Goal: Task Accomplishment & Management: Use online tool/utility

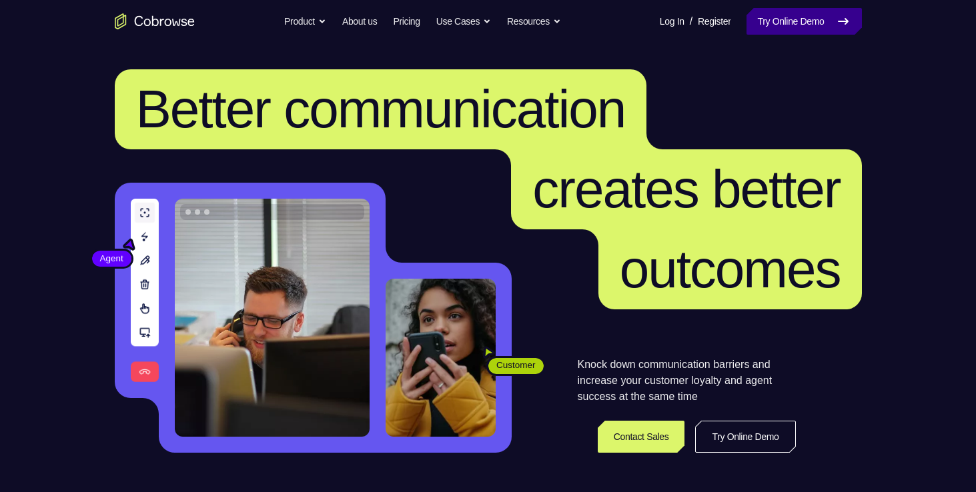
click at [849, 28] on icon at bounding box center [843, 21] width 16 height 16
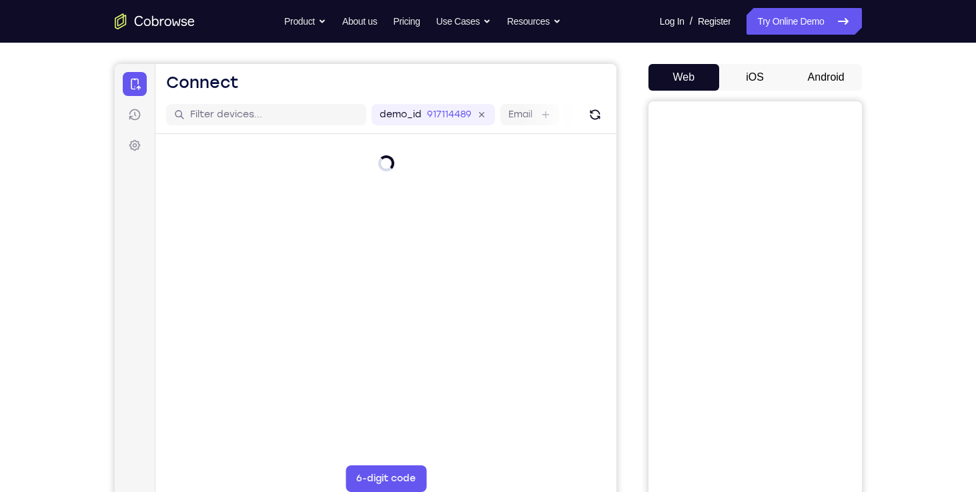
click at [824, 77] on button "Android" at bounding box center [826, 77] width 71 height 27
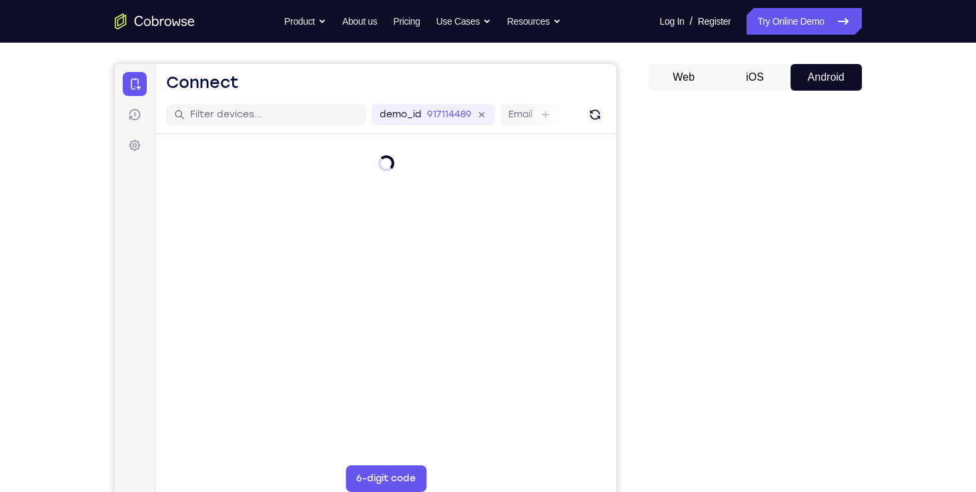
scroll to position [177, 0]
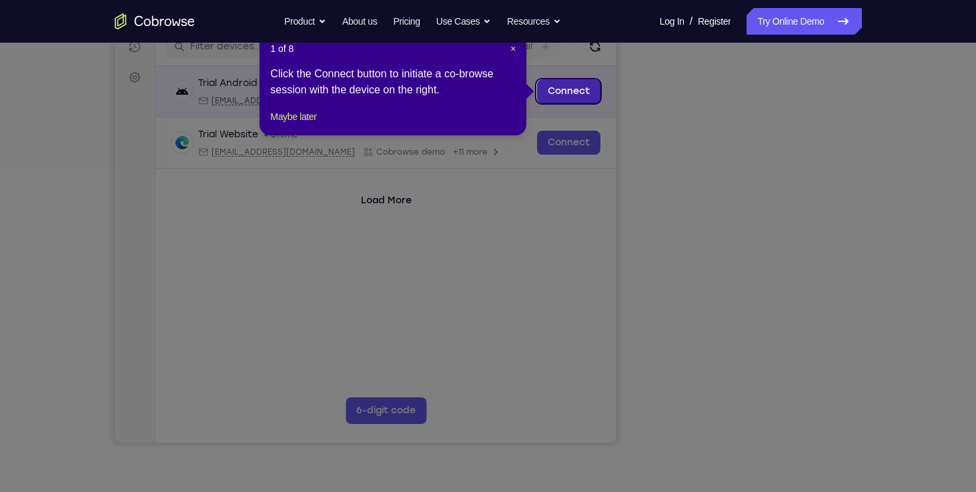
click at [562, 89] on link "Connect" at bounding box center [567, 91] width 63 height 24
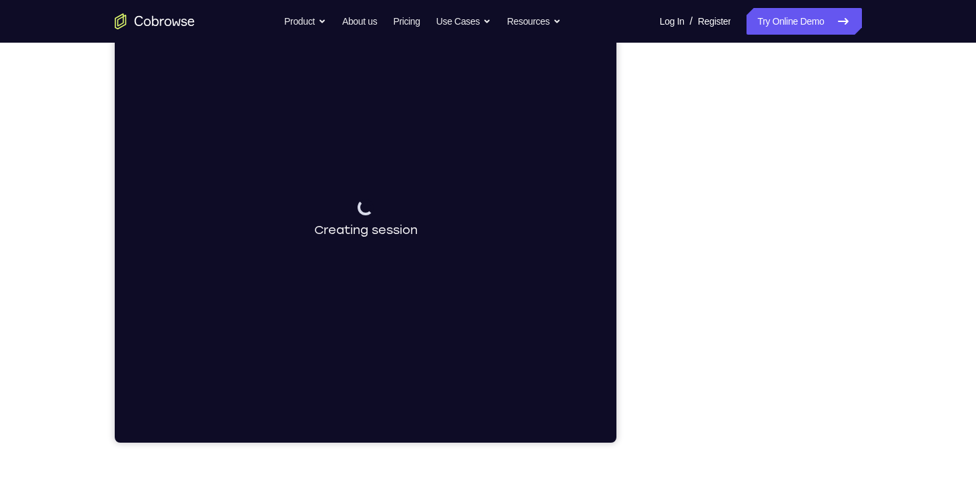
scroll to position [41, 0]
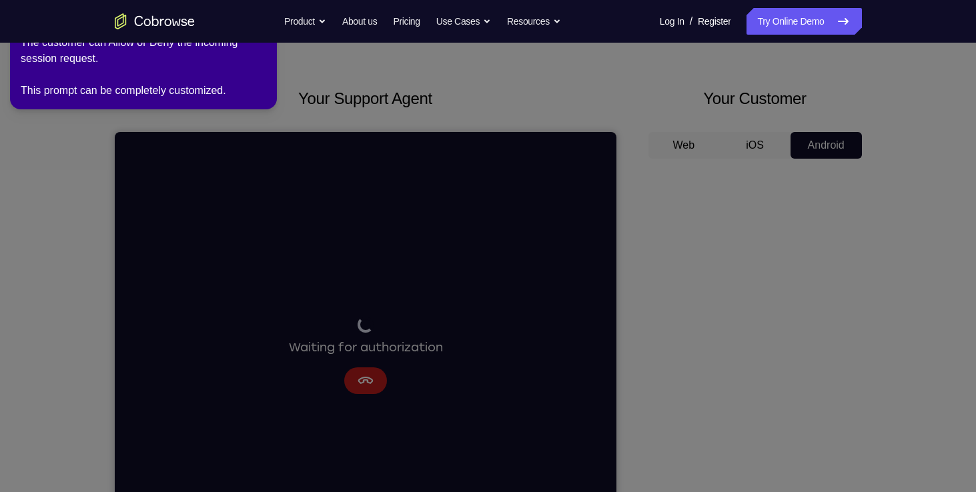
click at [372, 378] on icon at bounding box center [490, 244] width 991 height 498
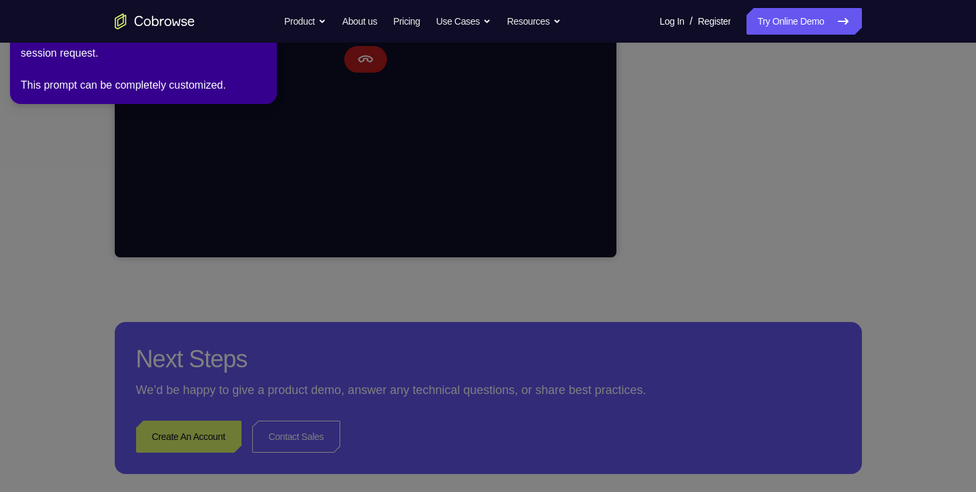
scroll to position [334, 0]
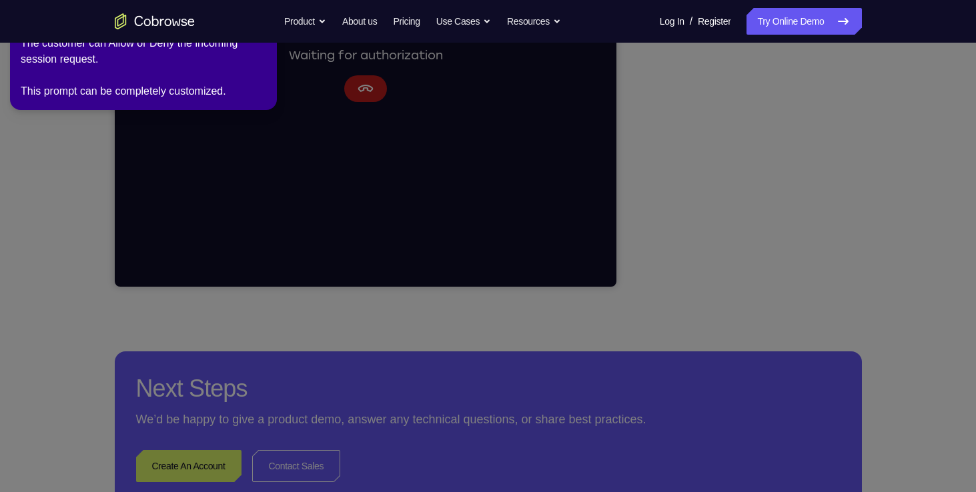
drag, startPoint x: 260, startPoint y: 59, endPoint x: 252, endPoint y: 84, distance: 26.2
click at [252, 84] on div "The customer can Allow or Deny the incoming session request. This prompt can be…" at bounding box center [144, 67] width 246 height 64
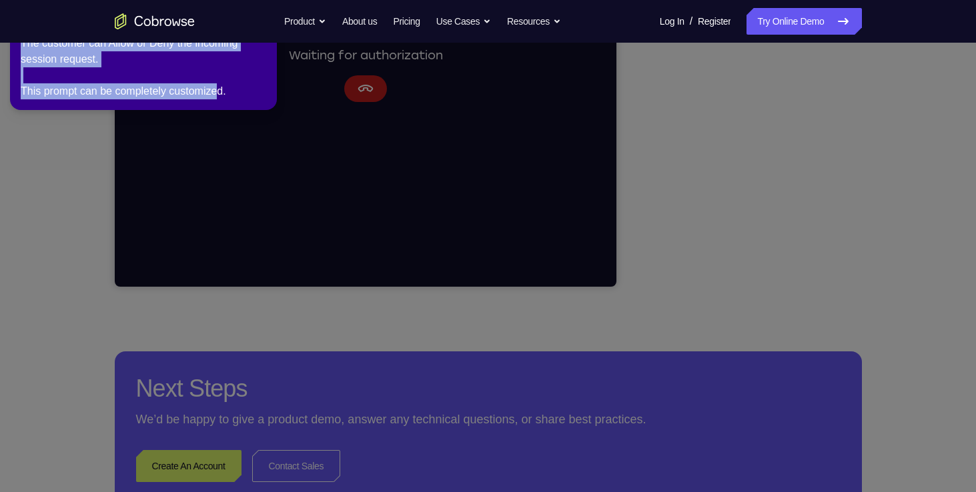
click at [252, 87] on div "The customer can Allow or Deny the incoming session request. This prompt can be…" at bounding box center [144, 67] width 246 height 64
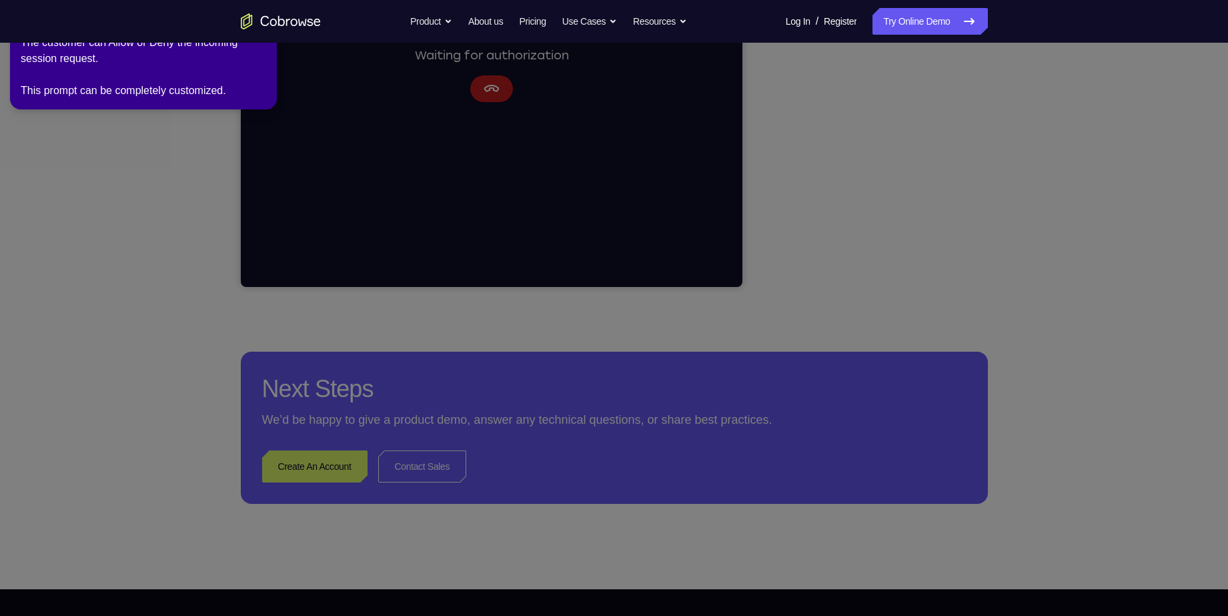
drag, startPoint x: 476, startPoint y: 18, endPoint x: 373, endPoint y: 226, distance: 232.2
click at [373, 226] on icon at bounding box center [618, 305] width 1246 height 621
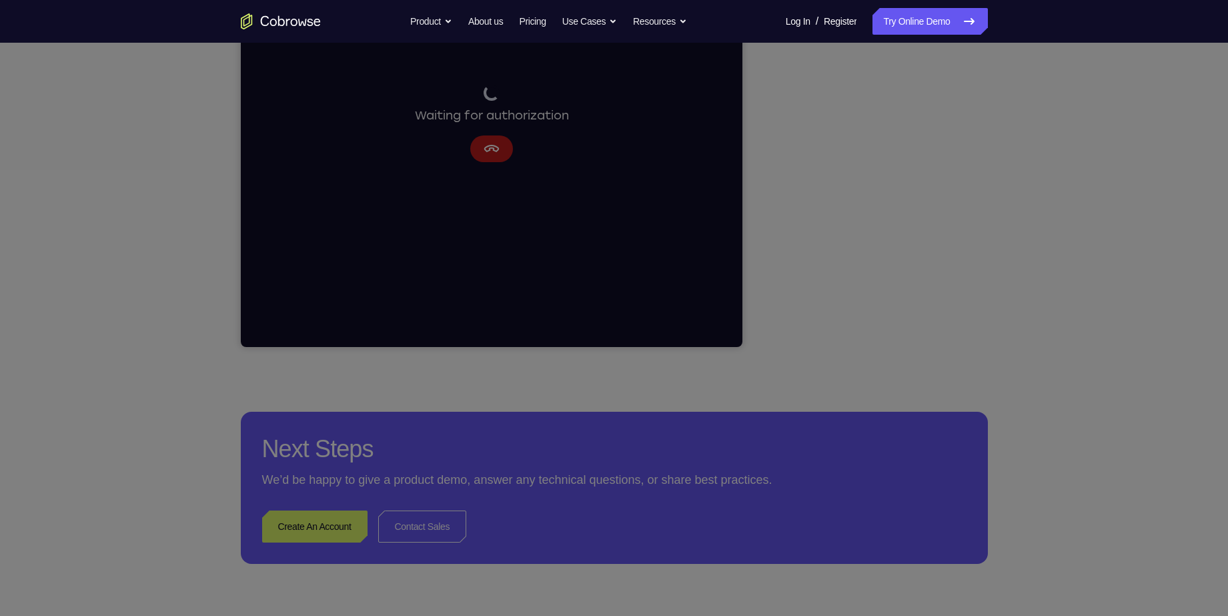
scroll to position [0, 0]
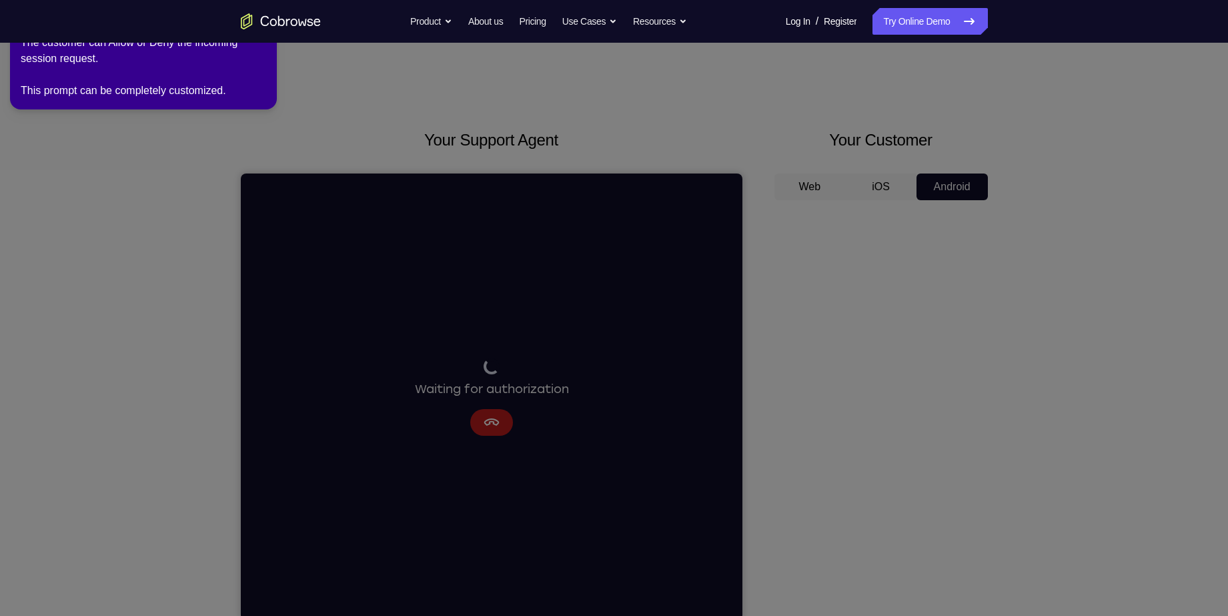
click at [269, 44] on div "2 of 8 × The customer can Allow or Deny the incoming session request. This prom…" at bounding box center [143, 54] width 267 height 109
click at [926, 33] on link "Try Online Demo" at bounding box center [930, 21] width 115 height 27
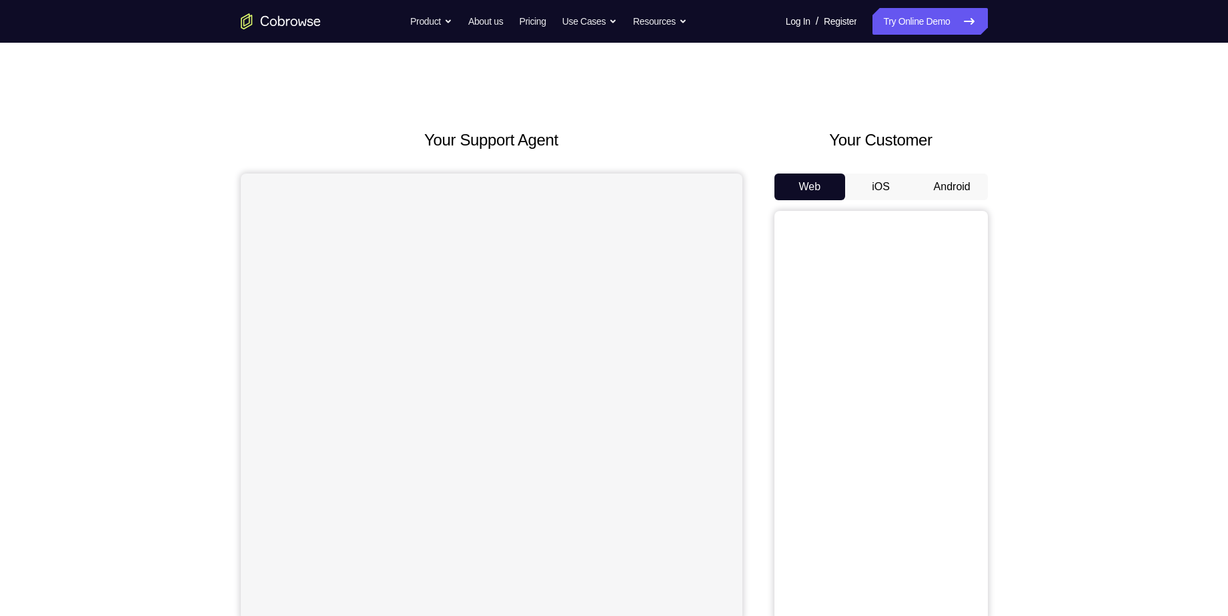
click at [974, 191] on button "Android" at bounding box center [952, 186] width 71 height 27
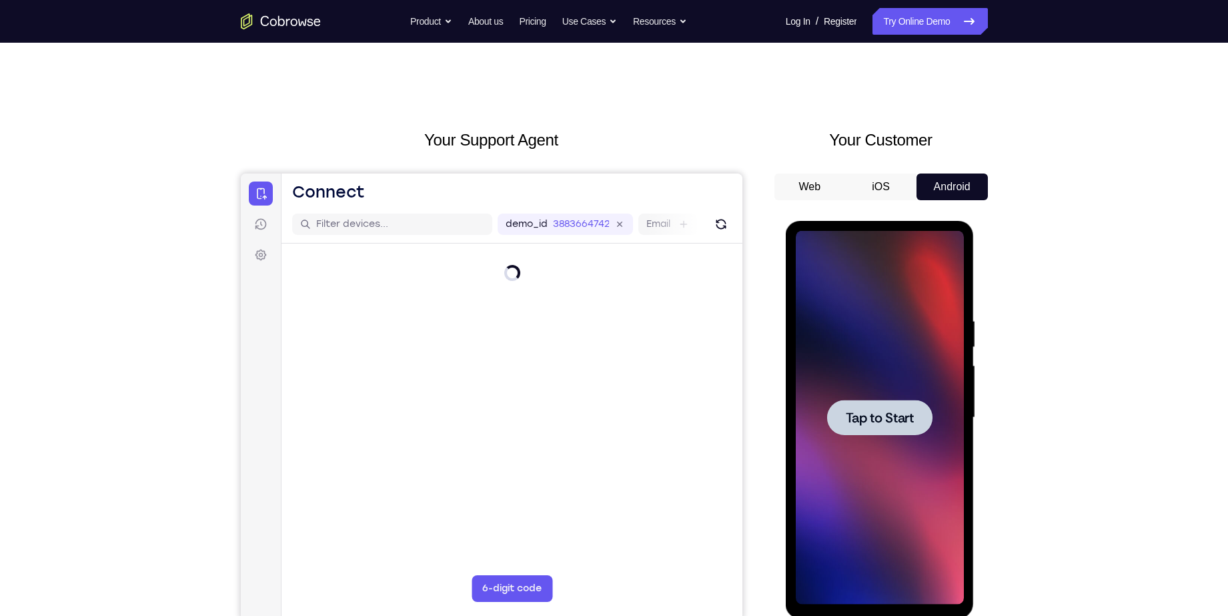
click at [895, 400] on div at bounding box center [879, 417] width 105 height 35
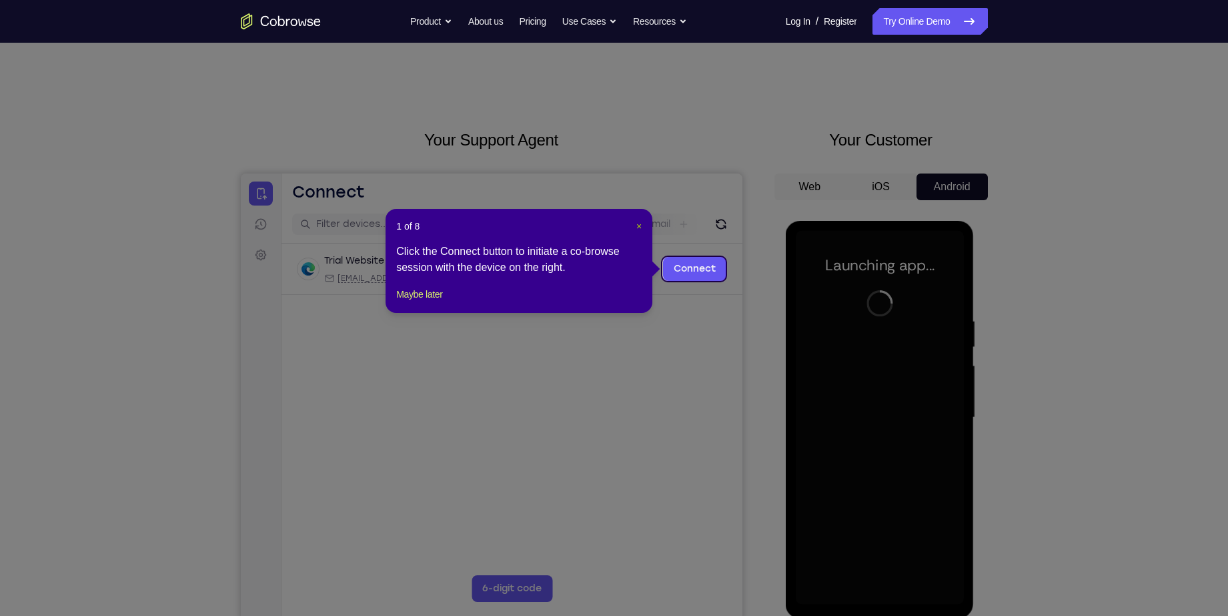
click at [641, 224] on span "×" at bounding box center [639, 226] width 5 height 11
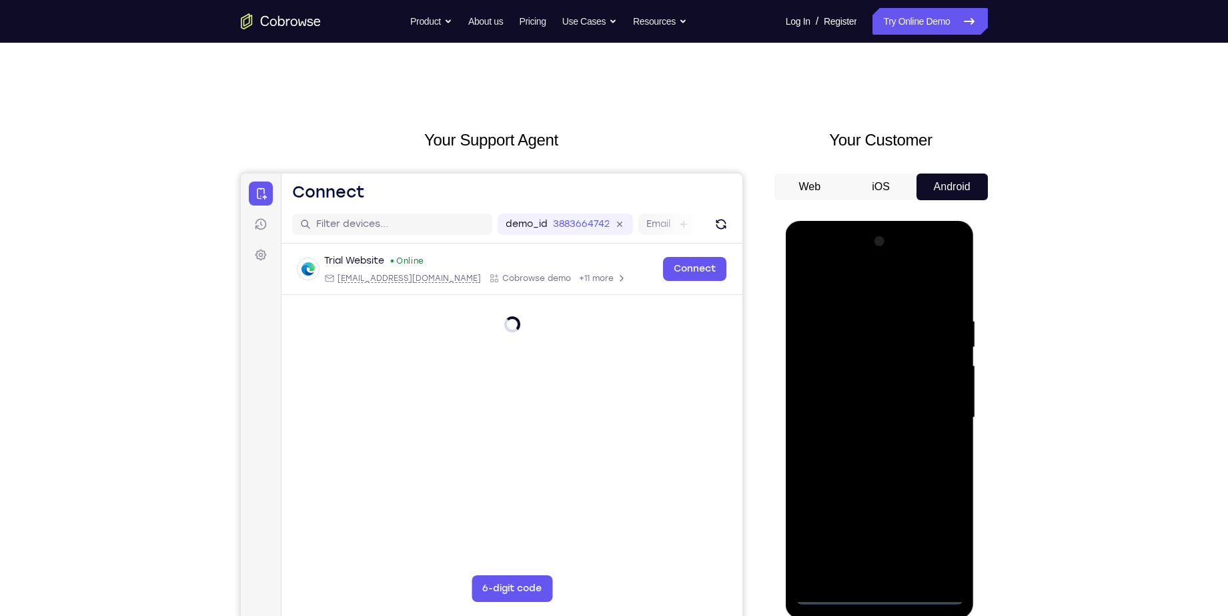
click at [885, 601] on div at bounding box center [880, 418] width 168 height 374
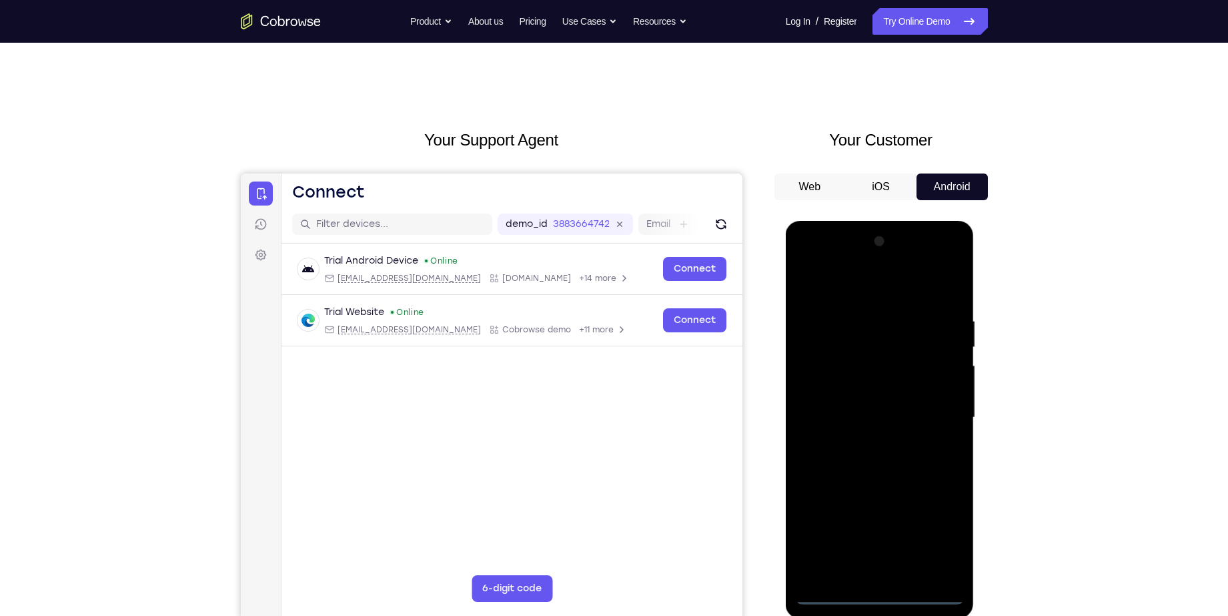
click at [943, 520] on div at bounding box center [880, 418] width 168 height 374
click at [939, 530] on div at bounding box center [880, 418] width 168 height 374
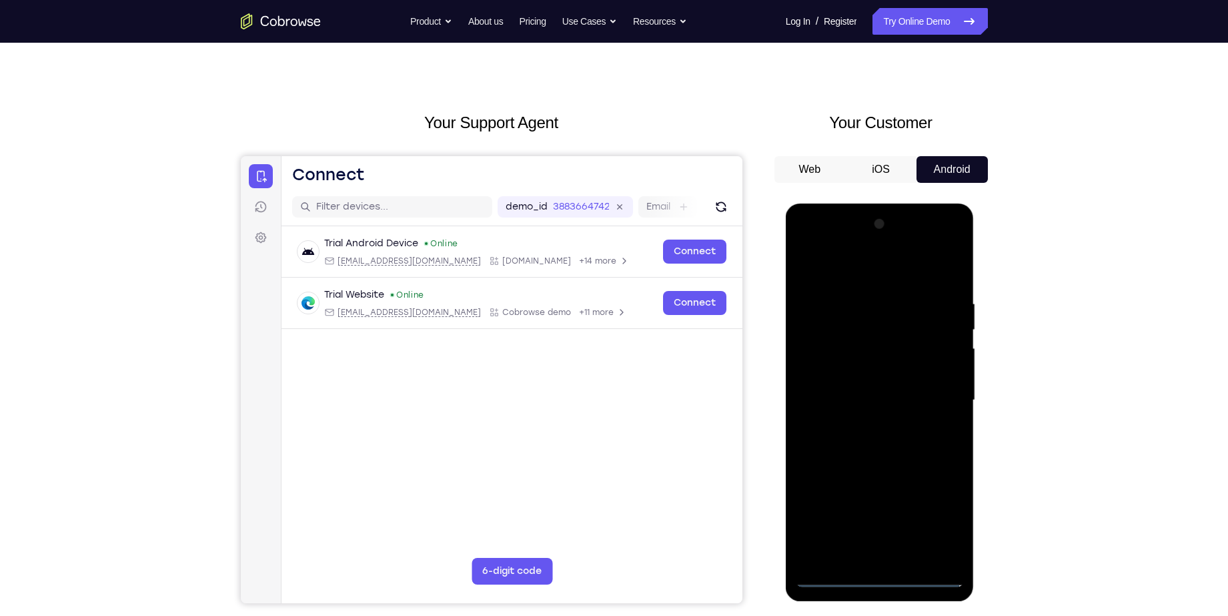
scroll to position [17, 0]
click at [857, 280] on div at bounding box center [880, 401] width 168 height 374
click at [932, 394] on div at bounding box center [880, 401] width 168 height 374
click at [866, 424] on div at bounding box center [880, 401] width 168 height 374
click at [847, 394] on div at bounding box center [880, 401] width 168 height 374
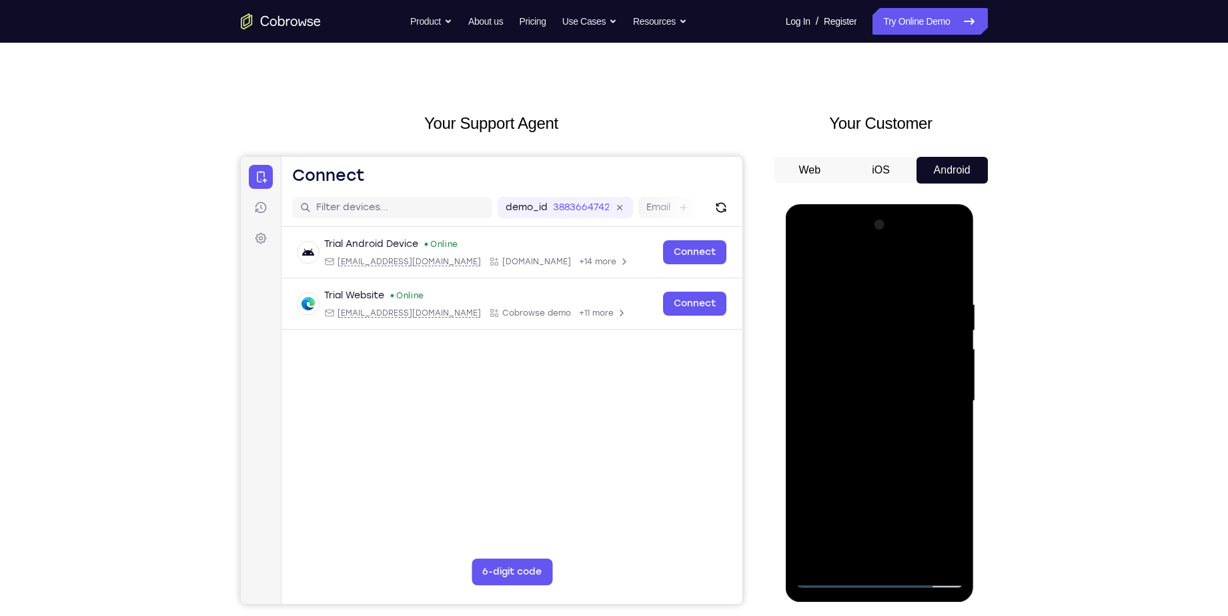
click at [836, 366] on div at bounding box center [880, 401] width 168 height 374
click at [855, 403] on div at bounding box center [880, 401] width 168 height 374
click at [841, 442] on div at bounding box center [880, 401] width 168 height 374
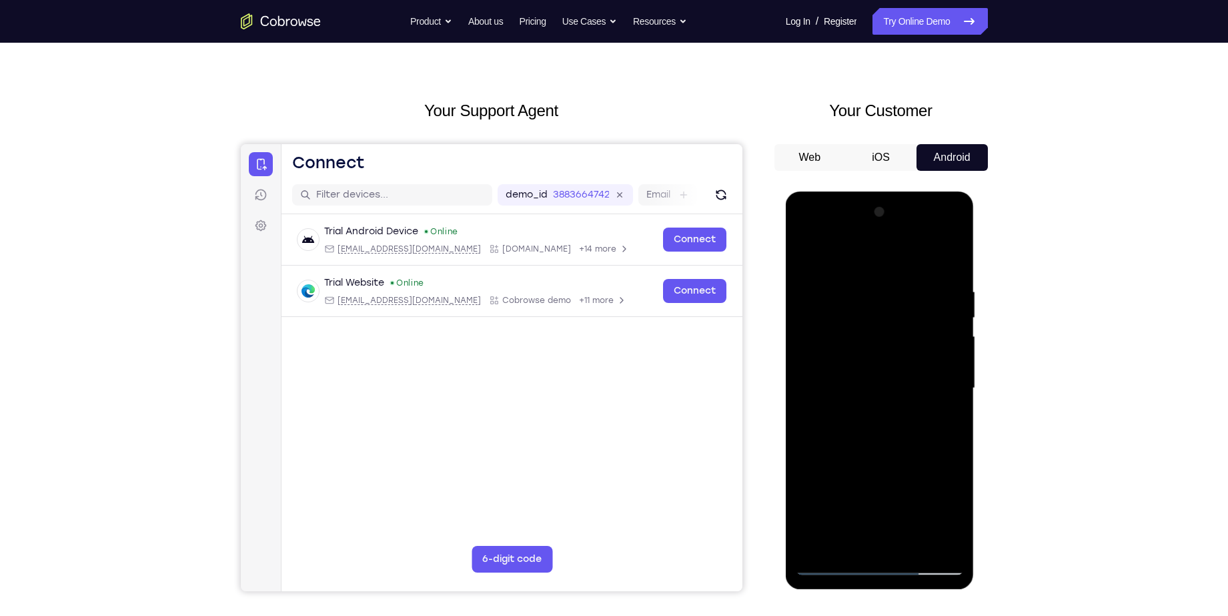
scroll to position [31, 0]
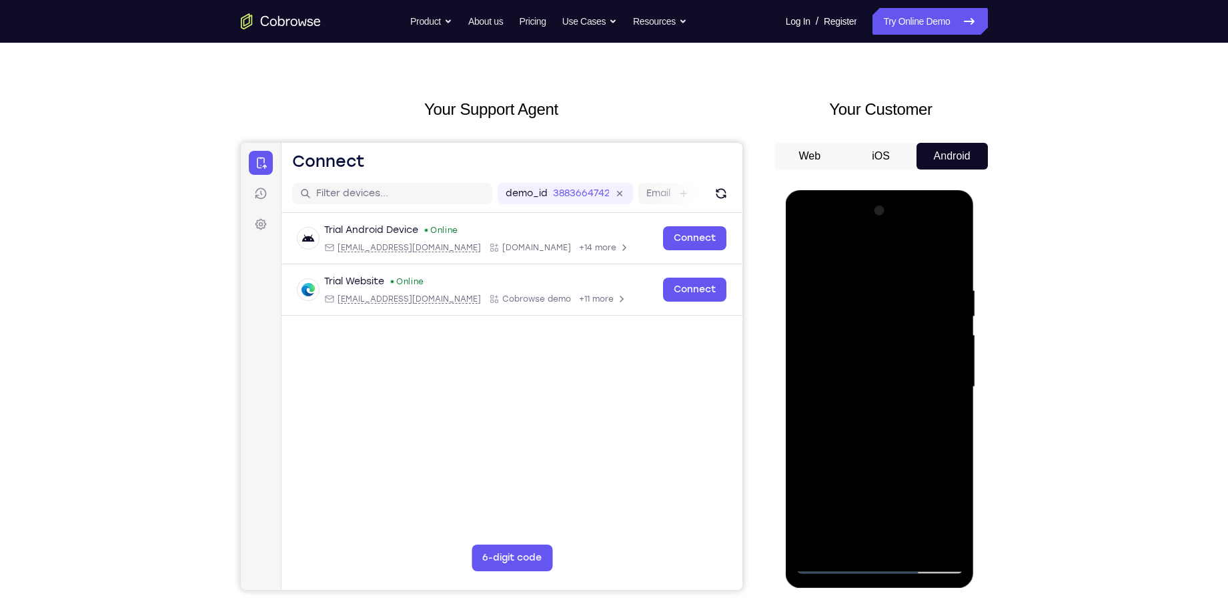
click at [950, 270] on div at bounding box center [880, 387] width 168 height 374
click at [867, 278] on div at bounding box center [880, 387] width 168 height 374
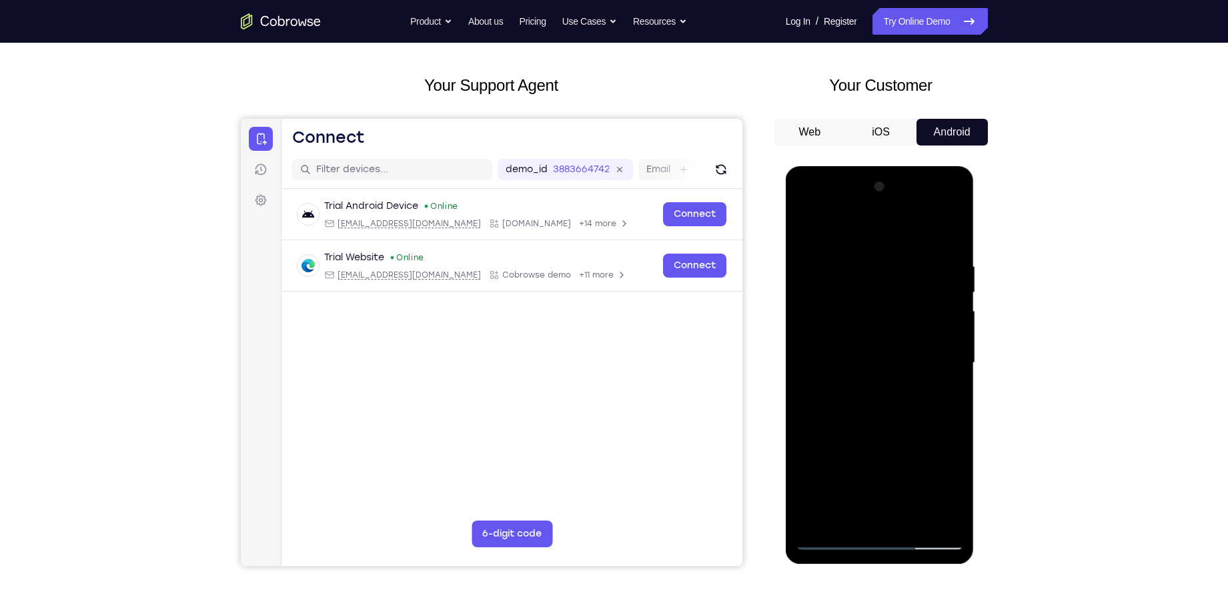
scroll to position [58, 0]
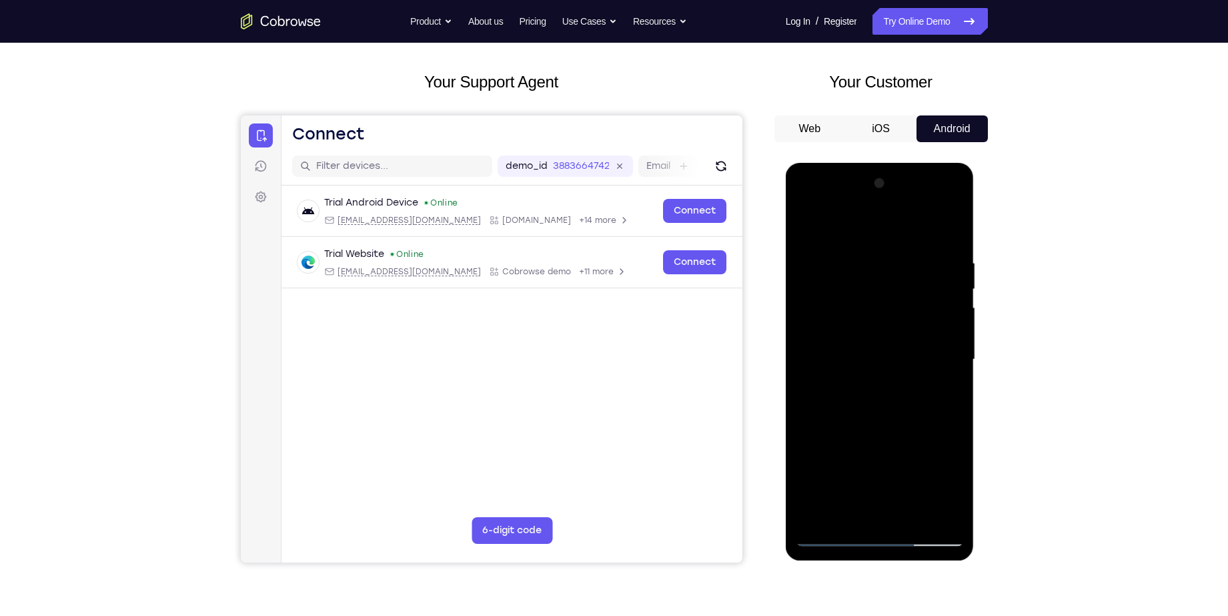
click at [824, 412] on div at bounding box center [880, 360] width 168 height 374
click at [937, 414] on div at bounding box center [880, 360] width 168 height 374
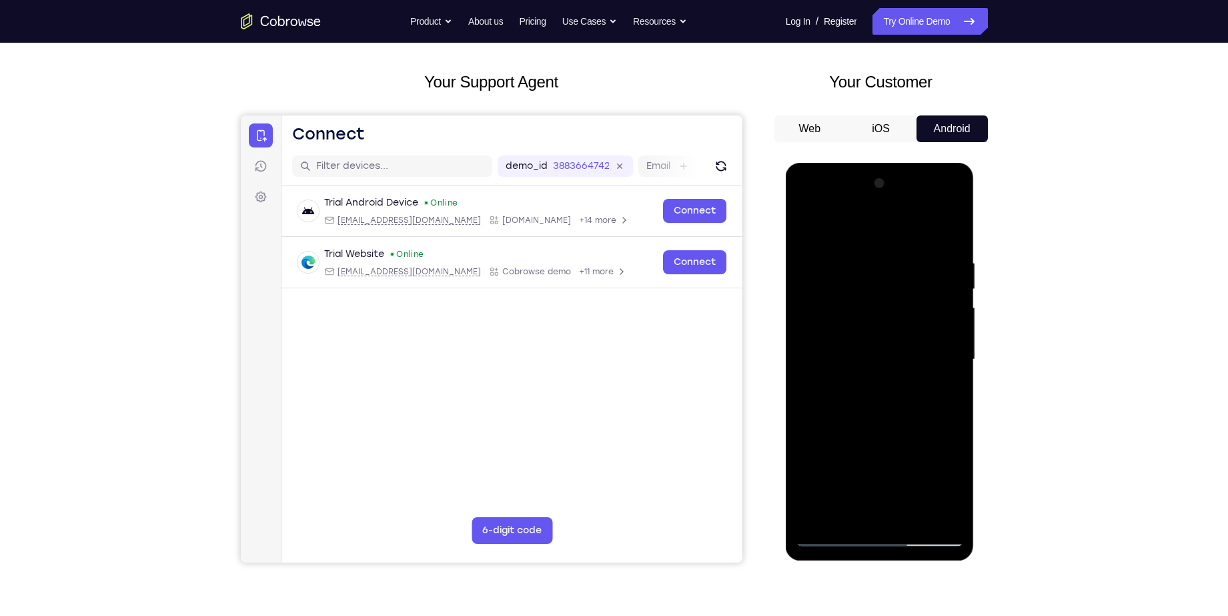
click at [946, 231] on div at bounding box center [880, 360] width 168 height 374
click at [823, 258] on div at bounding box center [880, 360] width 168 height 374
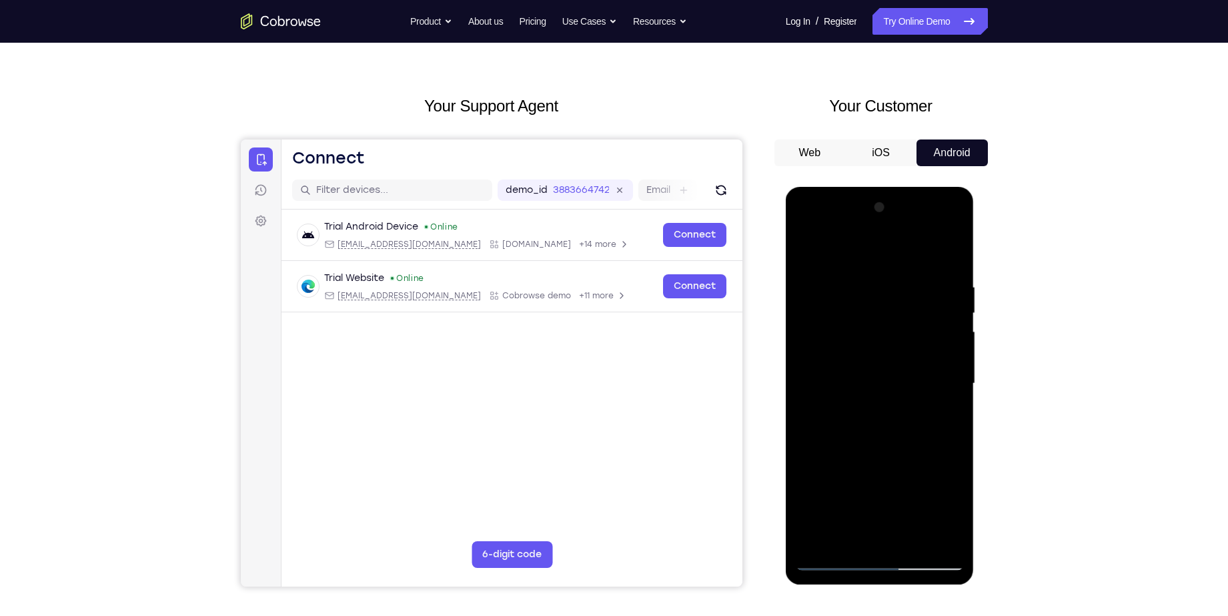
scroll to position [32, 0]
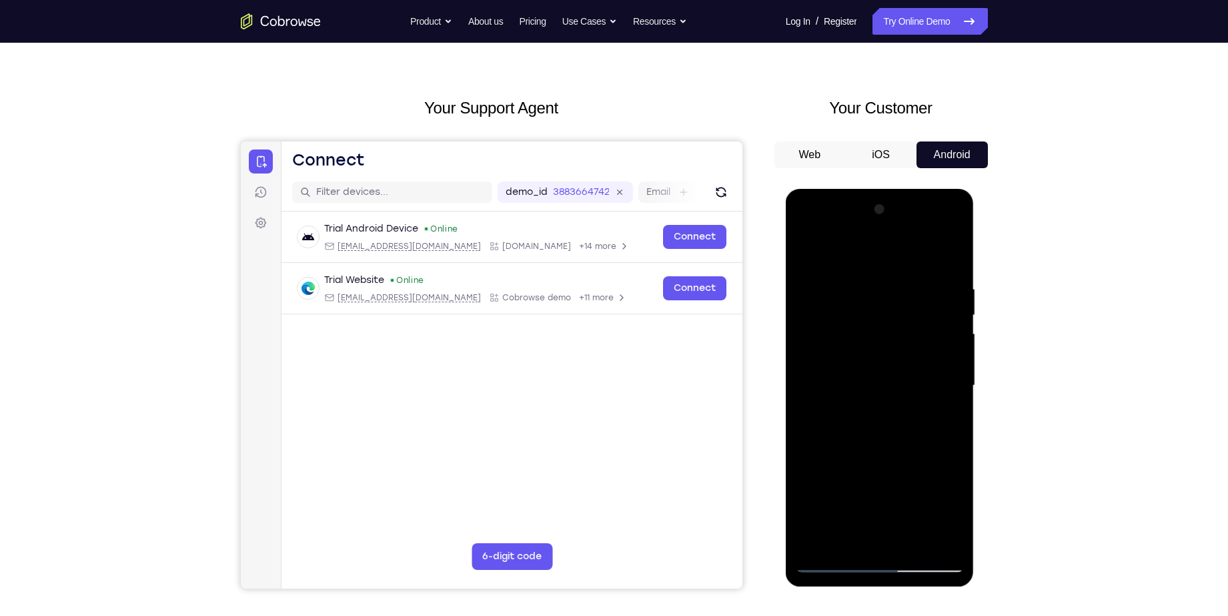
click at [821, 372] on div at bounding box center [880, 386] width 168 height 374
click at [834, 283] on div at bounding box center [880, 386] width 168 height 374
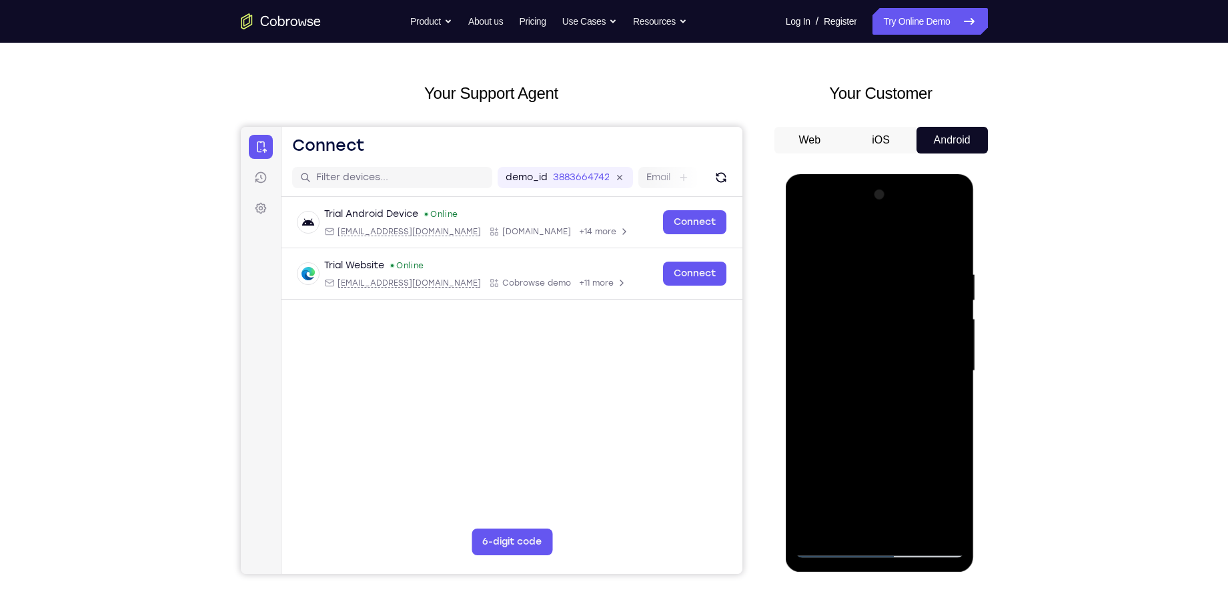
scroll to position [49, 0]
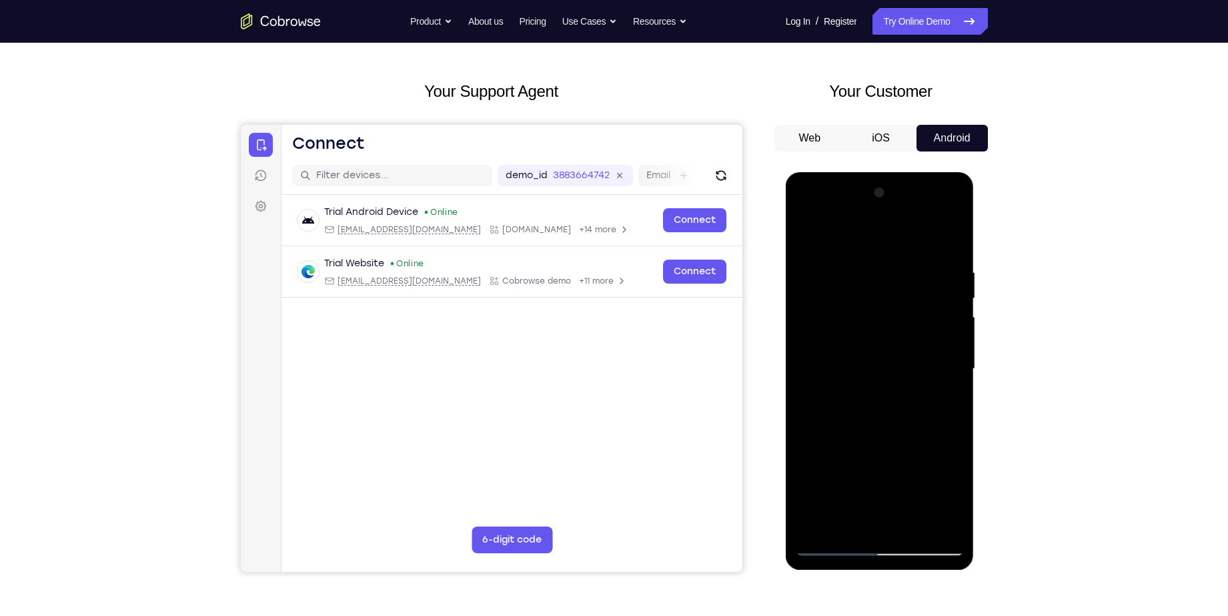
click at [895, 360] on div at bounding box center [880, 369] width 168 height 374
click at [917, 240] on div at bounding box center [880, 369] width 168 height 374
click at [949, 239] on div at bounding box center [880, 369] width 168 height 374
click at [939, 523] on div at bounding box center [880, 369] width 168 height 374
click at [819, 466] on div at bounding box center [880, 369] width 168 height 374
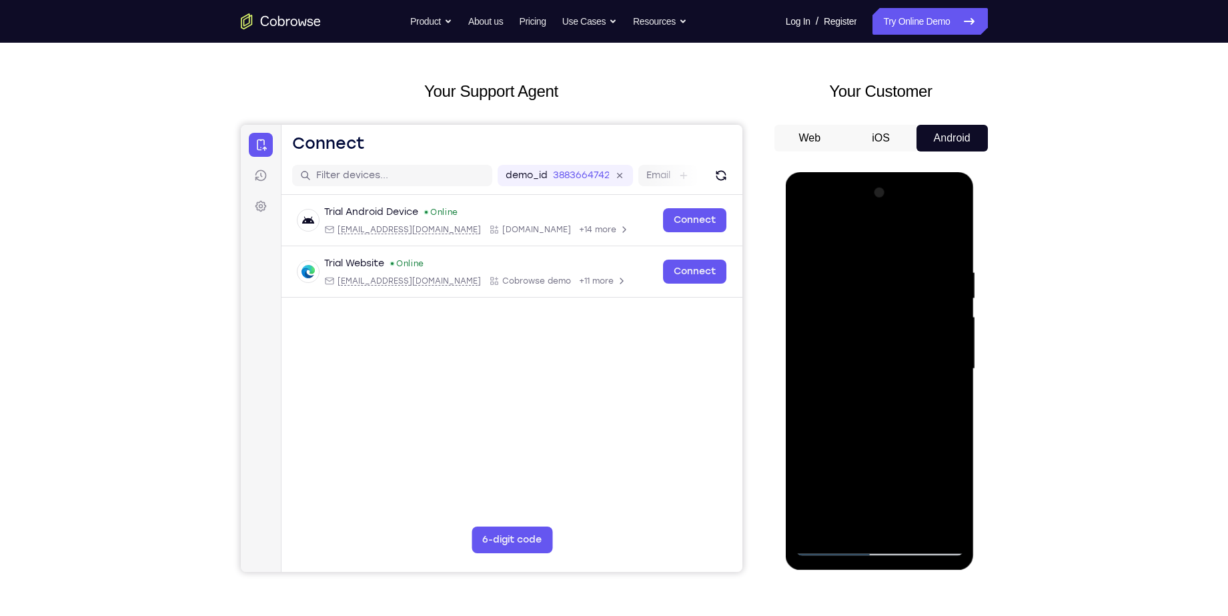
click at [953, 365] on div at bounding box center [880, 369] width 168 height 374
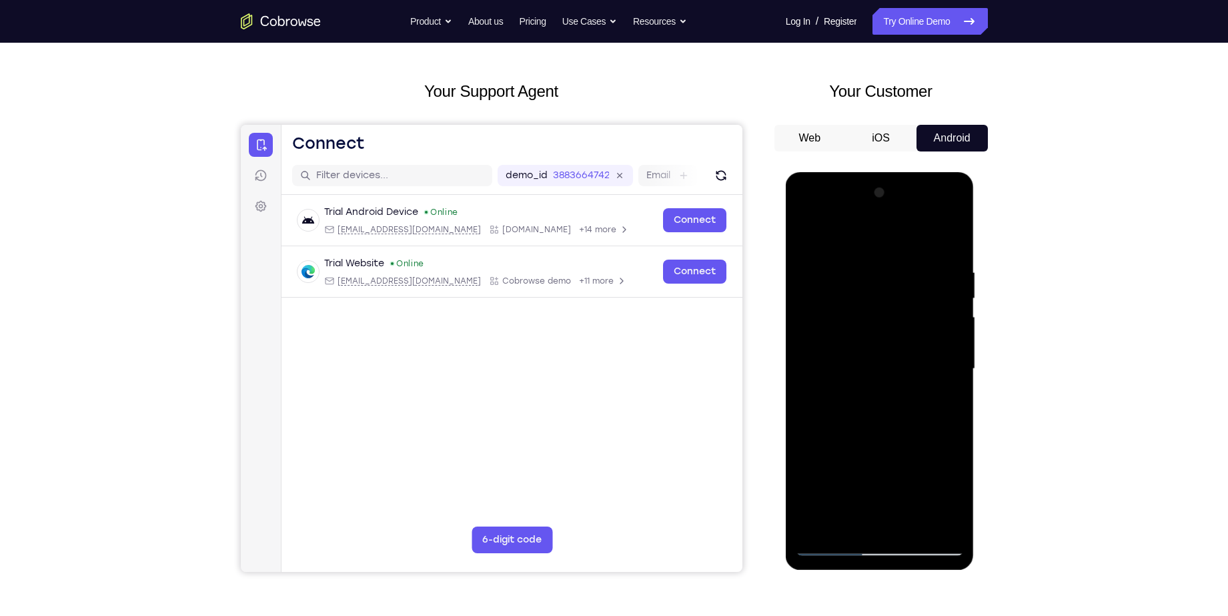
click at [953, 365] on div at bounding box center [880, 369] width 168 height 374
click at [806, 234] on div at bounding box center [880, 369] width 168 height 374
click at [822, 459] on div at bounding box center [880, 369] width 168 height 374
click at [959, 364] on div at bounding box center [880, 369] width 168 height 374
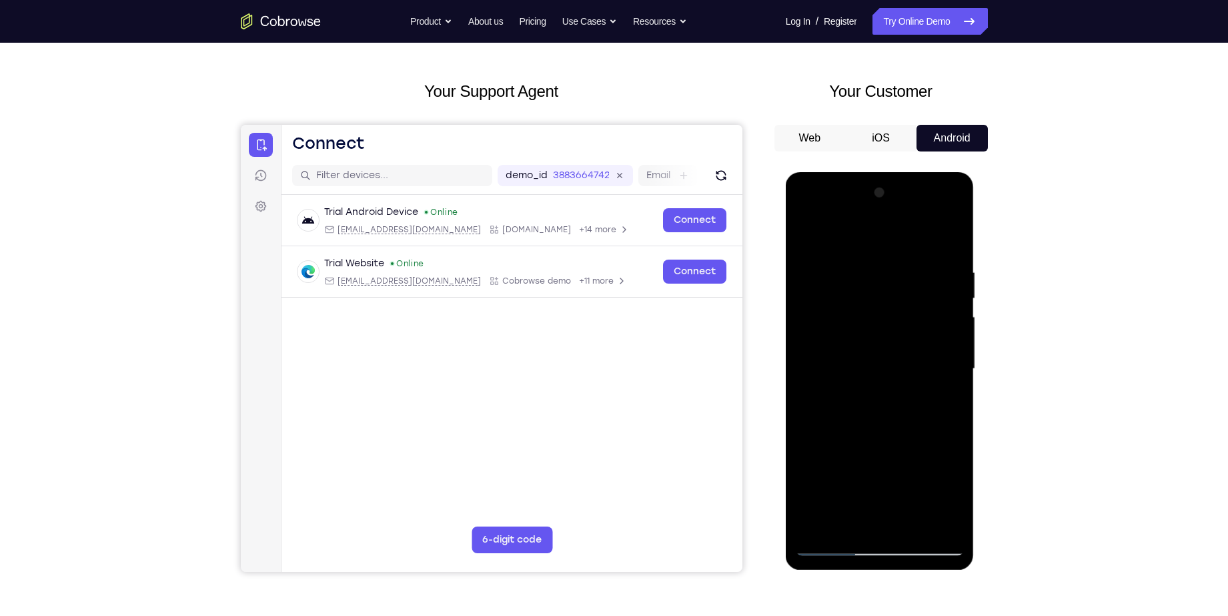
click at [959, 364] on div at bounding box center [880, 369] width 168 height 374
click at [805, 366] on div at bounding box center [880, 369] width 168 height 374
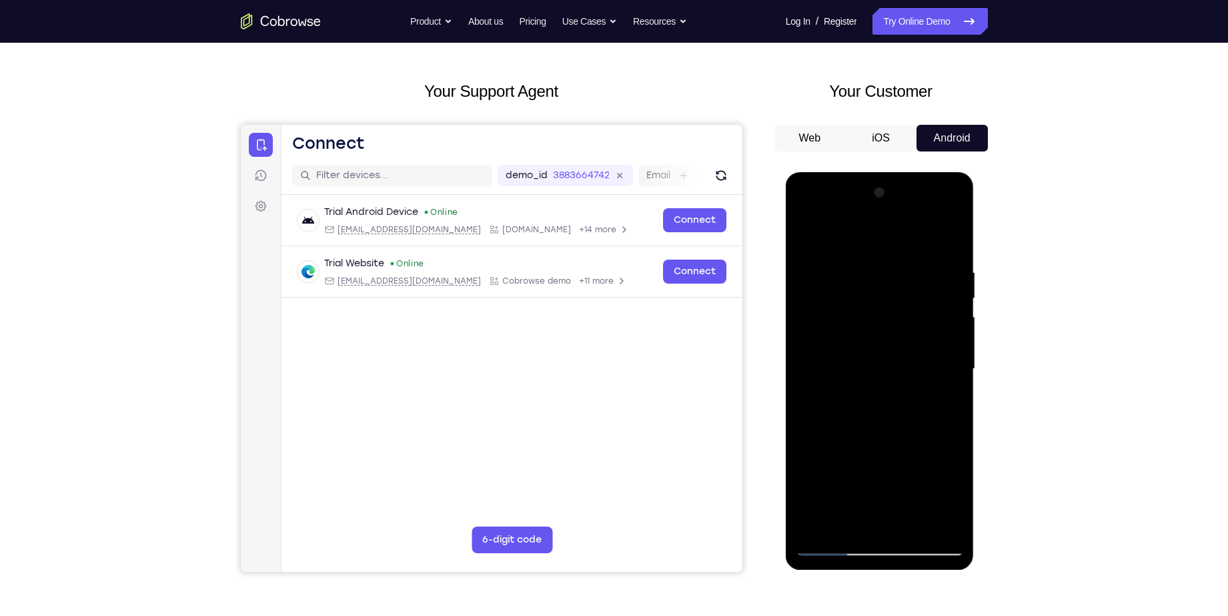
click at [805, 366] on div at bounding box center [880, 369] width 168 height 374
click at [805, 367] on div at bounding box center [880, 369] width 168 height 374
click at [808, 230] on div at bounding box center [880, 369] width 168 height 374
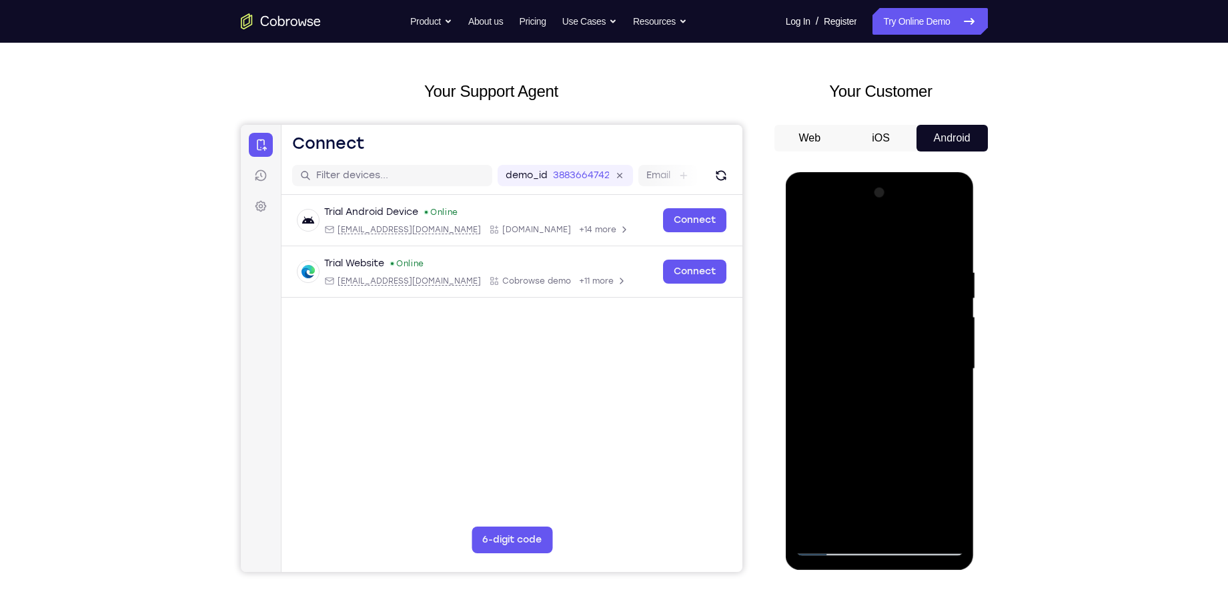
click at [816, 522] on div at bounding box center [880, 369] width 168 height 374
click at [843, 522] on div at bounding box center [880, 369] width 168 height 374
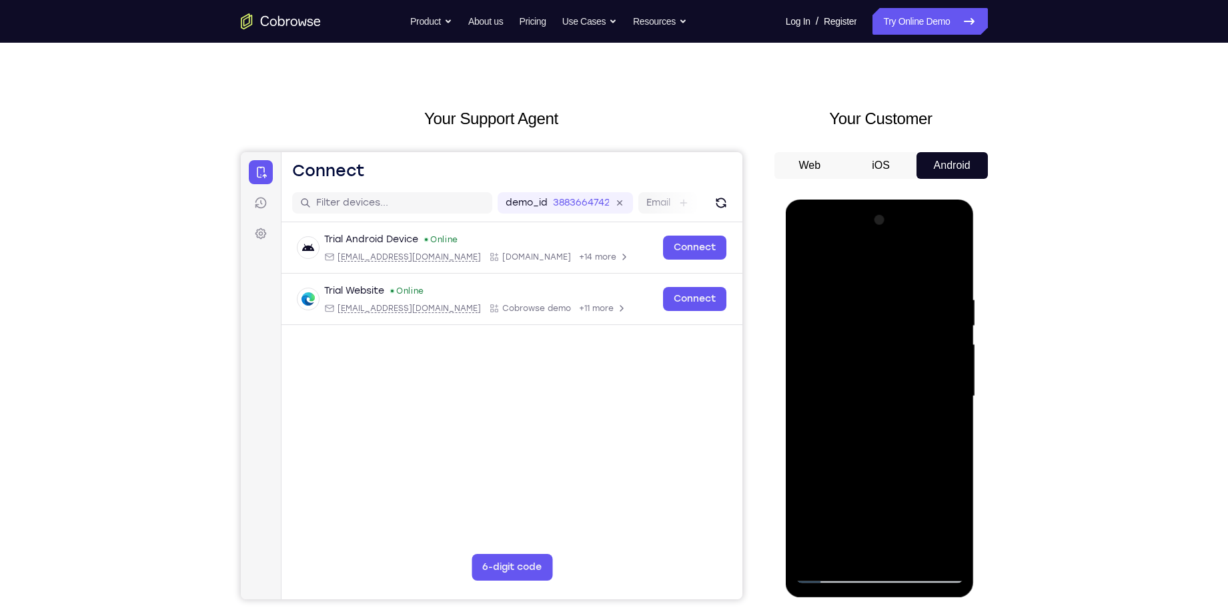
scroll to position [16, 0]
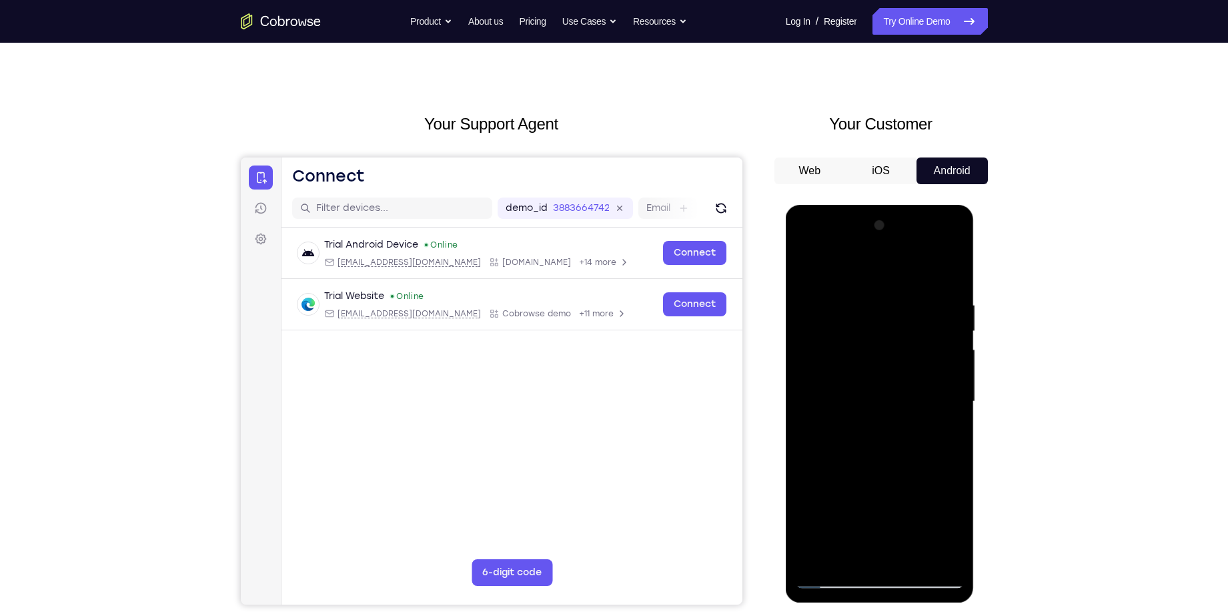
click at [861, 266] on div at bounding box center [880, 402] width 168 height 374
click at [847, 308] on div at bounding box center [880, 402] width 168 height 374
click at [820, 306] on div at bounding box center [880, 402] width 168 height 374
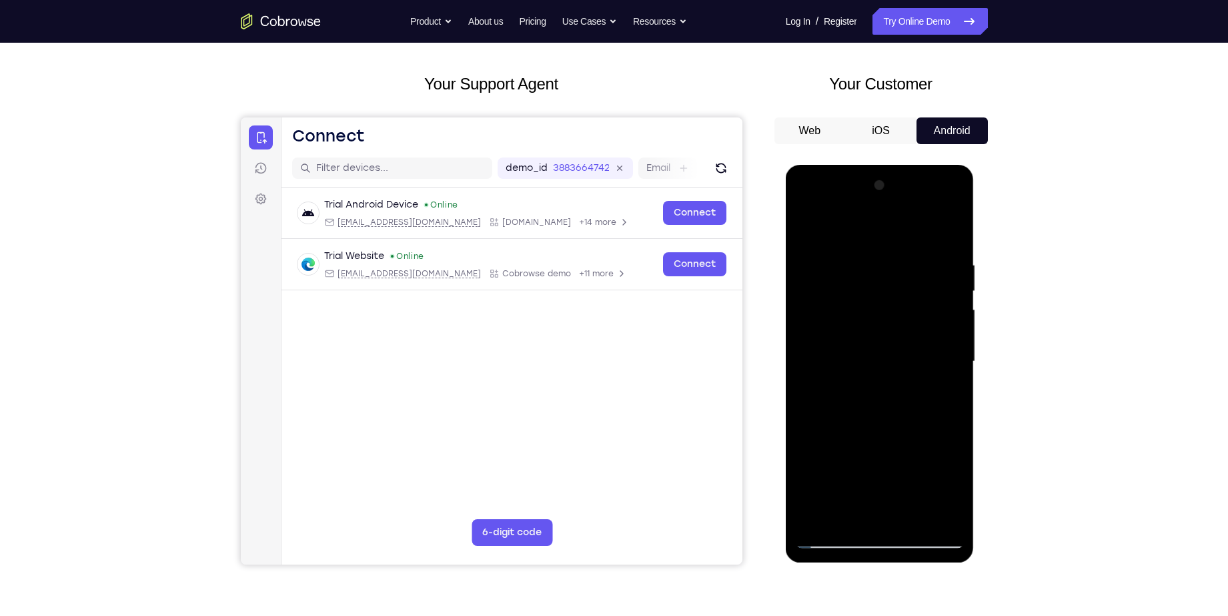
scroll to position [57, 0]
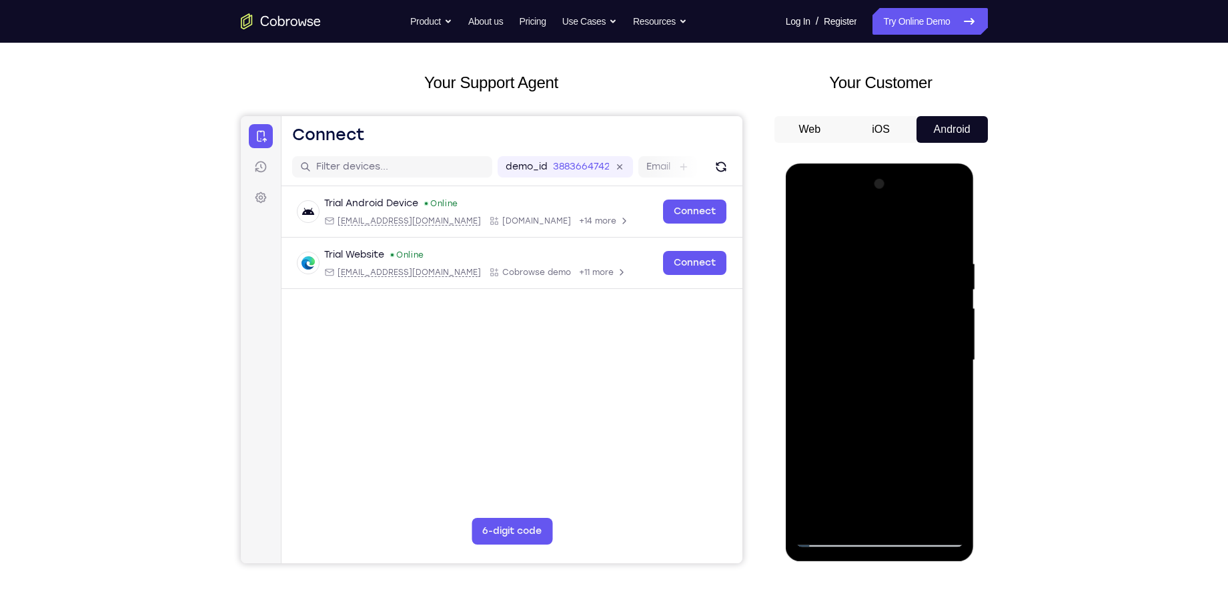
click at [955, 386] on div at bounding box center [880, 360] width 168 height 374
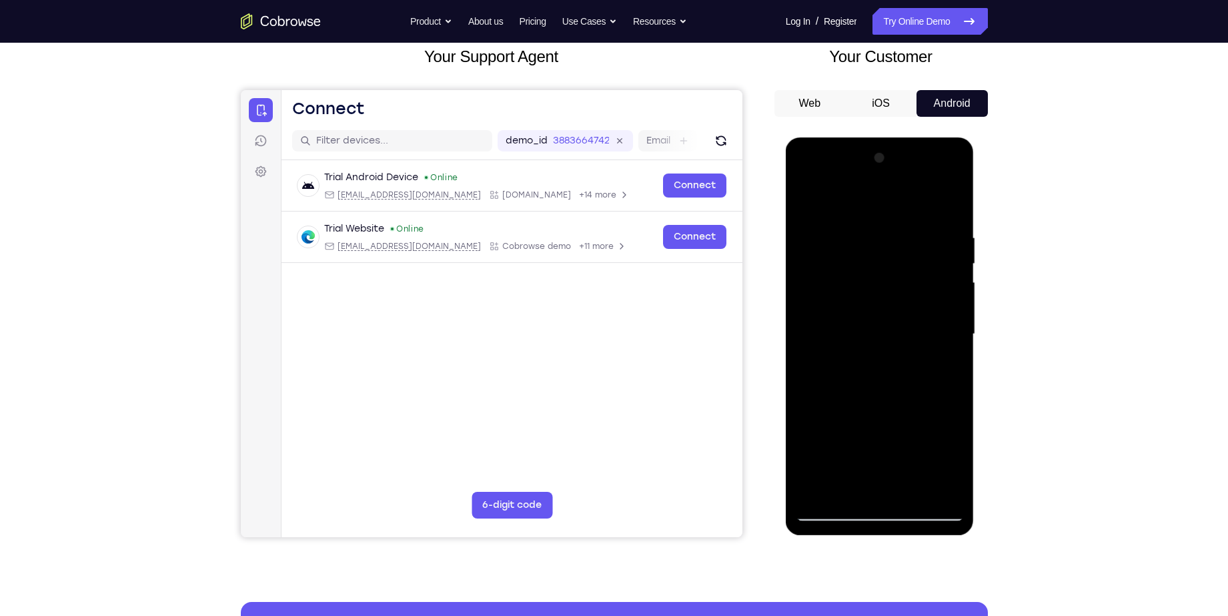
scroll to position [87, 0]
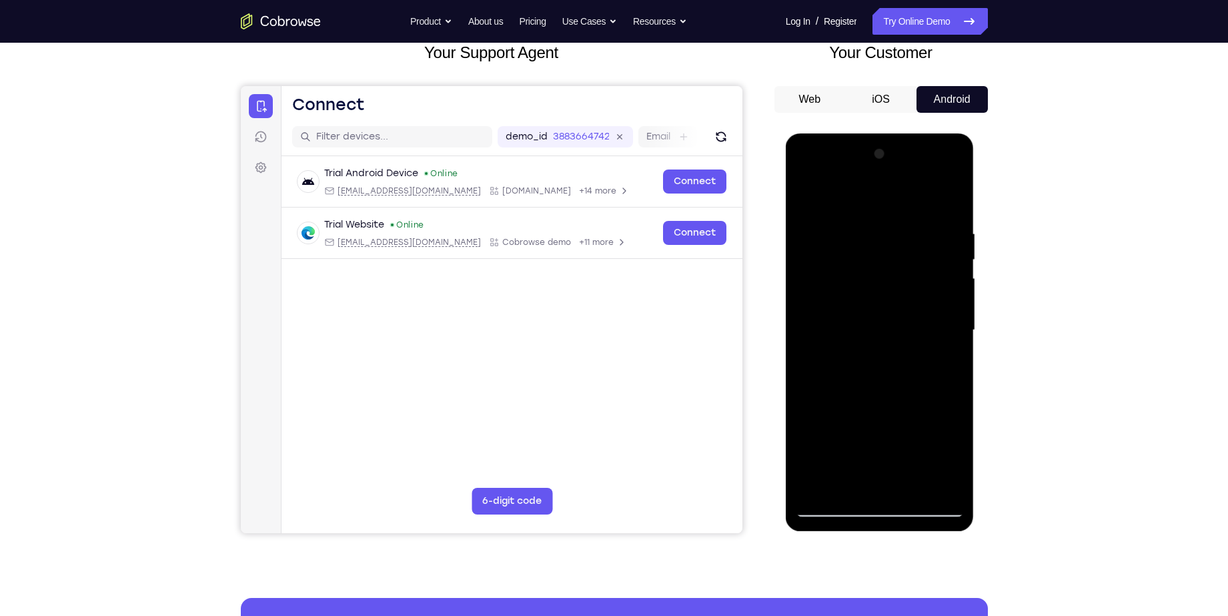
click at [817, 488] on div at bounding box center [880, 330] width 168 height 374
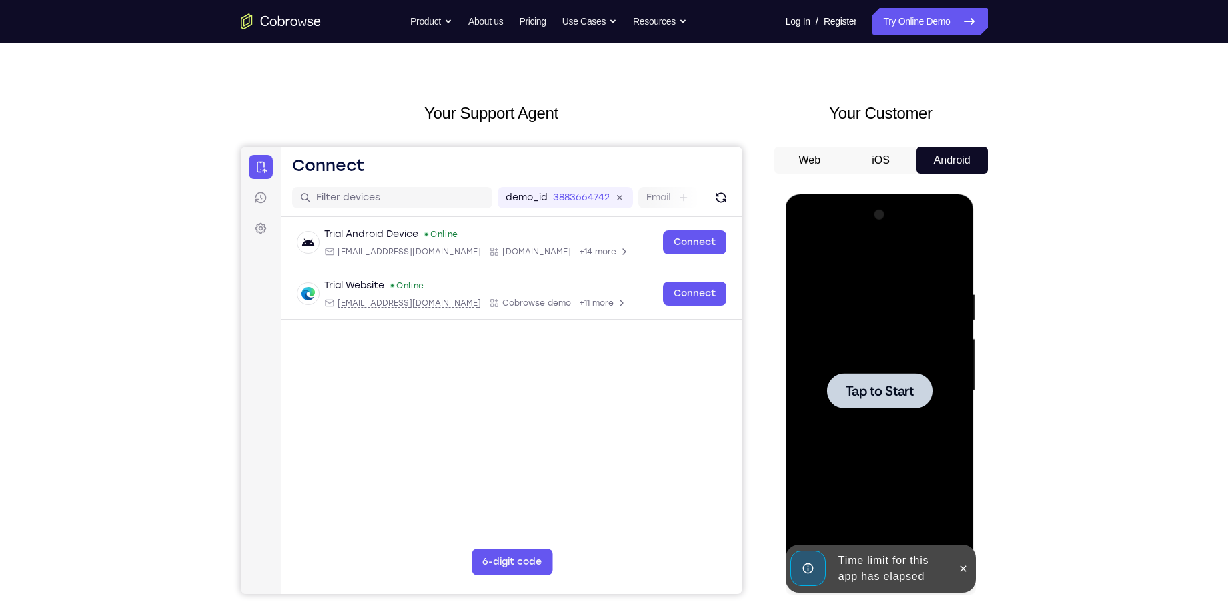
scroll to position [0, 0]
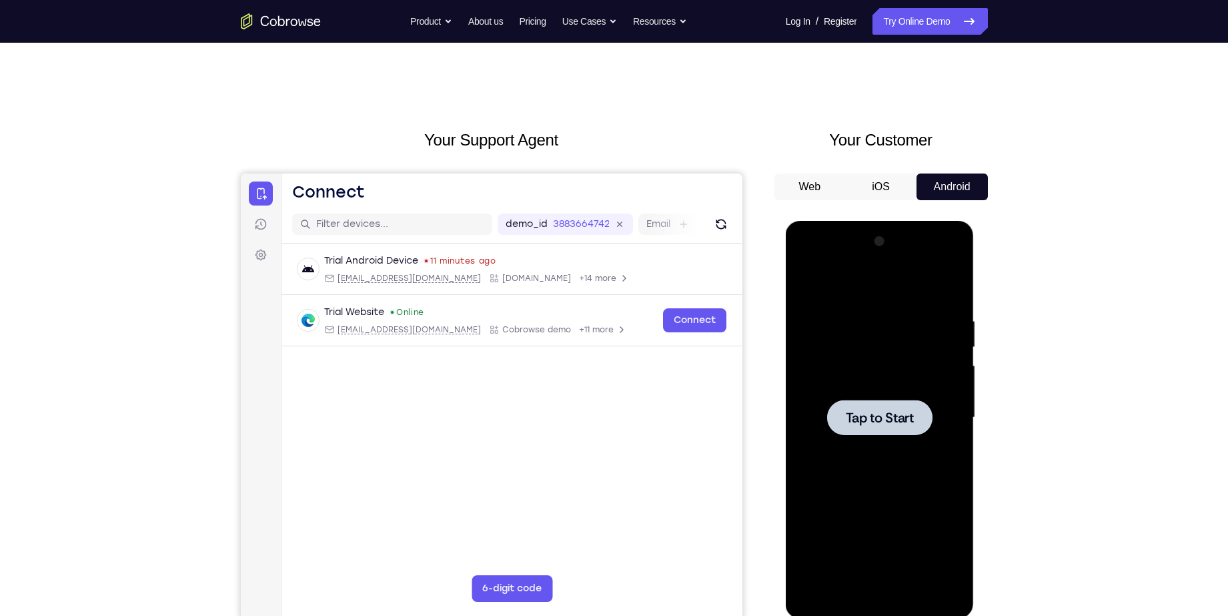
click at [212, 133] on div "Your Support Agent Your Customer Web iOS Android Next Steps We’d be happy to gi…" at bounding box center [614, 483] width 854 height 880
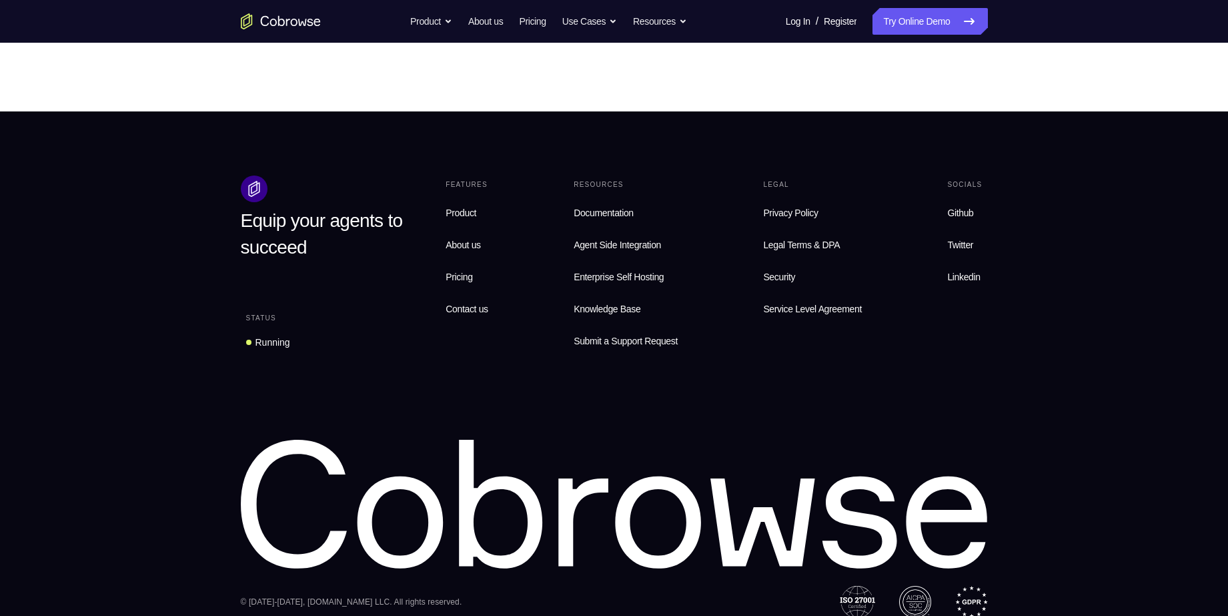
scroll to position [829, 0]
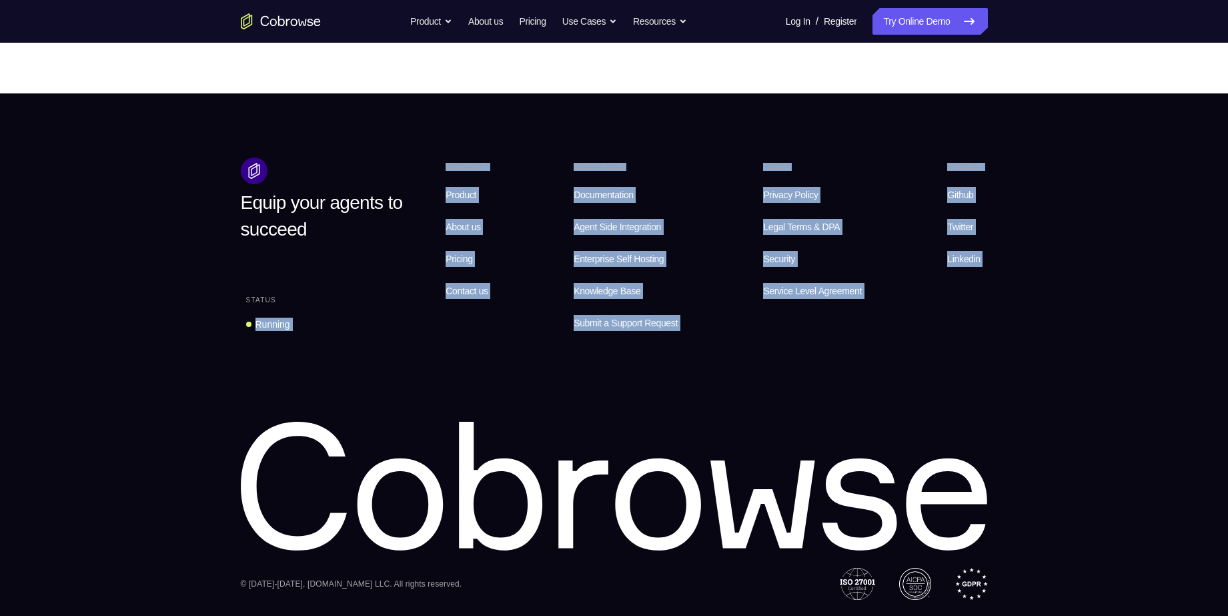
drag, startPoint x: 133, startPoint y: 382, endPoint x: 119, endPoint y: 352, distance: 33.1
click at [119, 352] on footer "Equip your agents to succeed Status Running Features Product About us Pricing C…" at bounding box center [614, 354] width 1228 height 522
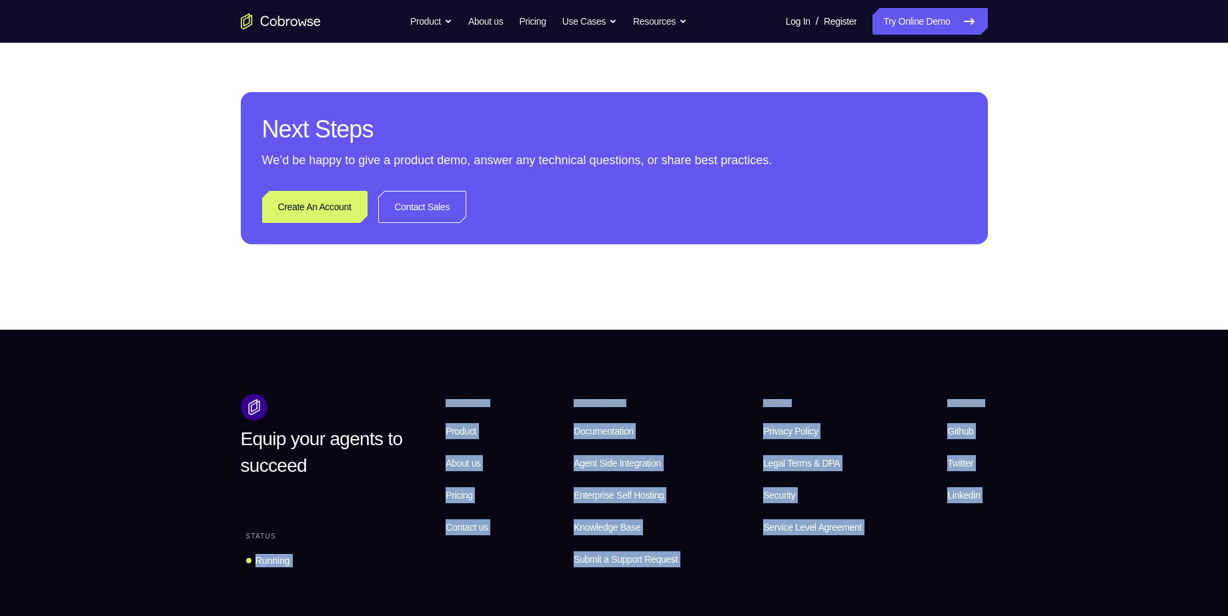
scroll to position [584, 0]
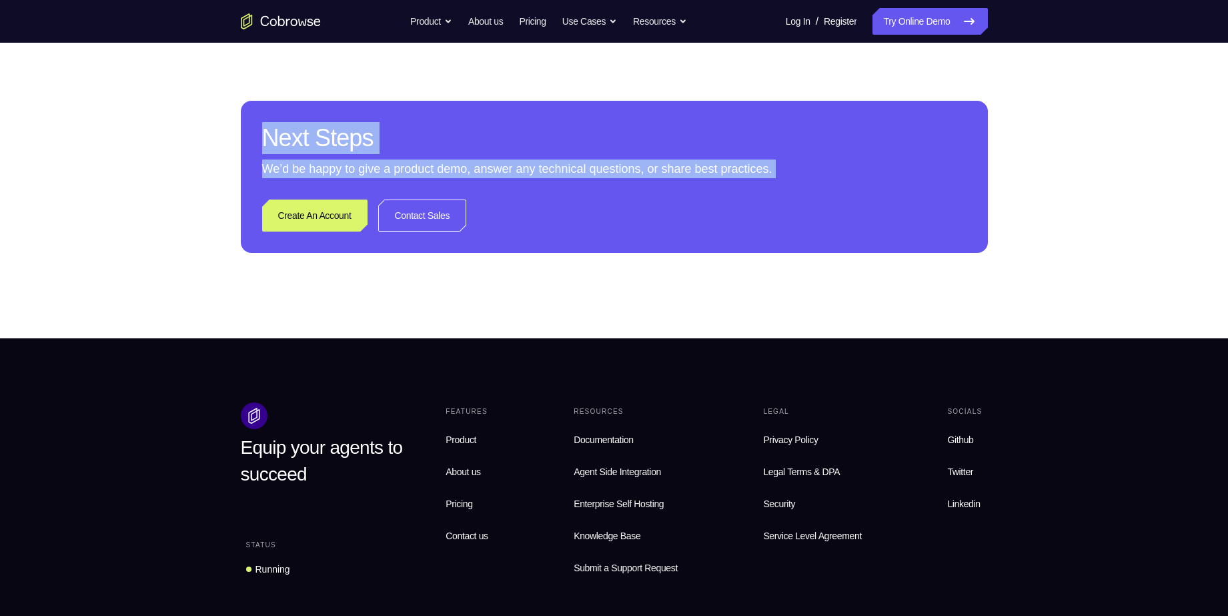
drag, startPoint x: 31, startPoint y: 316, endPoint x: 222, endPoint y: 113, distance: 279.0
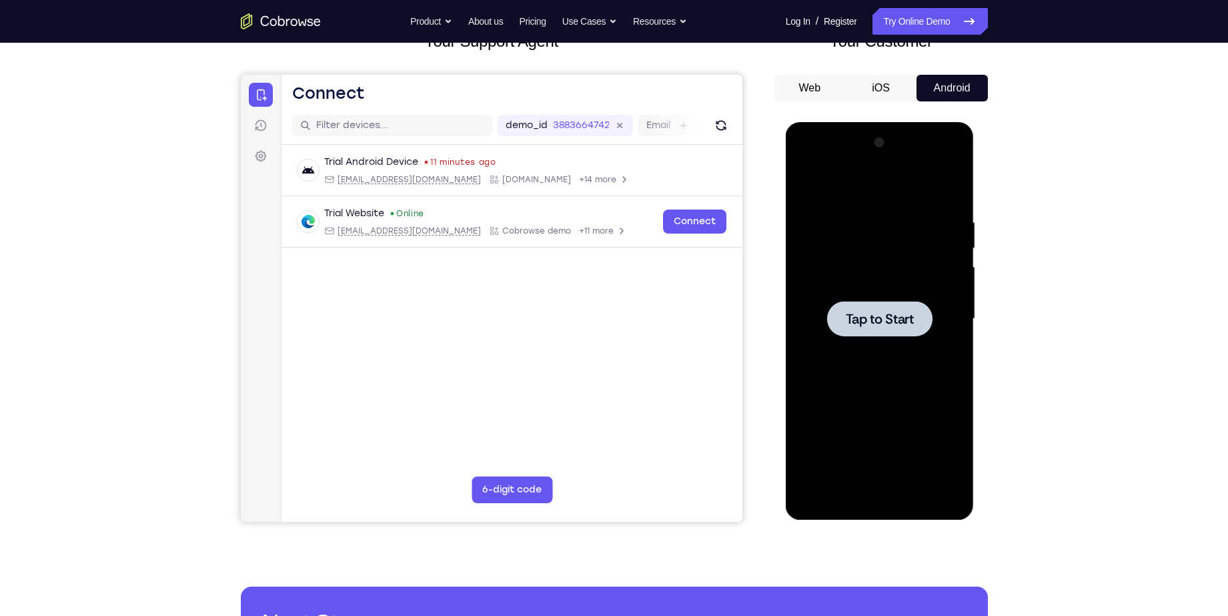
scroll to position [0, 0]
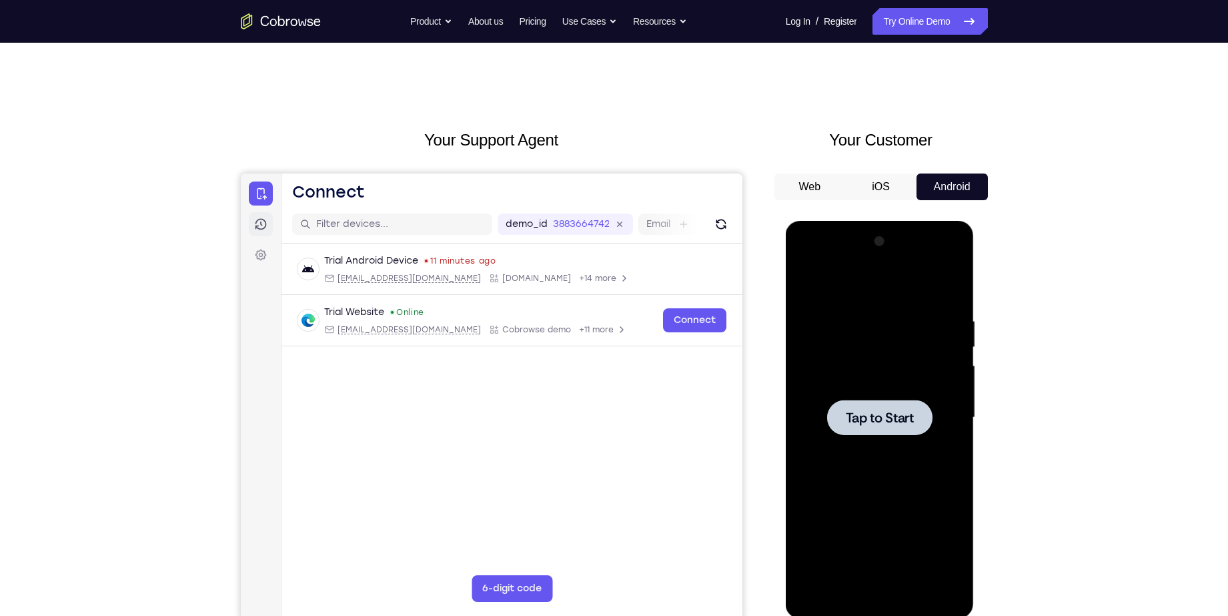
click at [268, 222] on link "Sessions" at bounding box center [260, 224] width 24 height 24
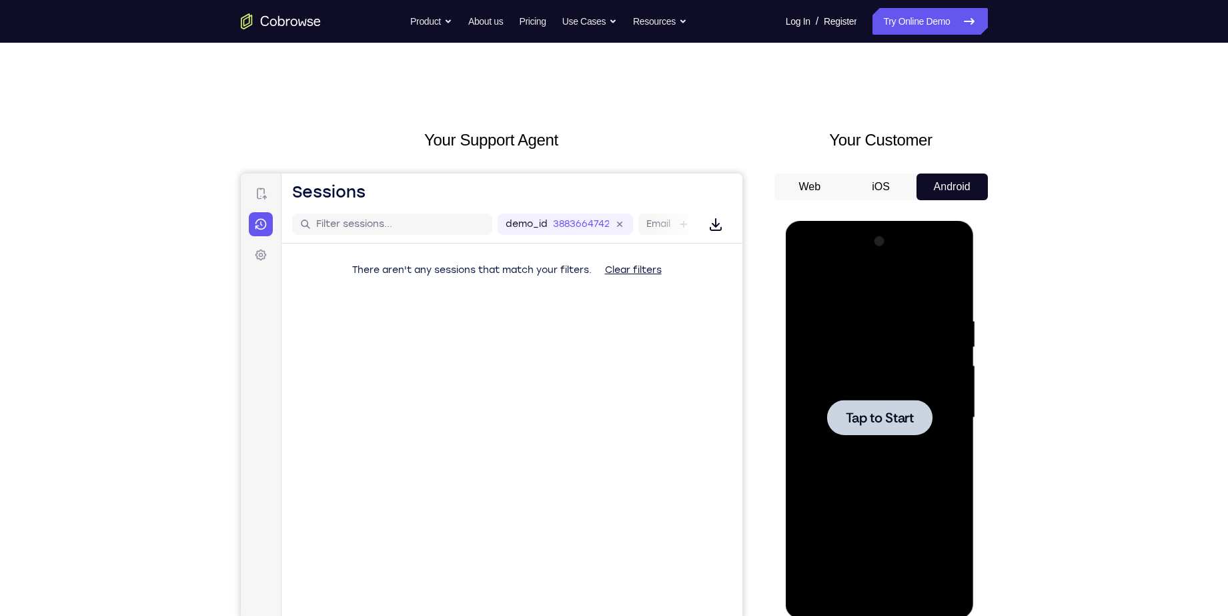
click at [901, 414] on span "Tap to Start" at bounding box center [880, 417] width 68 height 13
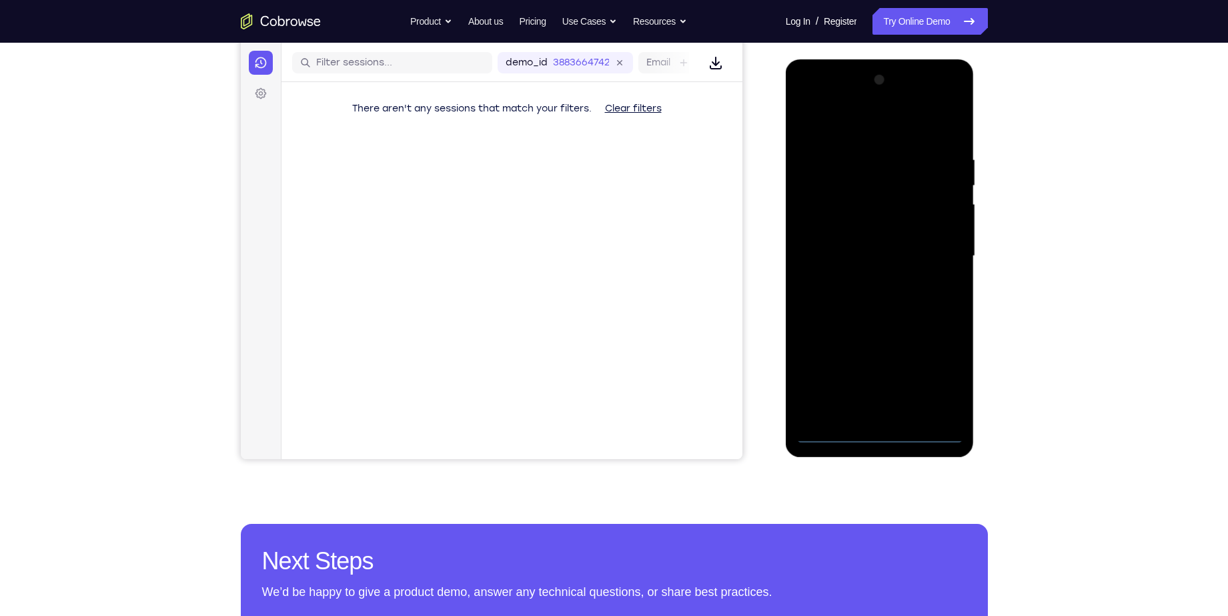
scroll to position [162, 0]
click at [880, 433] on div at bounding box center [880, 256] width 168 height 374
click at [935, 370] on div at bounding box center [880, 256] width 168 height 374
click at [889, 132] on div at bounding box center [880, 256] width 168 height 374
click at [930, 255] on div at bounding box center [880, 256] width 168 height 374
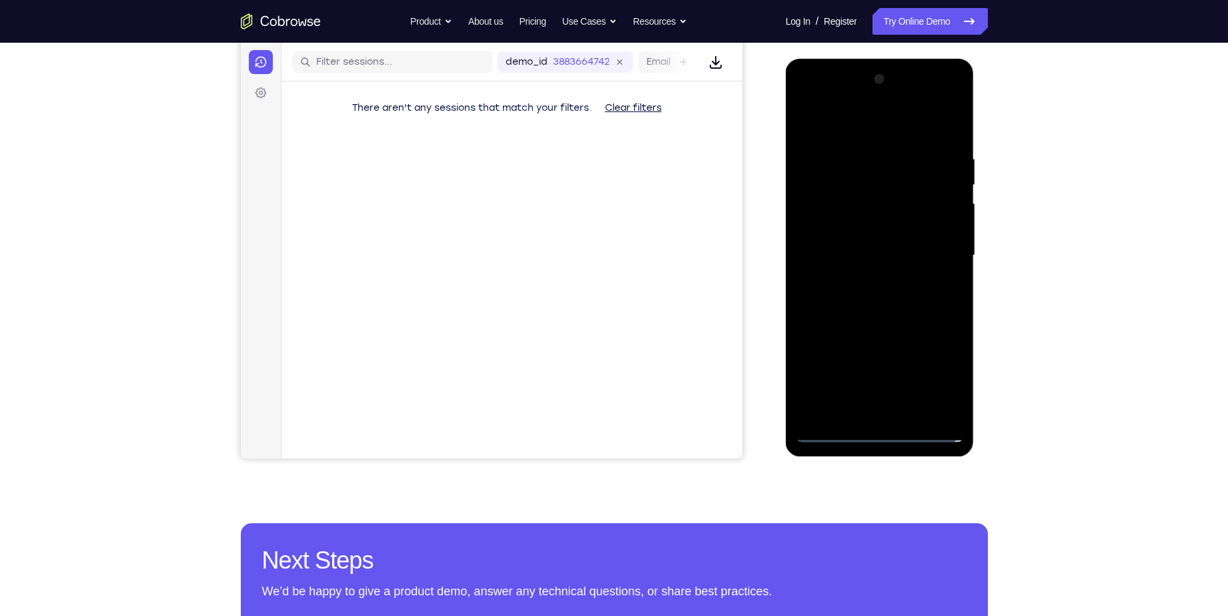
click at [829, 433] on div at bounding box center [880, 256] width 168 height 374
click at [821, 214] on div at bounding box center [880, 256] width 168 height 374
click at [843, 250] on div at bounding box center [880, 256] width 168 height 374
click at [843, 208] on div at bounding box center [880, 256] width 168 height 374
click at [843, 212] on div at bounding box center [880, 256] width 168 height 374
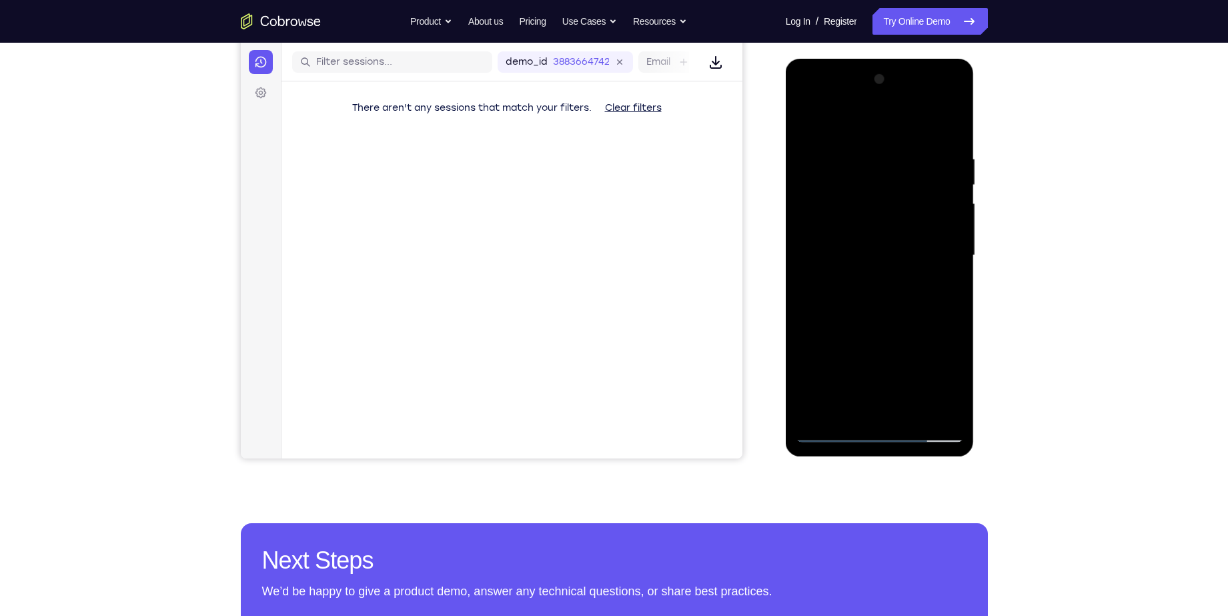
click at [843, 249] on div at bounding box center [880, 256] width 168 height 374
click at [846, 254] on div at bounding box center [880, 256] width 168 height 374
click at [844, 262] on div at bounding box center [880, 256] width 168 height 374
click at [850, 310] on div at bounding box center [880, 256] width 168 height 374
click at [877, 326] on div at bounding box center [880, 256] width 168 height 374
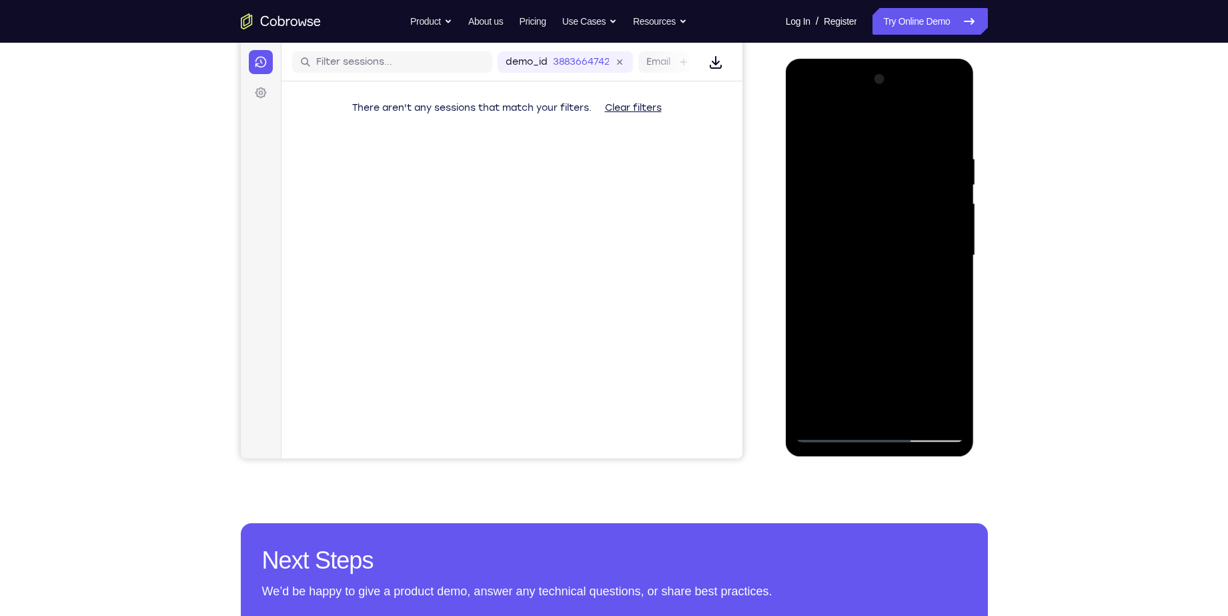
click at [899, 229] on div at bounding box center [880, 256] width 168 height 374
drag, startPoint x: 880, startPoint y: 331, endPoint x: 889, endPoint y: 194, distance: 137.1
click at [889, 194] on div at bounding box center [880, 256] width 168 height 374
drag, startPoint x: 877, startPoint y: 405, endPoint x: 882, endPoint y: 312, distance: 92.9
click at [882, 312] on div at bounding box center [880, 256] width 168 height 374
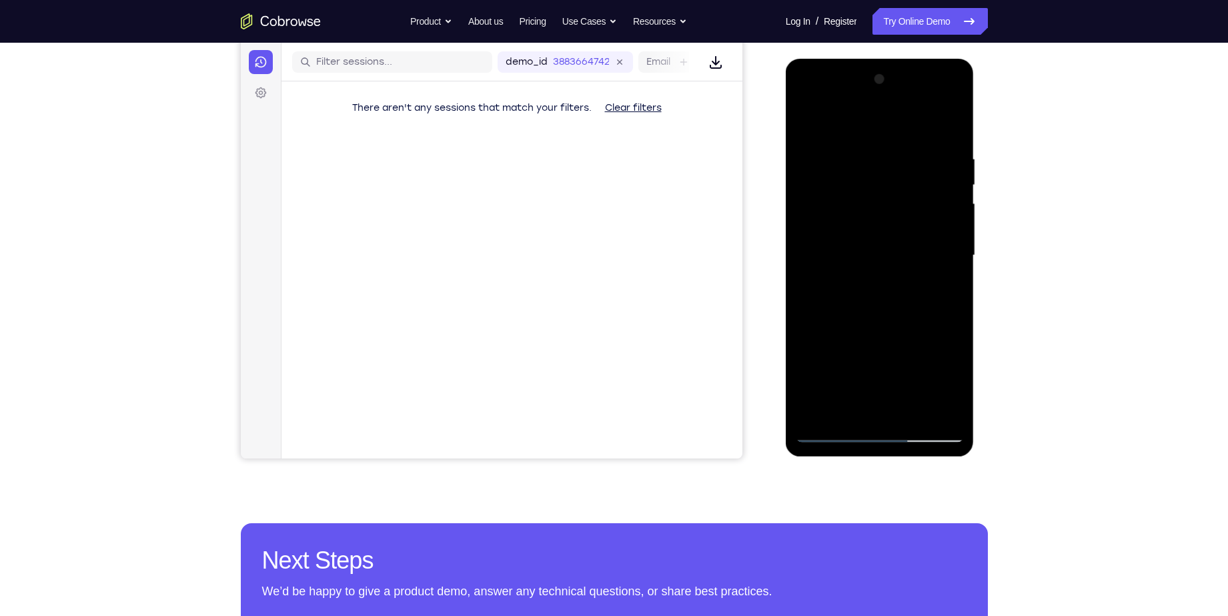
click at [879, 405] on div at bounding box center [880, 256] width 168 height 374
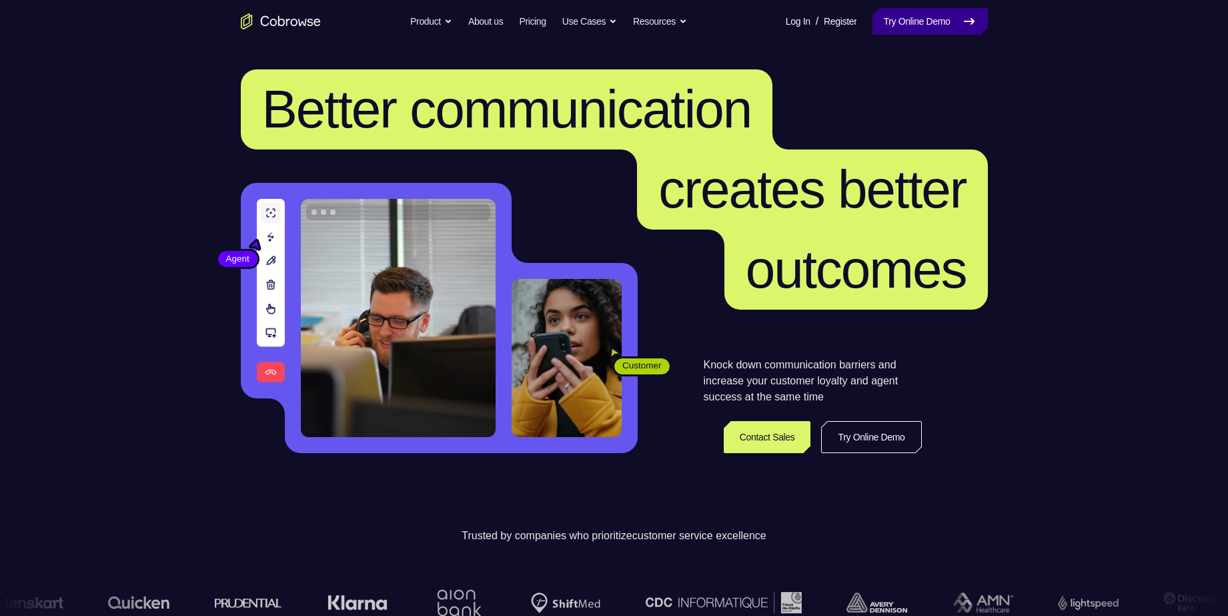
click at [927, 28] on link "Try Online Demo" at bounding box center [930, 21] width 115 height 27
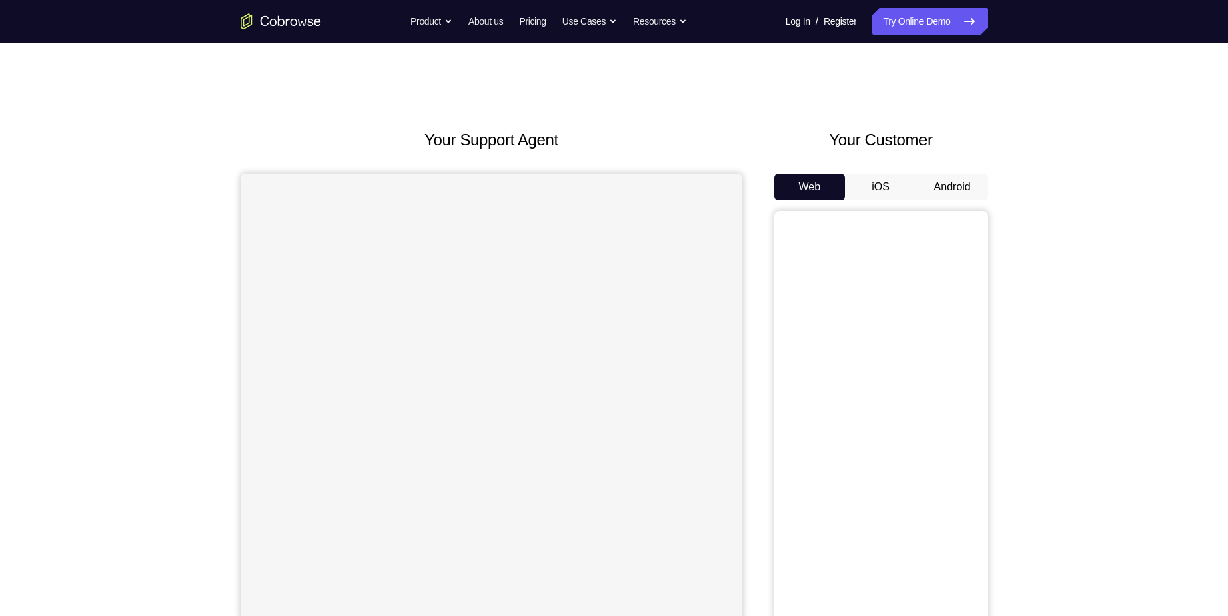
click at [956, 180] on button "Android" at bounding box center [952, 186] width 71 height 27
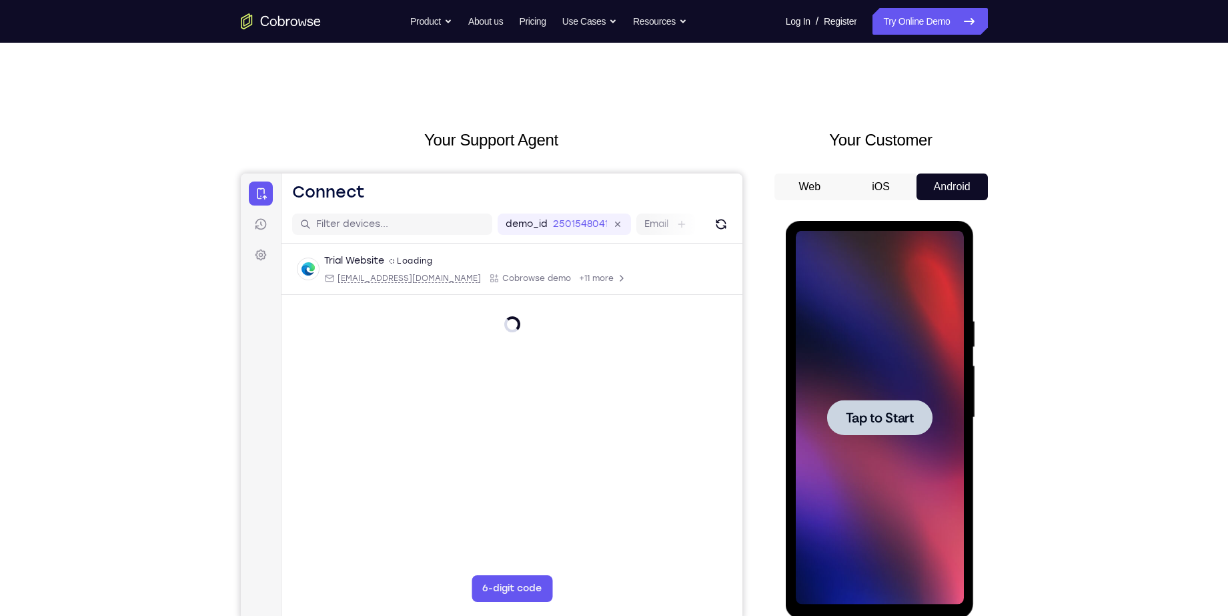
click at [873, 421] on span "Tap to Start" at bounding box center [880, 417] width 68 height 13
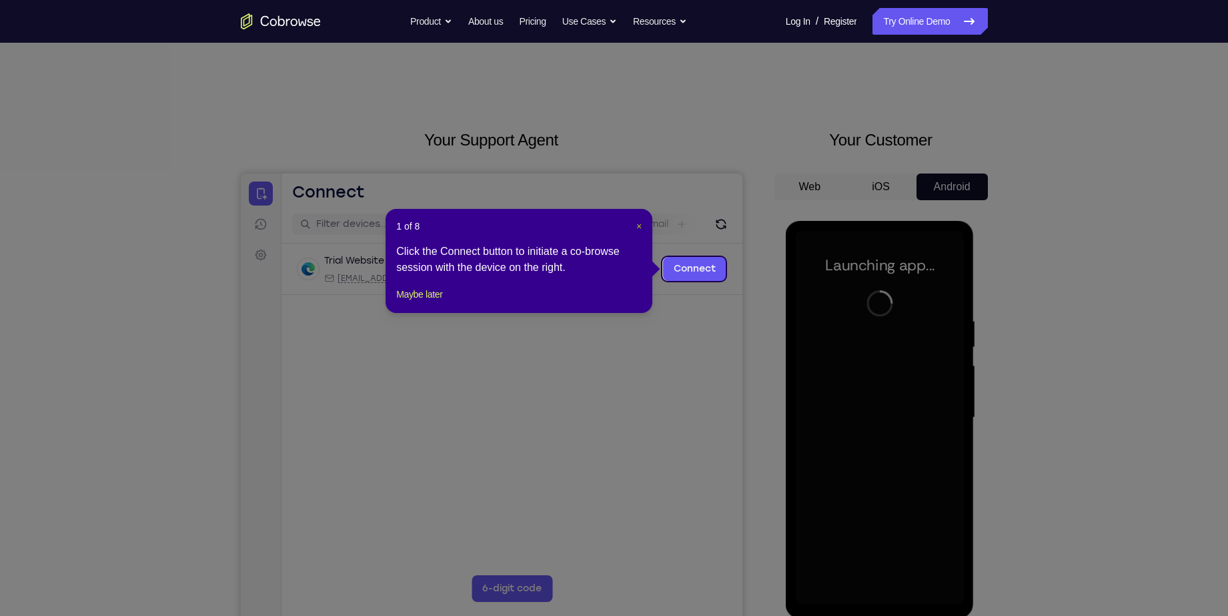
click at [639, 226] on span "×" at bounding box center [639, 226] width 5 height 11
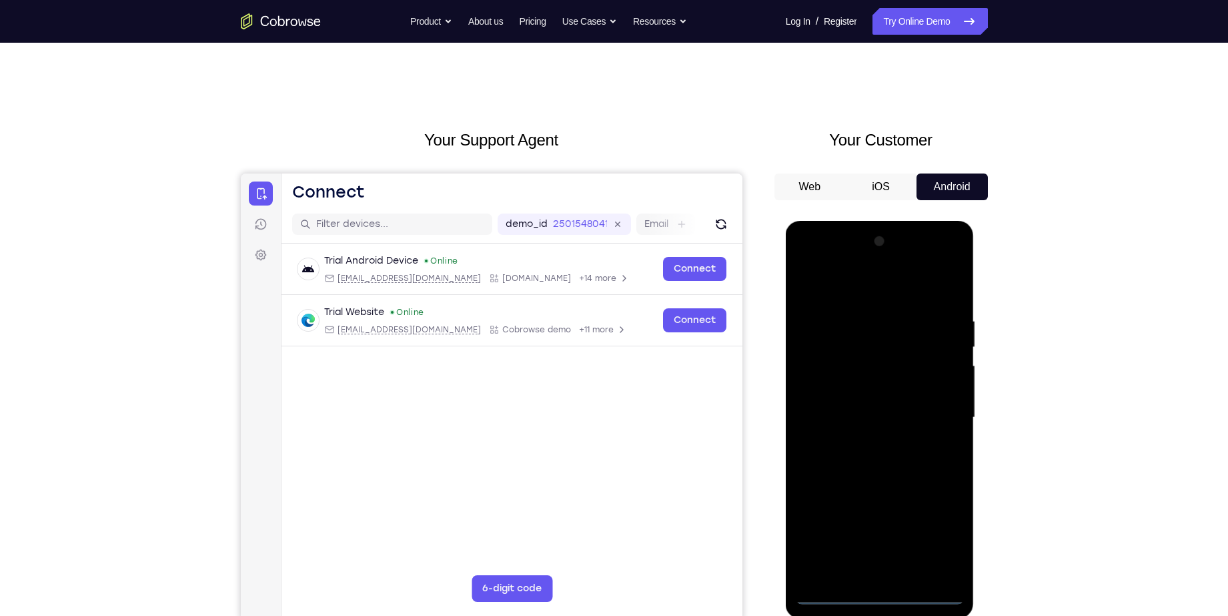
click at [877, 597] on div at bounding box center [880, 418] width 168 height 374
click at [935, 534] on div at bounding box center [880, 418] width 168 height 374
click at [864, 284] on div at bounding box center [880, 418] width 168 height 374
click at [825, 380] on div at bounding box center [880, 418] width 168 height 374
click at [862, 413] on div at bounding box center [880, 418] width 168 height 374
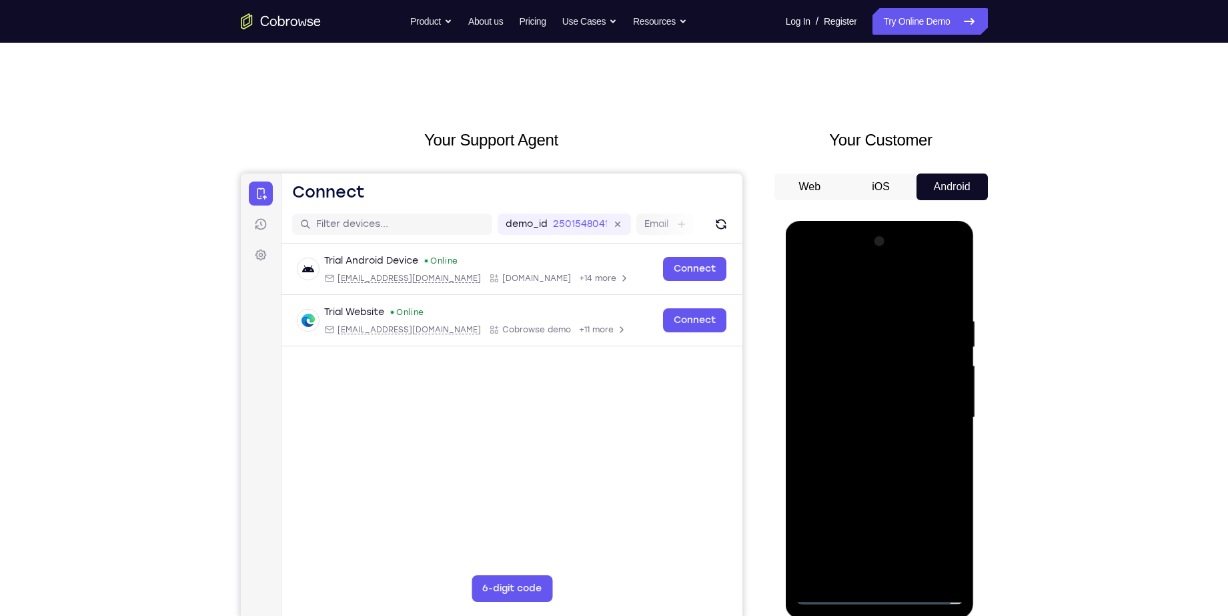
click at [859, 410] on div at bounding box center [880, 418] width 168 height 374
click at [865, 432] on div at bounding box center [880, 418] width 168 height 374
click at [878, 479] on div at bounding box center [880, 418] width 168 height 374
click at [876, 407] on div at bounding box center [880, 418] width 168 height 374
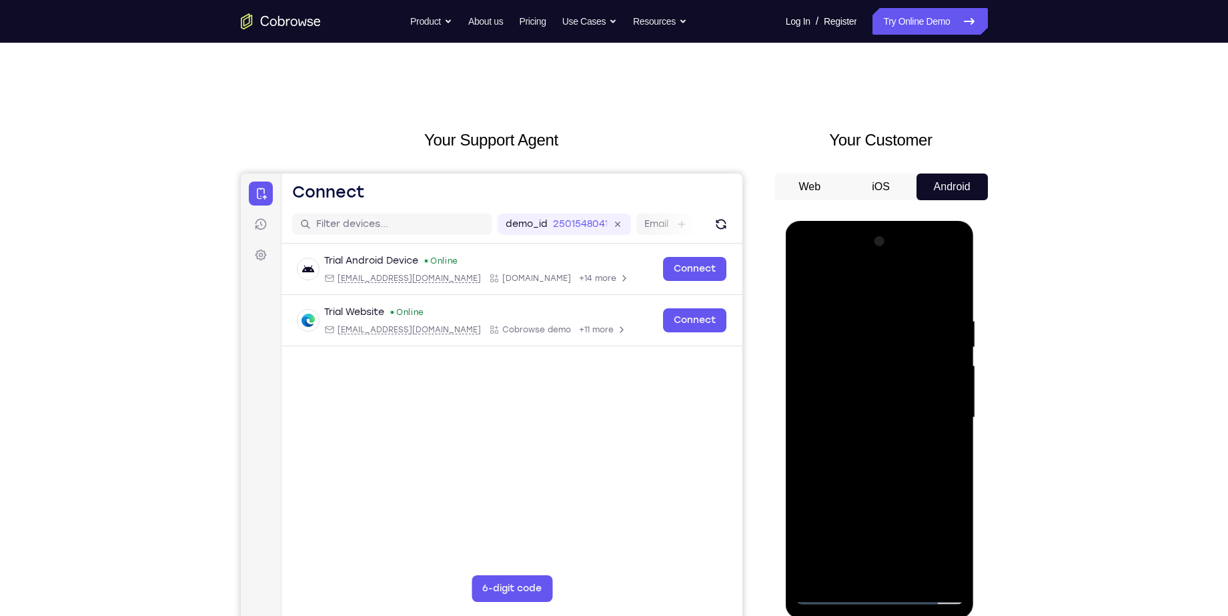
scroll to position [1, 0]
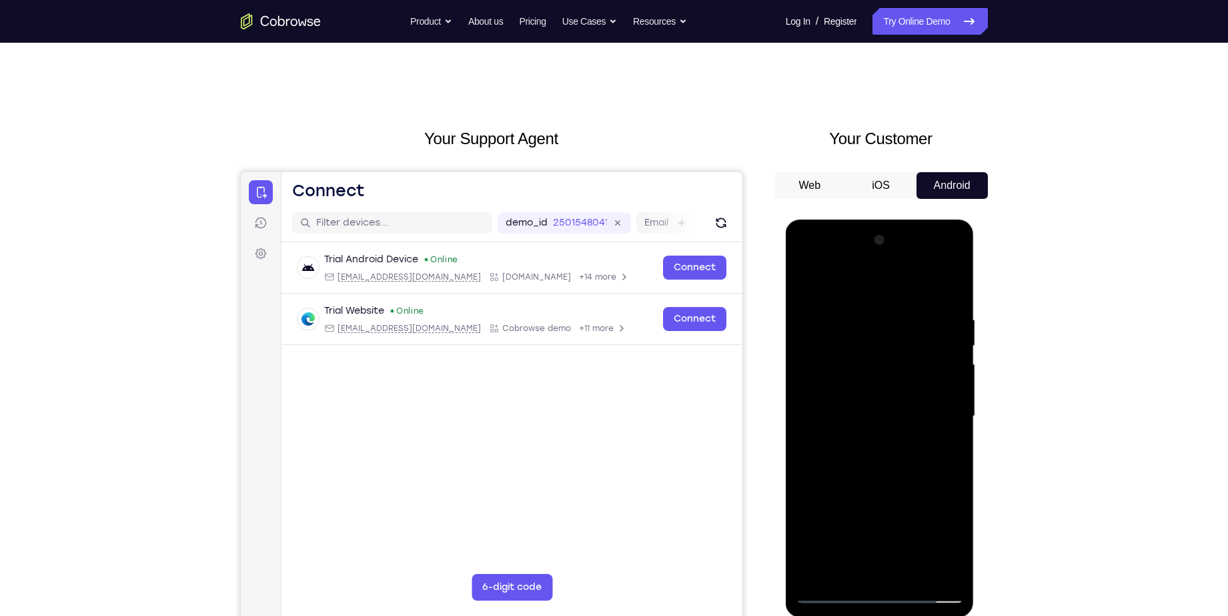
drag, startPoint x: 865, startPoint y: 506, endPoint x: 893, endPoint y: 372, distance: 137.1
click at [893, 372] on div at bounding box center [880, 417] width 168 height 374
click at [873, 564] on div at bounding box center [880, 417] width 168 height 374
click at [893, 386] on div at bounding box center [880, 417] width 168 height 374
click at [877, 441] on div at bounding box center [880, 417] width 168 height 374
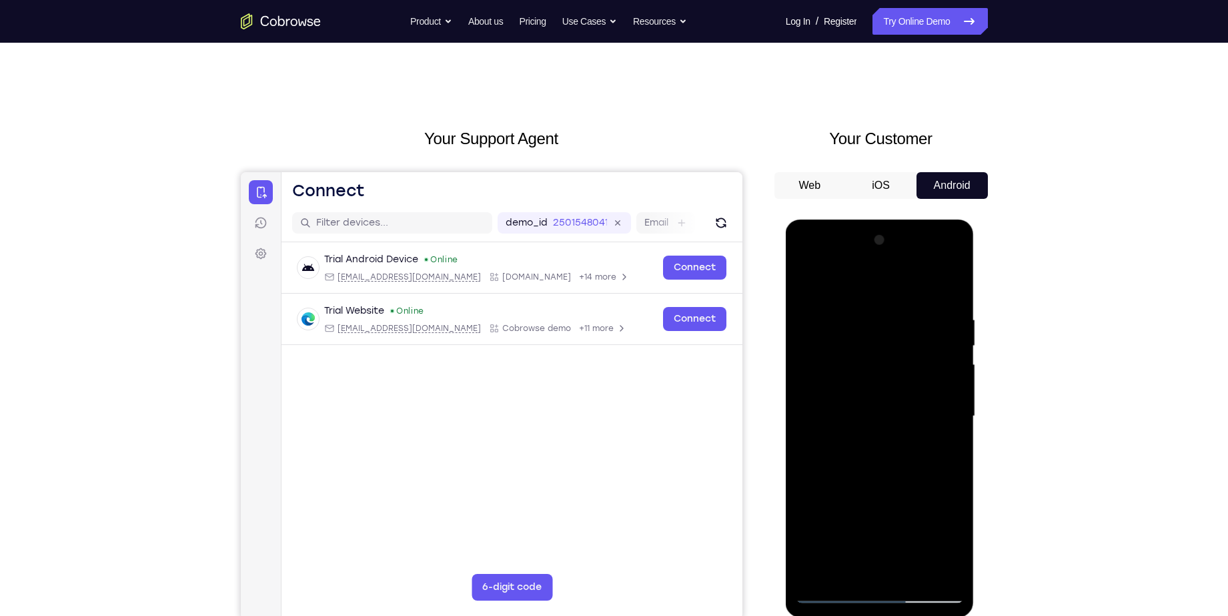
drag, startPoint x: 867, startPoint y: 481, endPoint x: 880, endPoint y: 374, distance: 108.2
click at [880, 374] on div at bounding box center [880, 417] width 168 height 374
drag, startPoint x: 879, startPoint y: 480, endPoint x: 889, endPoint y: 390, distance: 90.7
click at [889, 390] on div at bounding box center [880, 417] width 168 height 374
drag, startPoint x: 872, startPoint y: 464, endPoint x: 880, endPoint y: 312, distance: 153.0
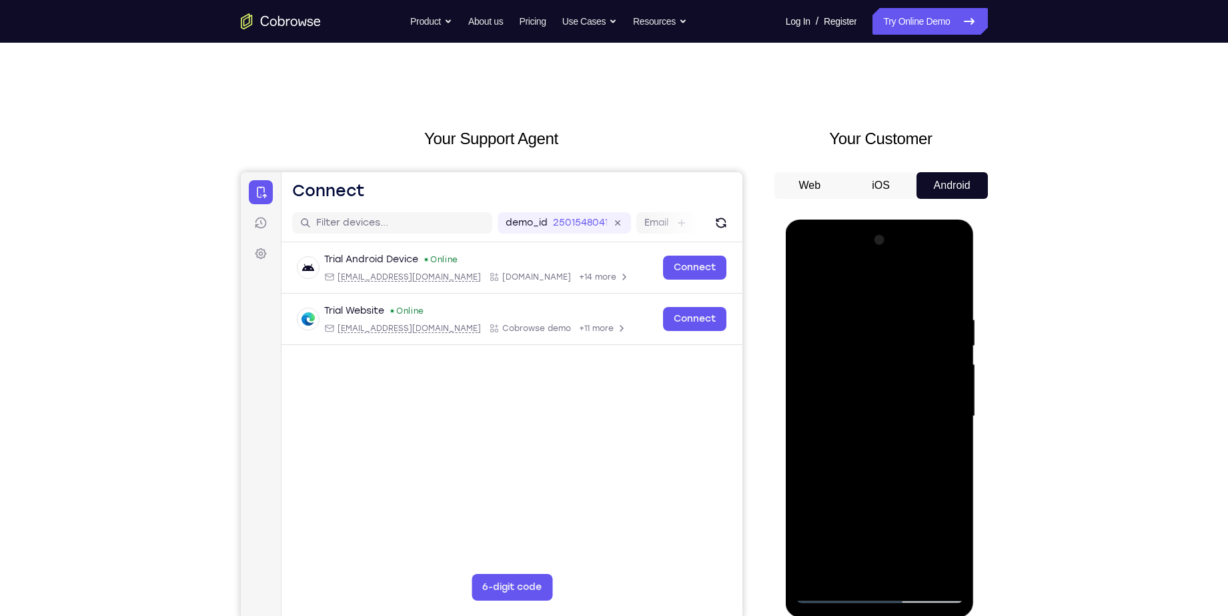
click at [880, 312] on div at bounding box center [880, 417] width 168 height 374
drag, startPoint x: 856, startPoint y: 512, endPoint x: 873, endPoint y: 348, distance: 165.0
click at [873, 348] on div at bounding box center [880, 417] width 168 height 374
drag, startPoint x: 855, startPoint y: 491, endPoint x: 870, endPoint y: 357, distance: 134.9
click at [870, 357] on div at bounding box center [880, 417] width 168 height 374
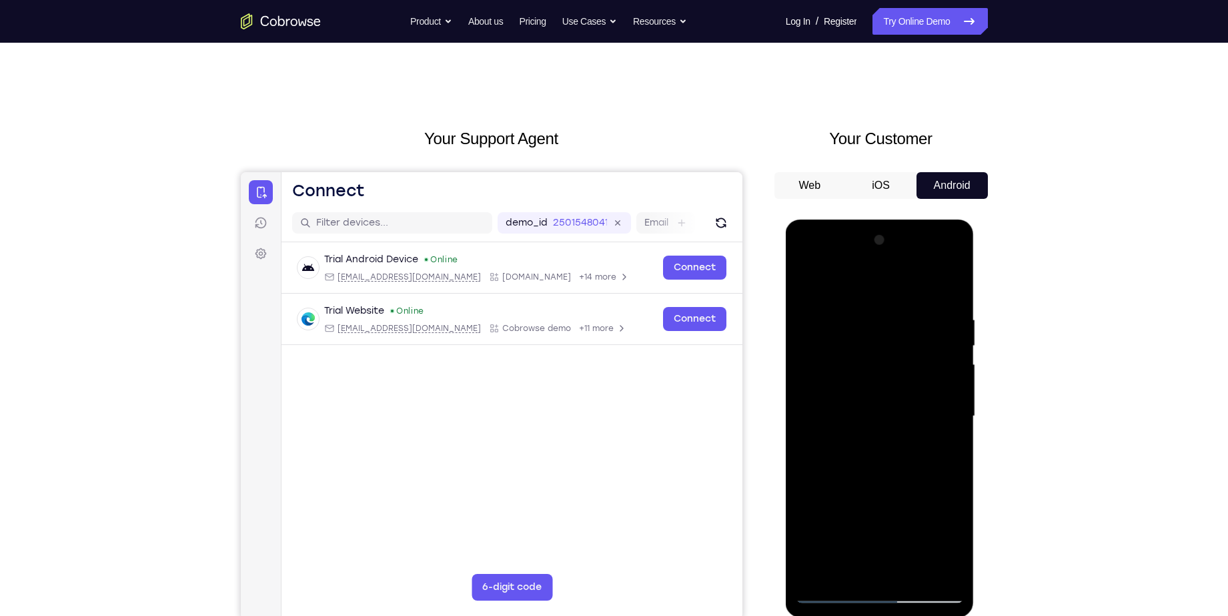
drag, startPoint x: 851, startPoint y: 539, endPoint x: 865, endPoint y: 412, distance: 128.2
click at [865, 412] on div at bounding box center [880, 417] width 168 height 374
drag, startPoint x: 853, startPoint y: 514, endPoint x: 866, endPoint y: 391, distance: 123.4
click at [866, 391] on div at bounding box center [880, 417] width 168 height 374
drag, startPoint x: 846, startPoint y: 509, endPoint x: 859, endPoint y: 365, distance: 144.7
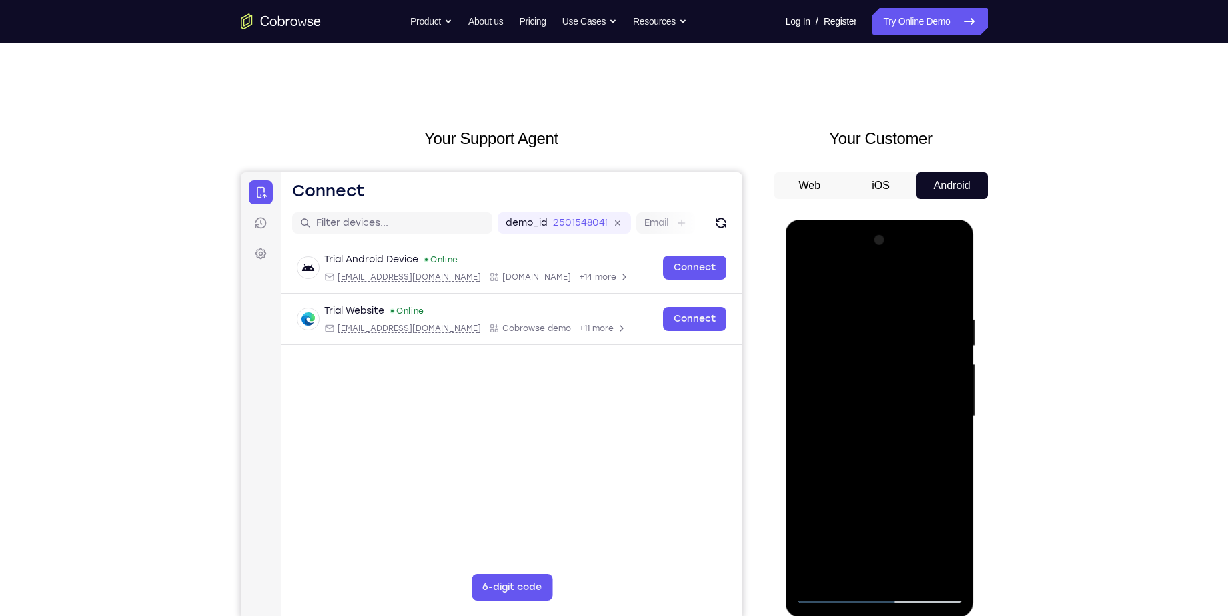
click at [859, 365] on div at bounding box center [880, 417] width 168 height 374
drag, startPoint x: 848, startPoint y: 507, endPoint x: 856, endPoint y: 390, distance: 117.7
click at [856, 390] on div at bounding box center [880, 417] width 168 height 374
drag, startPoint x: 871, startPoint y: 352, endPoint x: 839, endPoint y: 481, distance: 133.3
click at [839, 481] on div at bounding box center [880, 417] width 168 height 374
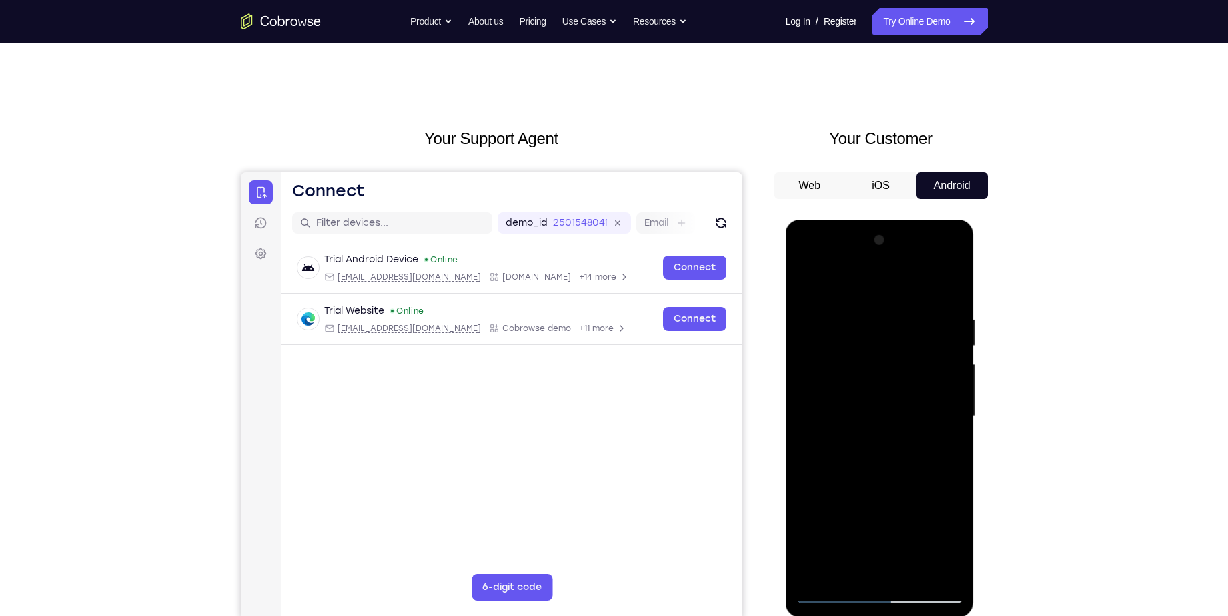
drag, startPoint x: 867, startPoint y: 350, endPoint x: 791, endPoint y: 641, distance: 301.2
click at [791, 615] on html "Online web based iOS Simulators and Android Emulators. Run iPhone, iPad, Mobile…" at bounding box center [881, 420] width 190 height 400
click at [881, 301] on div at bounding box center [880, 417] width 168 height 374
click at [943, 266] on div at bounding box center [880, 417] width 168 height 374
click at [831, 592] on div at bounding box center [880, 417] width 168 height 374
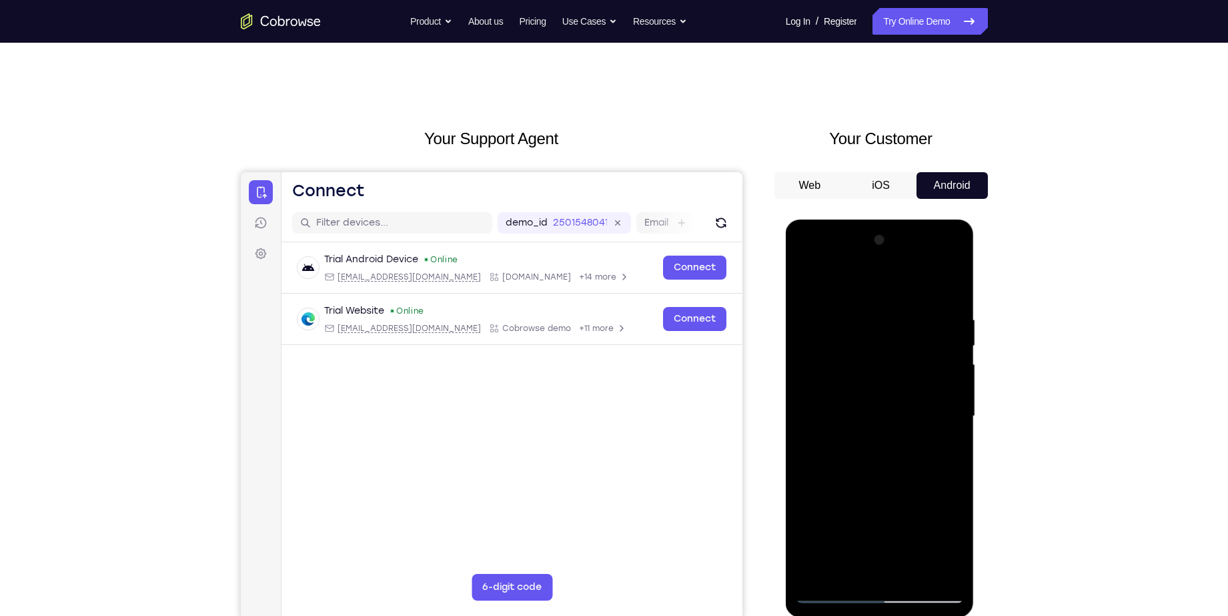
click at [951, 268] on div at bounding box center [880, 417] width 168 height 374
click at [865, 365] on div at bounding box center [880, 417] width 168 height 374
click at [835, 285] on div at bounding box center [880, 417] width 168 height 374
click at [955, 283] on div at bounding box center [880, 417] width 168 height 374
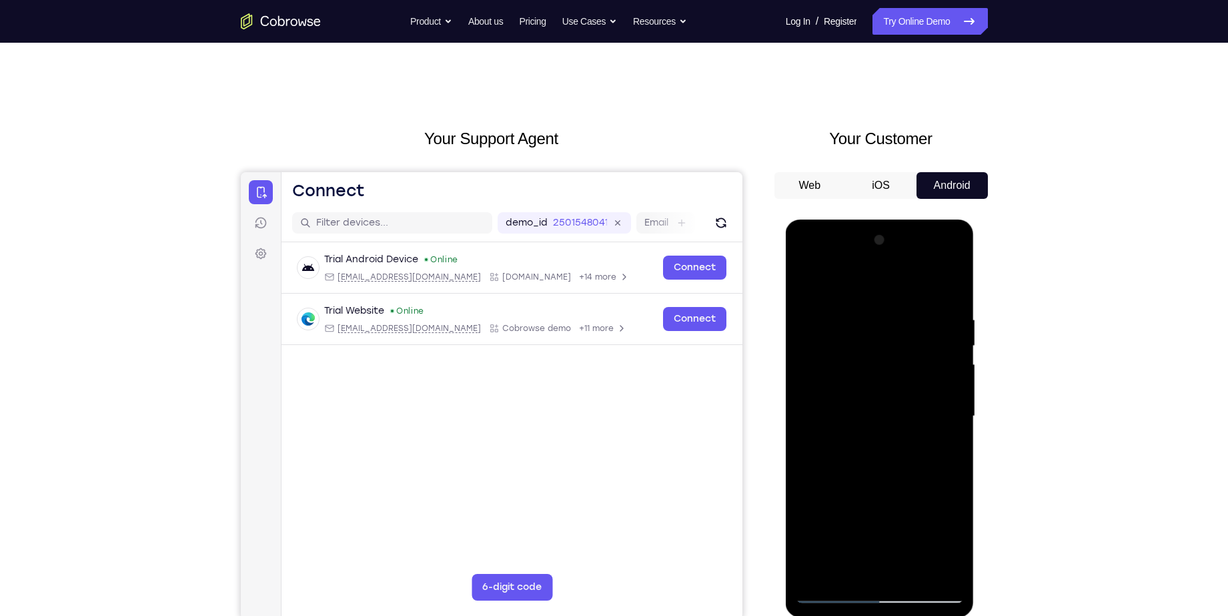
click at [953, 254] on div at bounding box center [880, 417] width 168 height 374
click at [950, 264] on div at bounding box center [880, 417] width 168 height 374
click at [897, 514] on div at bounding box center [880, 417] width 168 height 374
click at [901, 440] on div at bounding box center [880, 417] width 168 height 374
drag, startPoint x: 881, startPoint y: 369, endPoint x: 895, endPoint y: 641, distance: 272.6
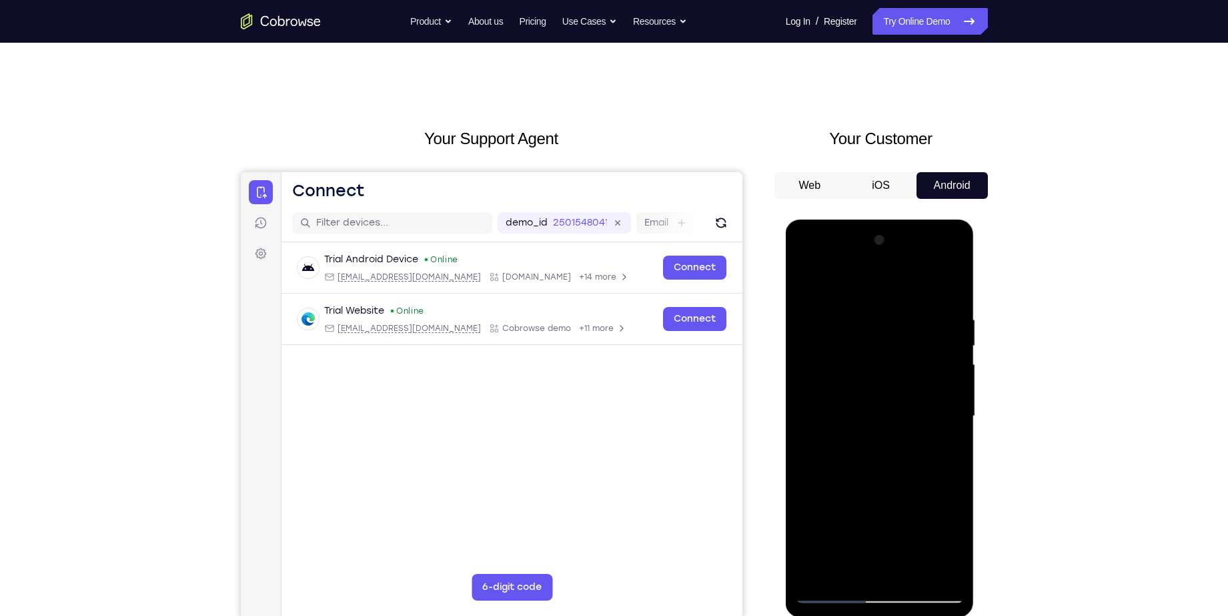
click at [895, 615] on html "Online web based iOS Simulators and Android Emulators. Run iPhone, iPad, Mobile…" at bounding box center [881, 420] width 190 height 400
click at [822, 410] on div at bounding box center [880, 417] width 168 height 374
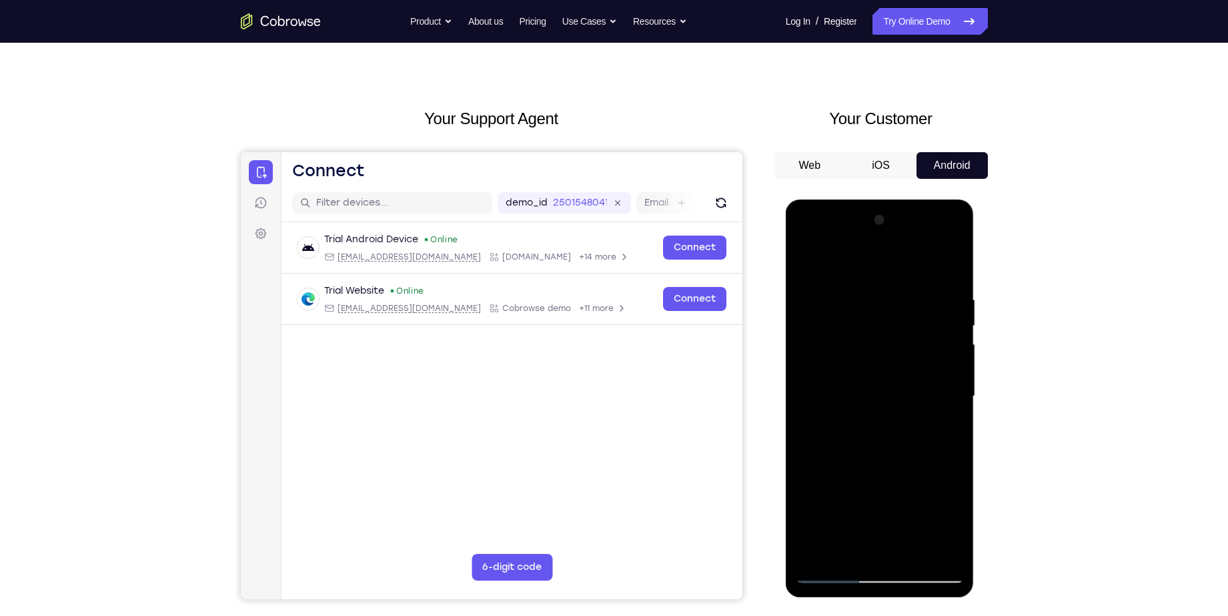
scroll to position [34, 0]
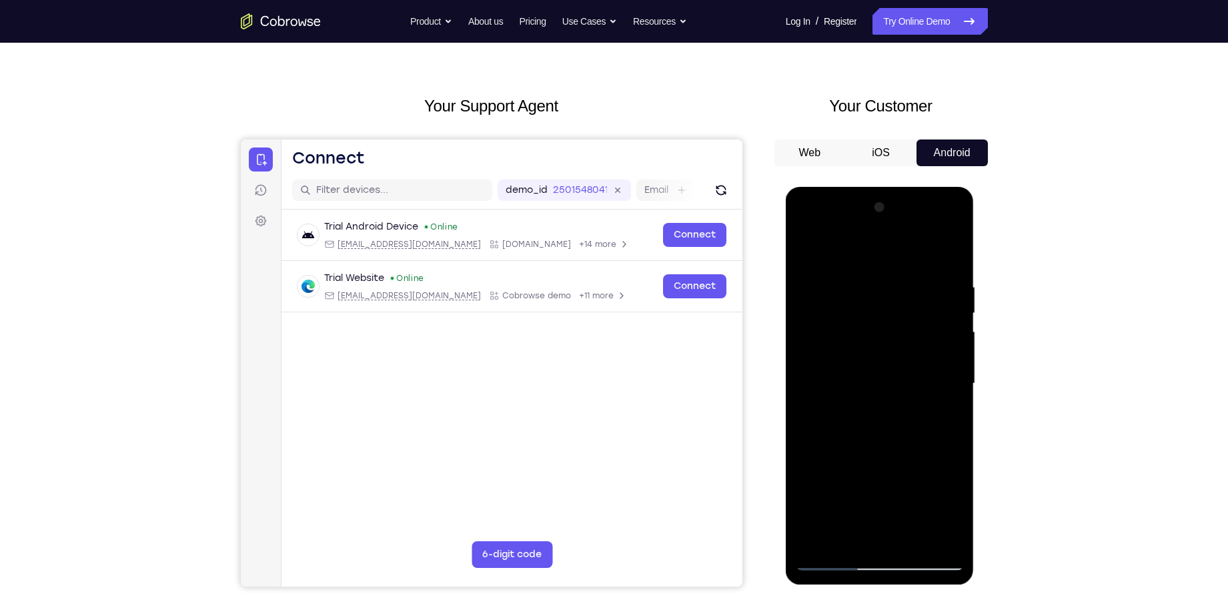
click at [831, 546] on div at bounding box center [880, 384] width 168 height 374
click at [828, 424] on div at bounding box center [880, 384] width 168 height 374
click at [831, 425] on div at bounding box center [880, 384] width 168 height 374
click at [828, 423] on div at bounding box center [880, 384] width 168 height 374
click at [822, 424] on div at bounding box center [880, 384] width 168 height 374
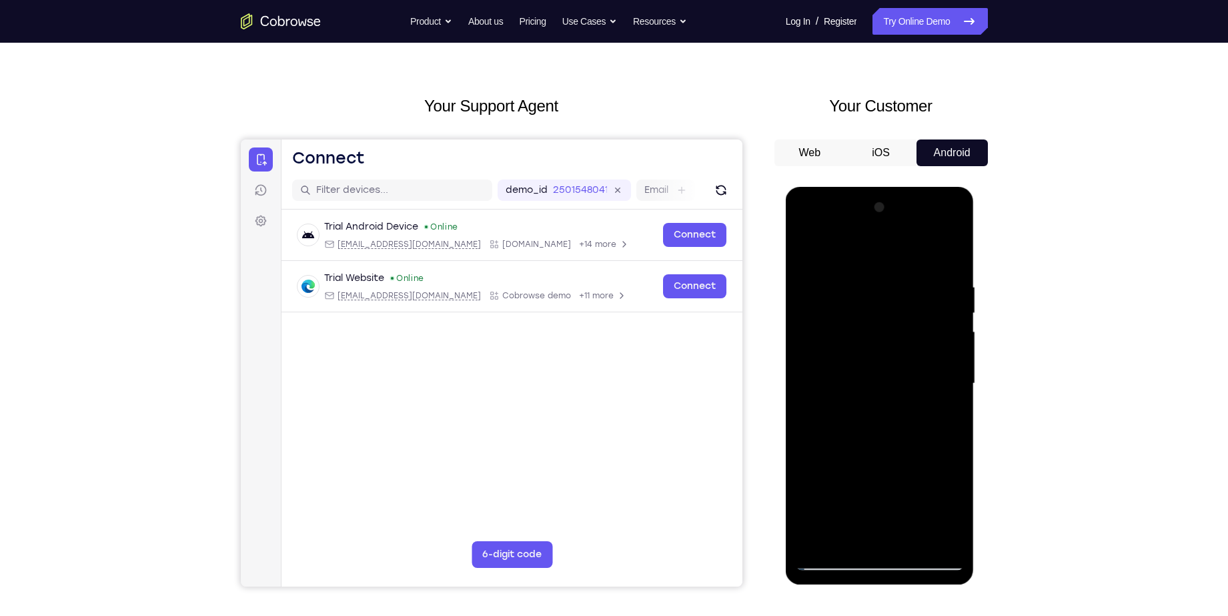
scroll to position [0, 0]
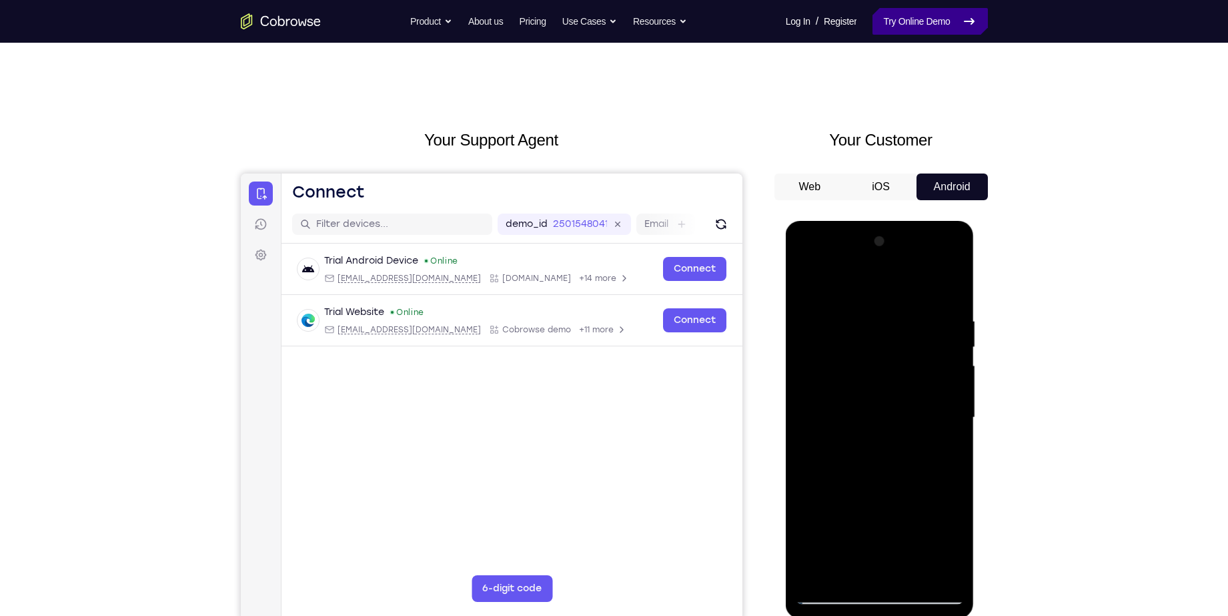
click at [922, 25] on link "Try Online Demo" at bounding box center [930, 21] width 115 height 27
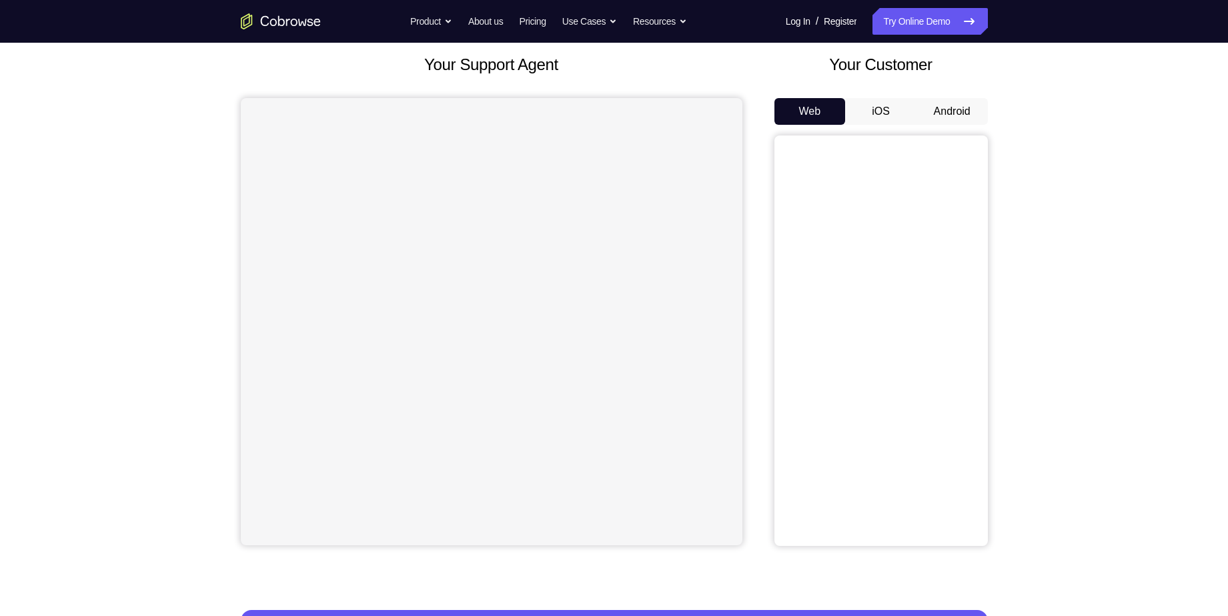
scroll to position [76, 0]
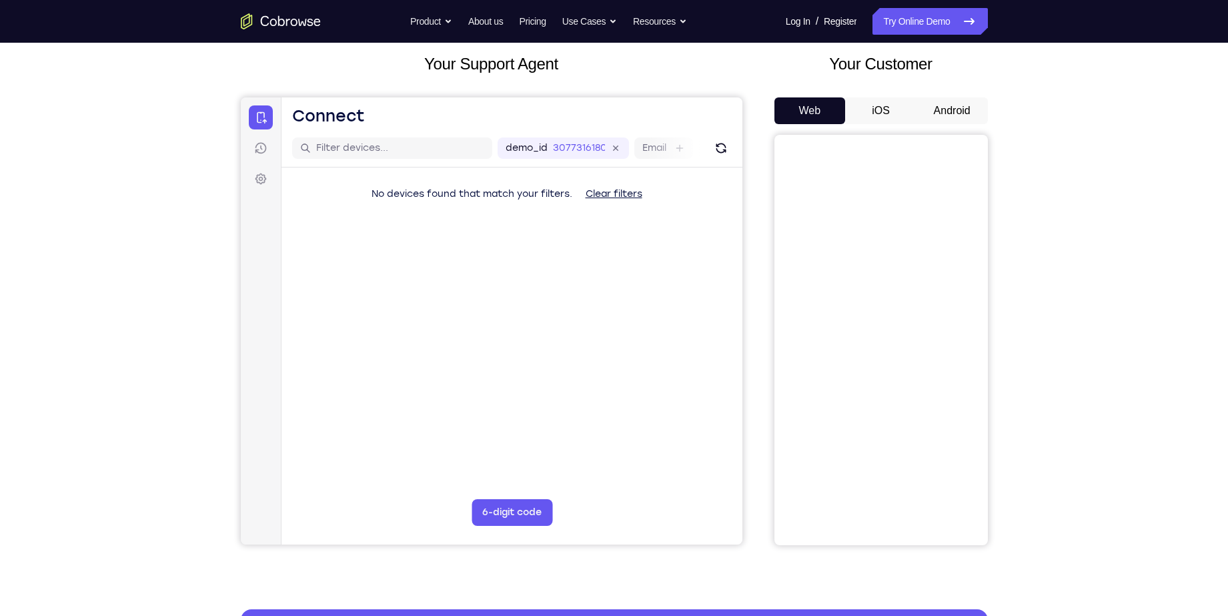
click at [947, 123] on button "Android" at bounding box center [952, 110] width 71 height 27
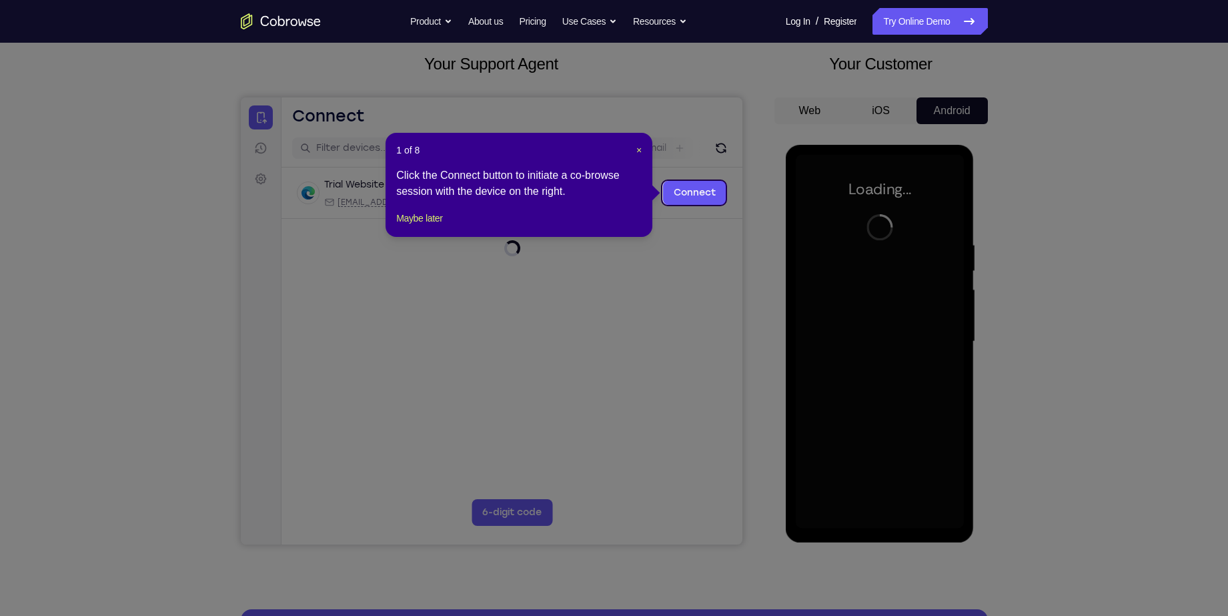
scroll to position [0, 0]
click at [642, 147] on span "×" at bounding box center [639, 150] width 5 height 11
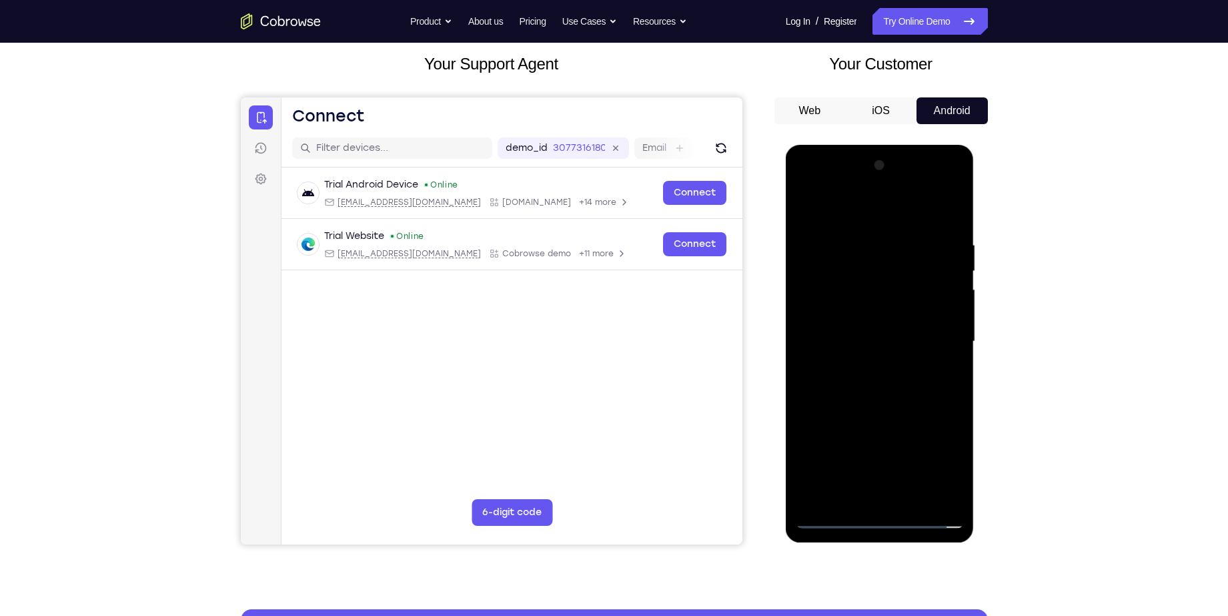
click at [877, 519] on div at bounding box center [880, 342] width 168 height 374
click at [939, 454] on div at bounding box center [880, 342] width 168 height 374
click at [875, 205] on div at bounding box center [880, 342] width 168 height 374
click at [818, 298] on div at bounding box center [880, 342] width 168 height 374
click at [861, 335] on div at bounding box center [880, 342] width 168 height 374
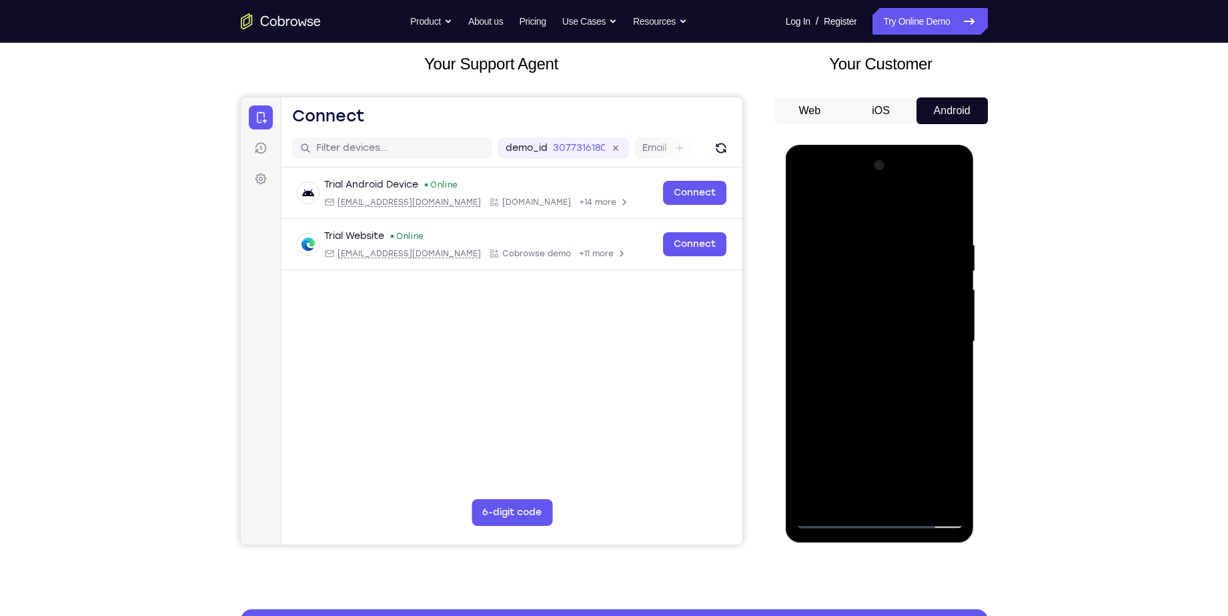
drag, startPoint x: 879, startPoint y: 304, endPoint x: 951, endPoint y: 306, distance: 72.8
click at [951, 306] on div at bounding box center [880, 342] width 168 height 374
drag, startPoint x: 886, startPoint y: 296, endPoint x: 810, endPoint y: 302, distance: 76.3
click at [810, 302] on div at bounding box center [880, 342] width 168 height 374
drag, startPoint x: 883, startPoint y: 304, endPoint x: 763, endPoint y: 303, distance: 120.1
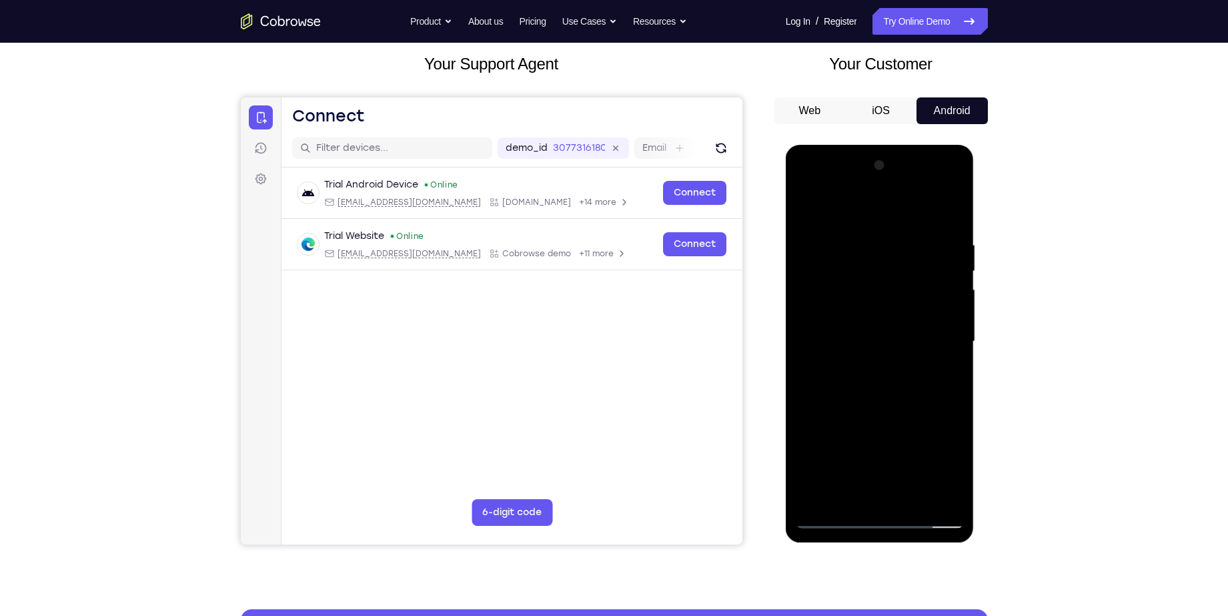
click at [786, 303] on html "Online web based iOS Simulators and Android Emulators. Run iPhone, iPad, Mobile…" at bounding box center [881, 345] width 190 height 400
click at [880, 303] on div at bounding box center [880, 342] width 168 height 374
drag, startPoint x: 880, startPoint y: 303, endPoint x: 832, endPoint y: 316, distance: 49.7
click at [832, 316] on div at bounding box center [880, 342] width 168 height 374
click at [935, 304] on div at bounding box center [880, 342] width 168 height 374
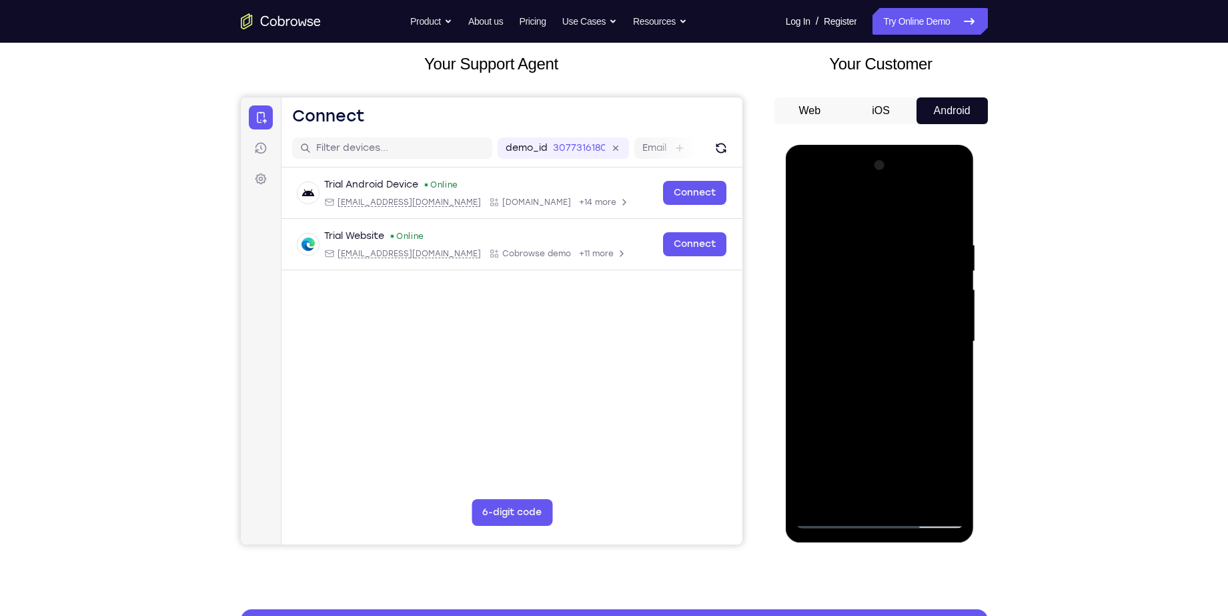
click at [893, 326] on div at bounding box center [880, 342] width 168 height 374
click at [949, 334] on div at bounding box center [880, 342] width 168 height 374
click at [860, 334] on div at bounding box center [880, 342] width 168 height 374
click at [860, 356] on div at bounding box center [880, 342] width 168 height 374
click at [843, 414] on div at bounding box center [880, 342] width 168 height 374
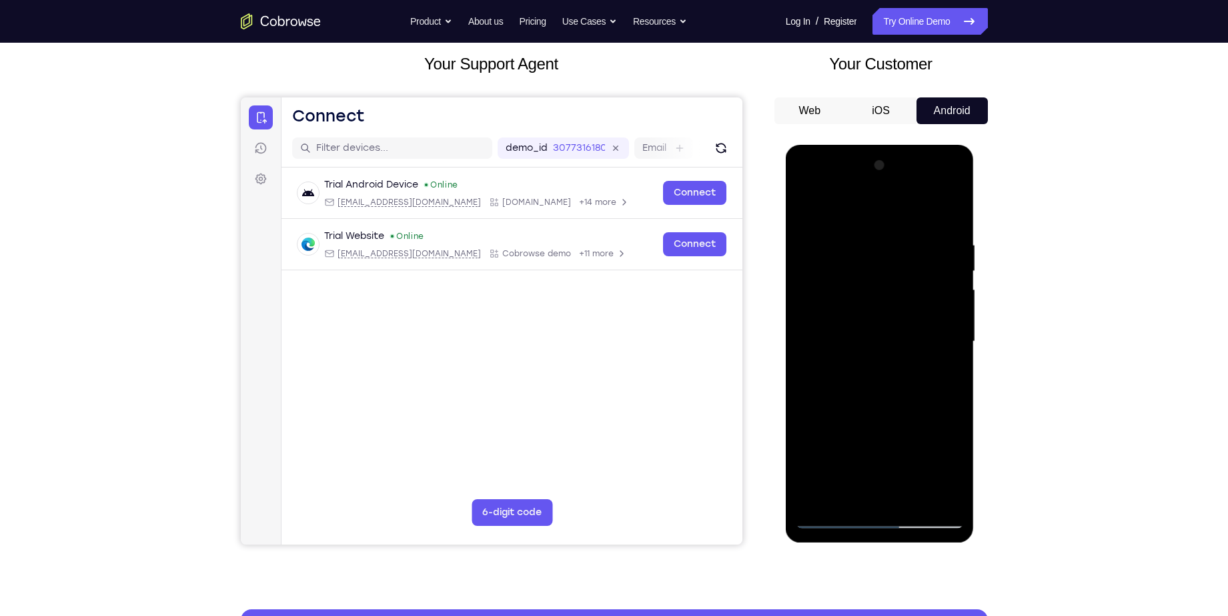
click at [868, 403] on div at bounding box center [880, 342] width 168 height 374
click at [893, 313] on div at bounding box center [880, 342] width 168 height 374
drag, startPoint x: 867, startPoint y: 469, endPoint x: 893, endPoint y: 239, distance: 231.7
click at [893, 239] on div at bounding box center [880, 342] width 168 height 374
click at [858, 496] on div at bounding box center [880, 342] width 168 height 374
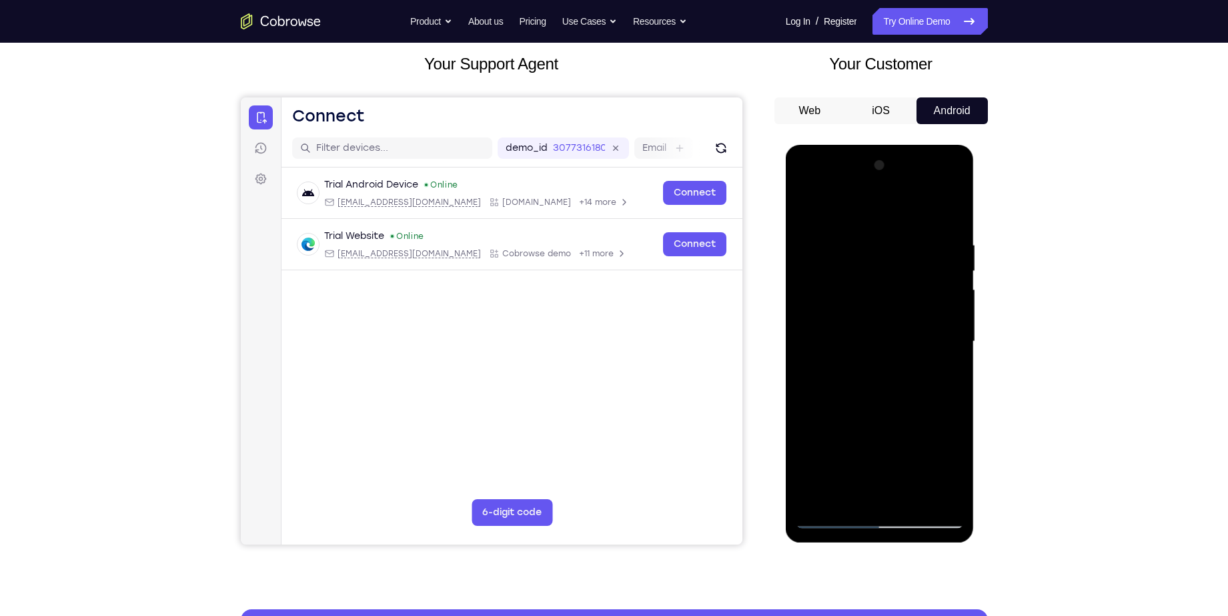
click at [852, 308] on div at bounding box center [880, 342] width 168 height 374
click at [844, 327] on div at bounding box center [880, 342] width 168 height 374
click at [849, 371] on div at bounding box center [880, 342] width 168 height 374
click at [880, 220] on div at bounding box center [880, 342] width 168 height 374
click at [956, 185] on div at bounding box center [880, 342] width 168 height 374
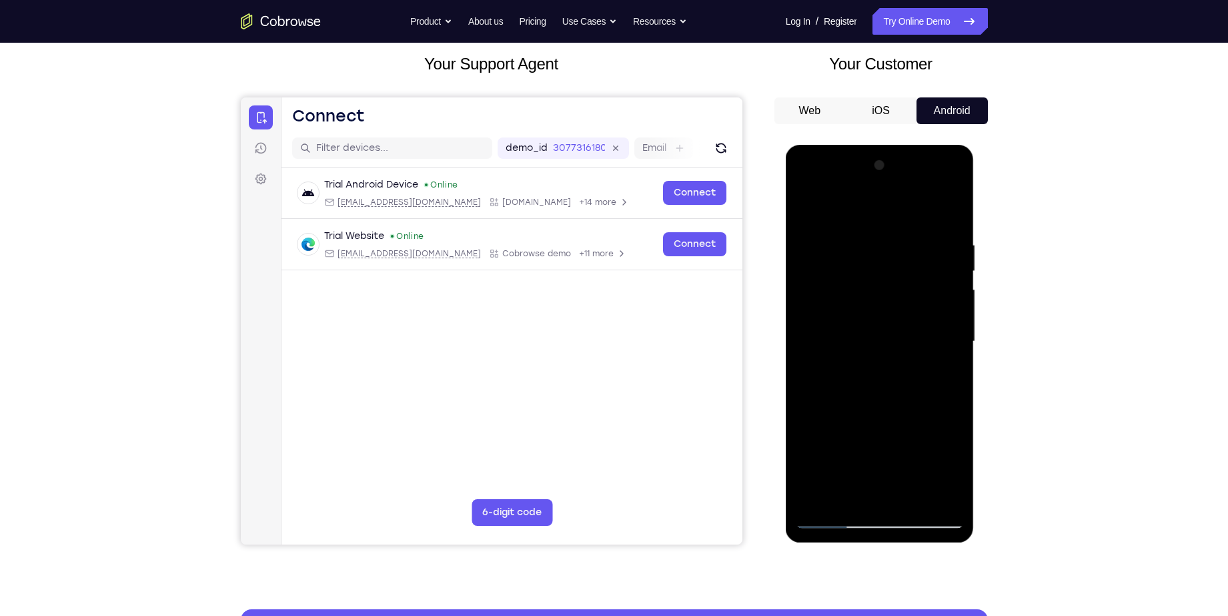
click at [893, 438] on div at bounding box center [880, 342] width 168 height 374
click at [899, 370] on div at bounding box center [880, 342] width 168 height 374
click at [825, 339] on div at bounding box center [880, 342] width 168 height 374
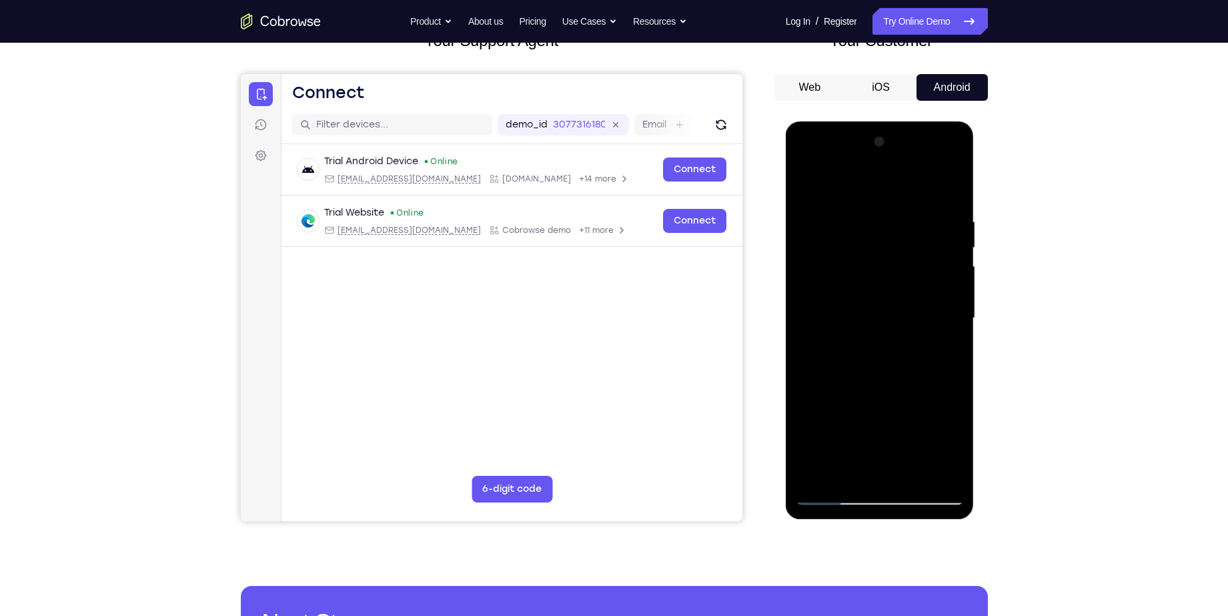
scroll to position [100, 0]
click at [822, 392] on div at bounding box center [880, 318] width 168 height 374
click at [855, 480] on div at bounding box center [880, 318] width 168 height 374
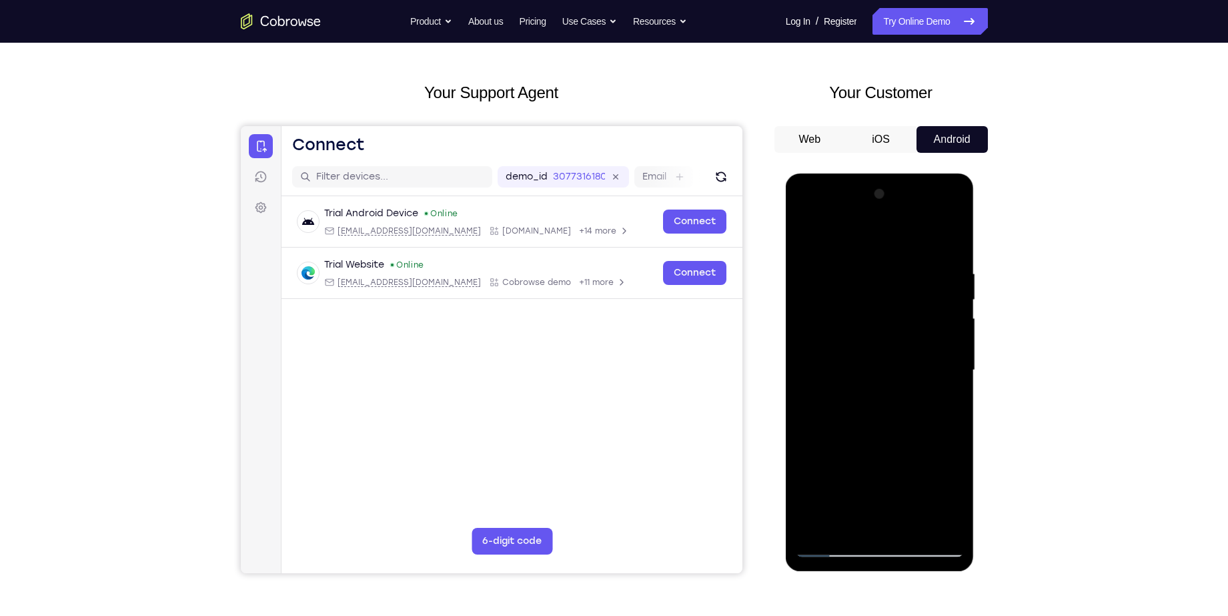
scroll to position [0, 0]
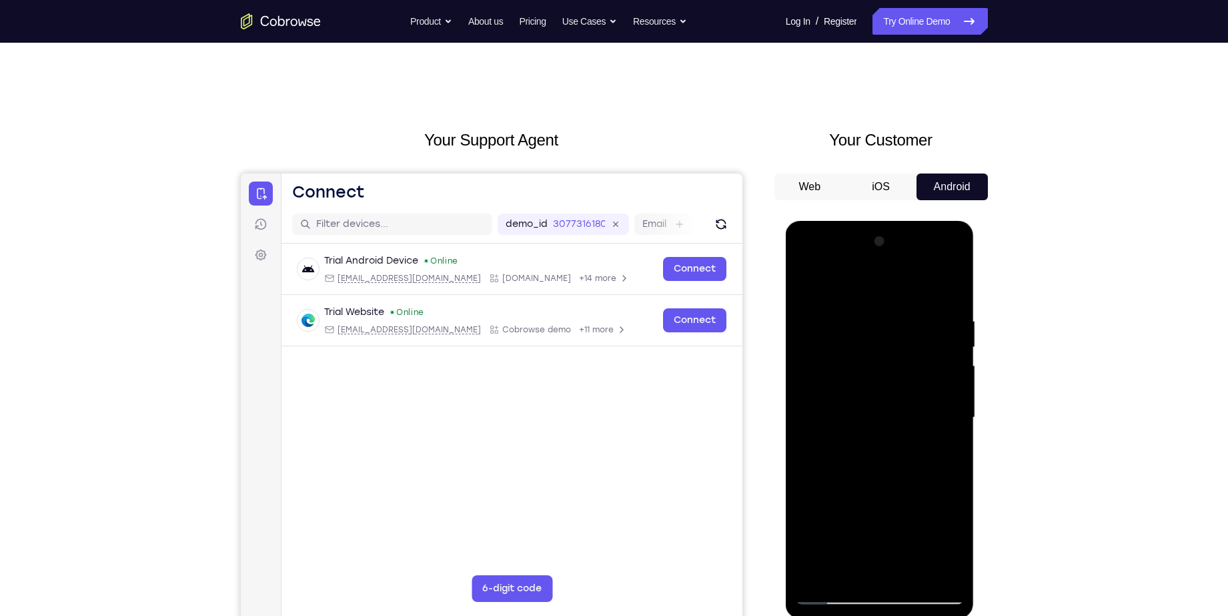
drag, startPoint x: 835, startPoint y: 321, endPoint x: 845, endPoint y: 440, distance: 119.2
click at [845, 440] on div at bounding box center [880, 418] width 168 height 374
drag, startPoint x: 805, startPoint y: 350, endPoint x: 813, endPoint y: 441, distance: 91.8
click at [813, 441] on div at bounding box center [880, 418] width 168 height 374
click at [927, 23] on link "Try Online Demo" at bounding box center [930, 21] width 115 height 27
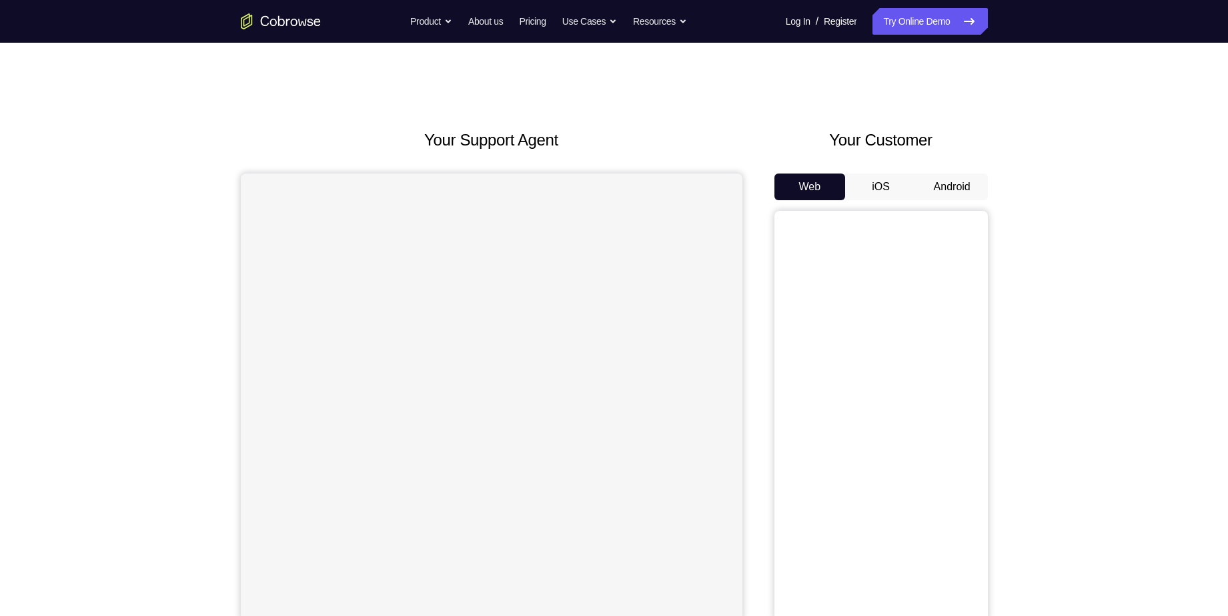
click at [931, 185] on button "Android" at bounding box center [952, 186] width 71 height 27
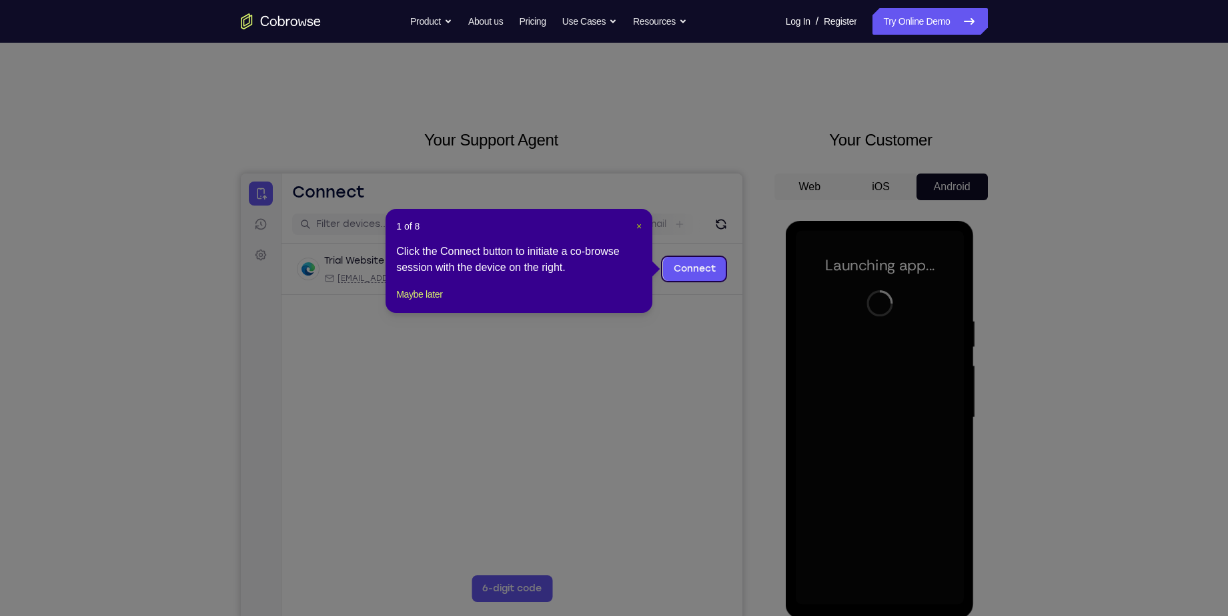
click at [641, 225] on span "×" at bounding box center [639, 226] width 5 height 11
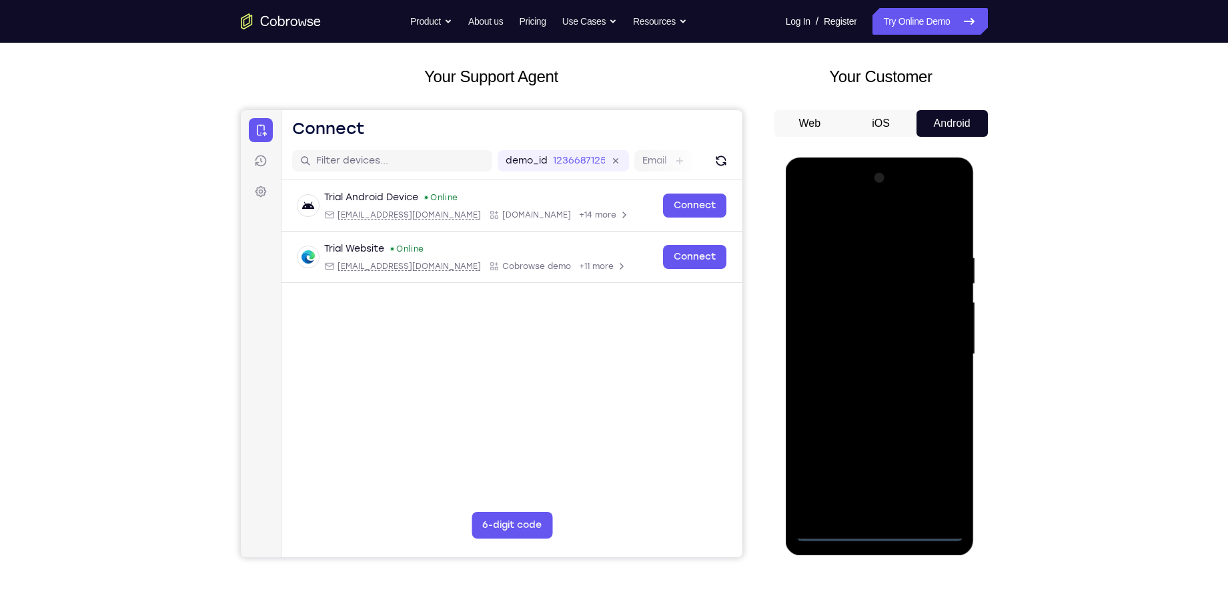
scroll to position [65, 0]
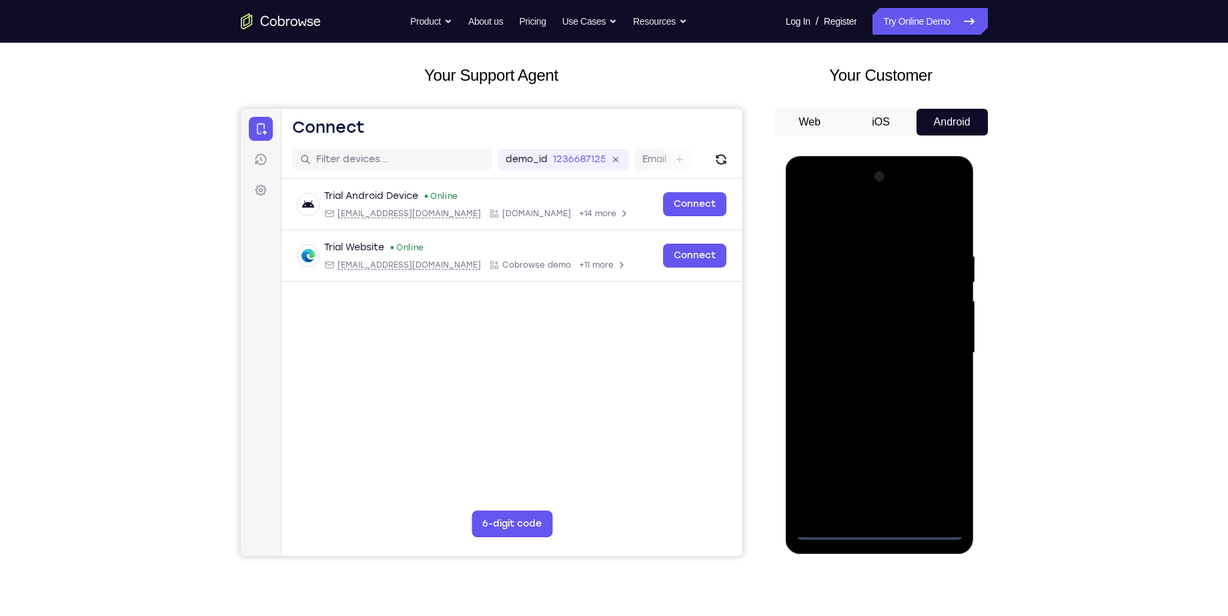
click at [878, 527] on div at bounding box center [880, 353] width 168 height 374
click at [940, 469] on div at bounding box center [880, 353] width 168 height 374
click at [859, 219] on div at bounding box center [880, 353] width 168 height 374
click at [936, 341] on div at bounding box center [880, 353] width 168 height 374
click at [862, 380] on div at bounding box center [880, 353] width 168 height 374
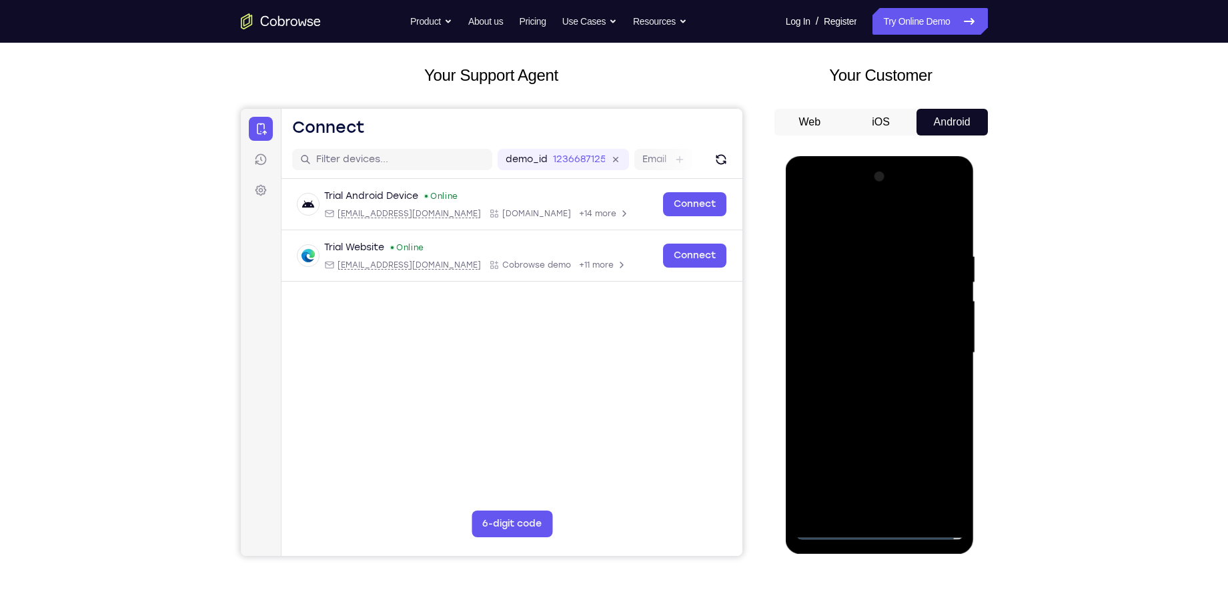
click at [865, 340] on div at bounding box center [880, 353] width 168 height 374
click at [855, 324] on div at bounding box center [880, 353] width 168 height 374
click at [856, 355] on div at bounding box center [880, 353] width 168 height 374
click at [865, 400] on div at bounding box center [880, 353] width 168 height 374
click at [879, 423] on div at bounding box center [880, 353] width 168 height 374
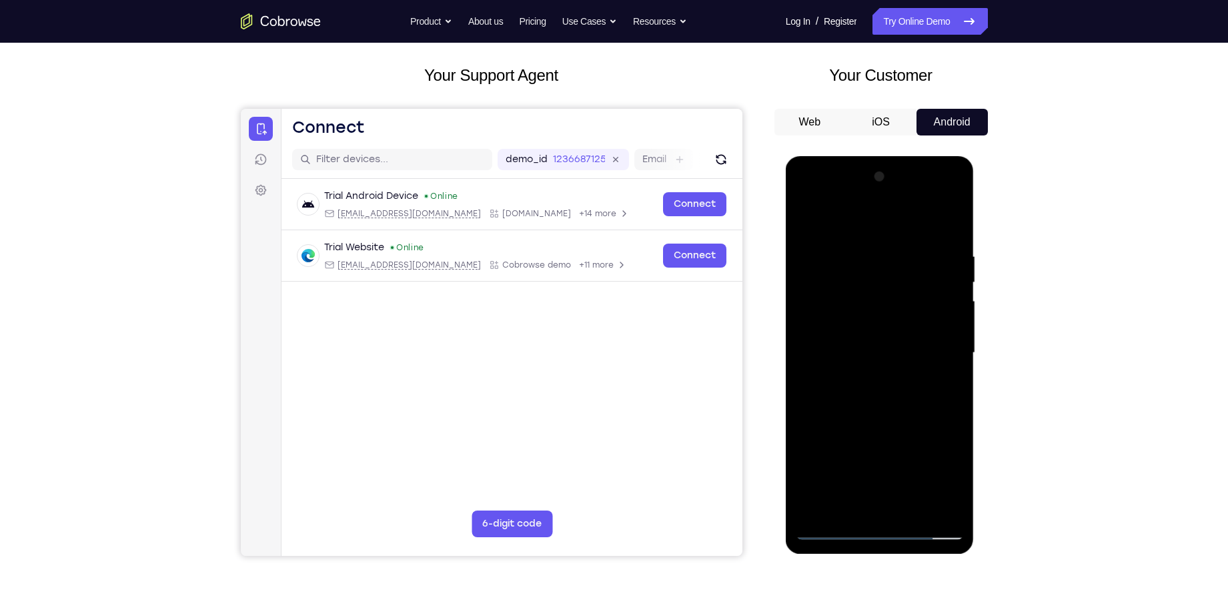
click at [819, 256] on div at bounding box center [880, 353] width 168 height 374
click at [937, 221] on div at bounding box center [880, 353] width 168 height 374
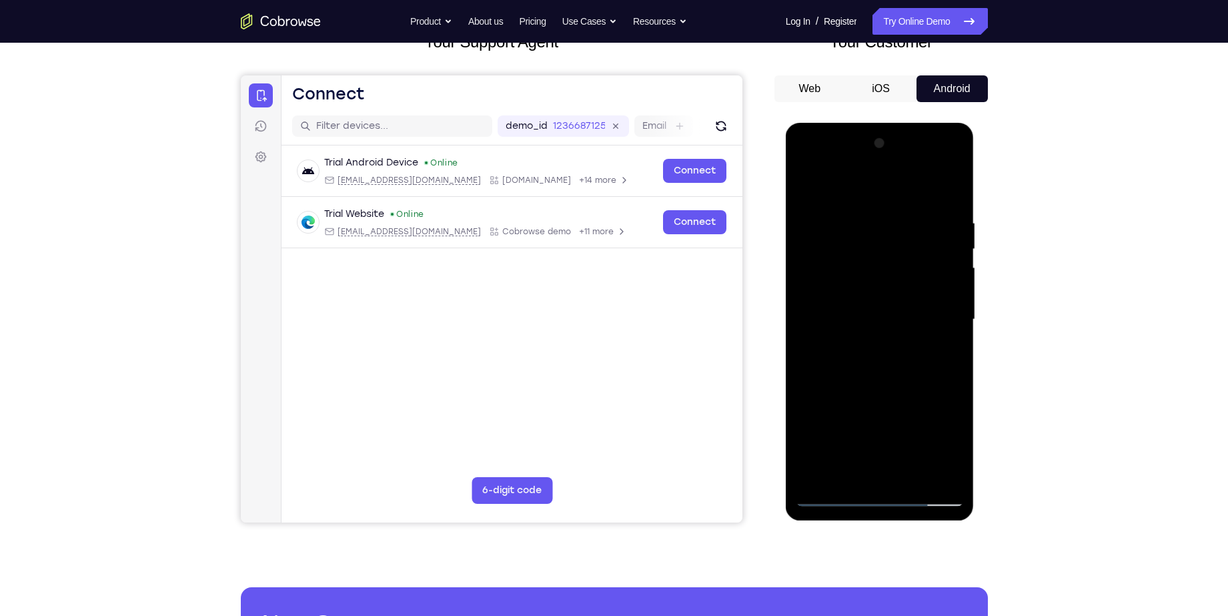
scroll to position [106, 0]
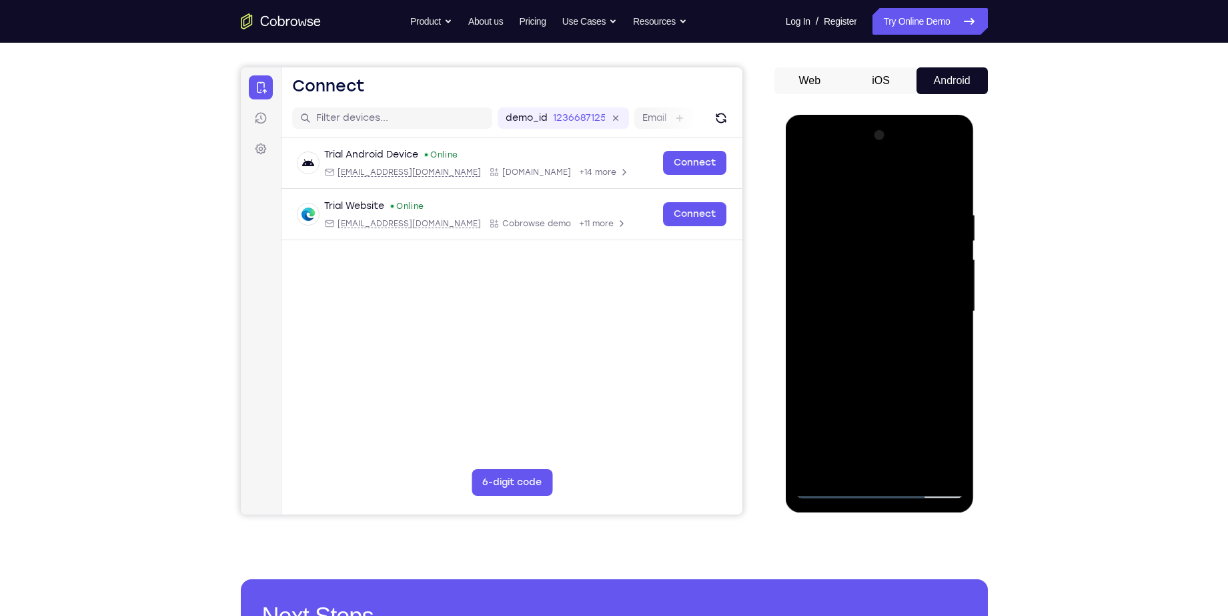
click at [949, 185] on div at bounding box center [880, 312] width 168 height 374
click at [943, 474] on div at bounding box center [880, 312] width 168 height 374
click at [833, 406] on div at bounding box center [880, 312] width 168 height 374
click at [953, 307] on div at bounding box center [880, 312] width 168 height 374
drag, startPoint x: 879, startPoint y: 420, endPoint x: 877, endPoint y: 262, distance: 158.8
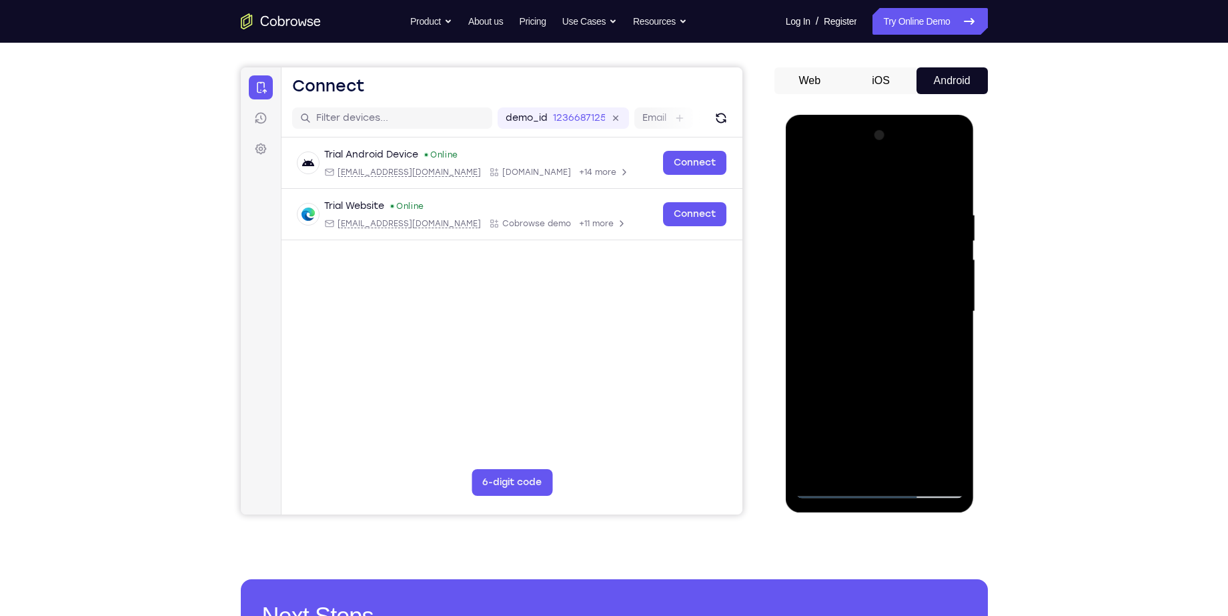
click at [877, 262] on div at bounding box center [880, 312] width 168 height 374
click at [805, 179] on div at bounding box center [880, 312] width 168 height 374
click at [874, 372] on div at bounding box center [880, 312] width 168 height 374
click at [807, 175] on div at bounding box center [880, 312] width 168 height 374
click at [829, 343] on div at bounding box center [880, 312] width 168 height 374
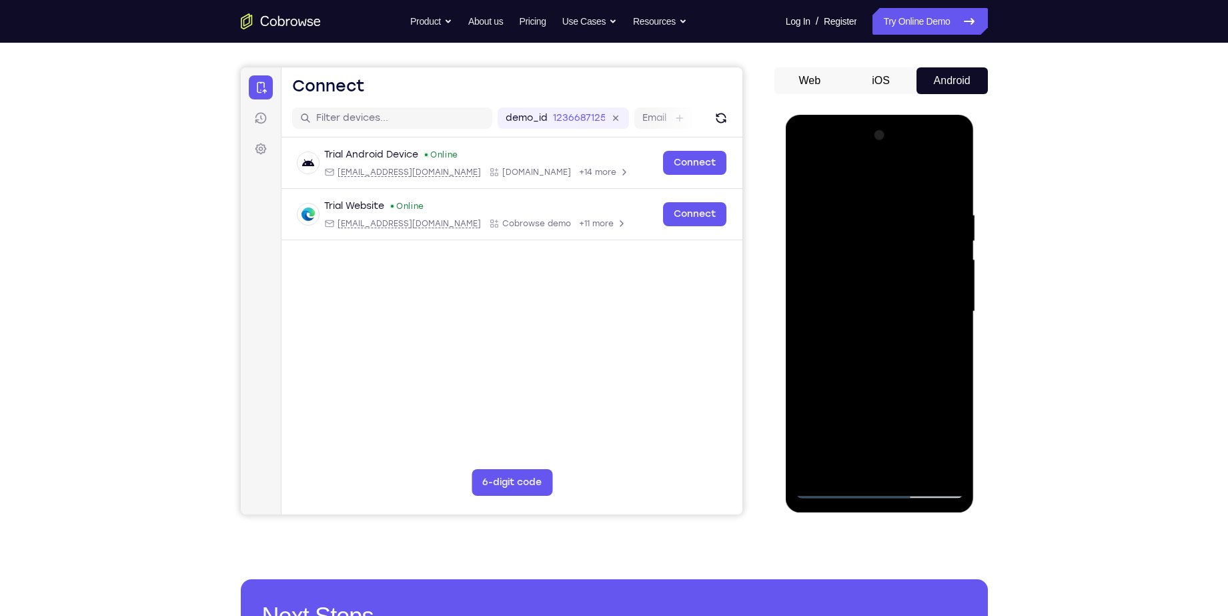
drag, startPoint x: 879, startPoint y: 380, endPoint x: 876, endPoint y: 440, distance: 60.1
click at [876, 440] on div at bounding box center [880, 312] width 168 height 374
click at [952, 300] on div at bounding box center [880, 312] width 168 height 374
click at [954, 304] on div at bounding box center [880, 312] width 168 height 374
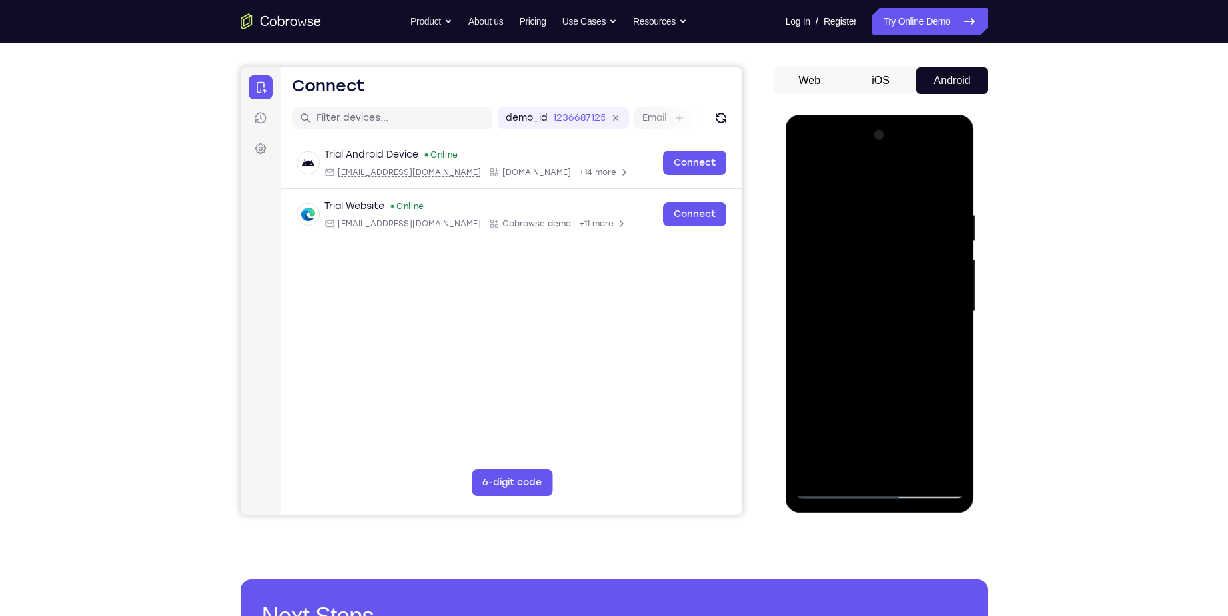
click at [954, 304] on div at bounding box center [880, 312] width 168 height 374
click at [911, 470] on div at bounding box center [880, 312] width 168 height 374
click at [885, 377] on div at bounding box center [880, 312] width 168 height 374
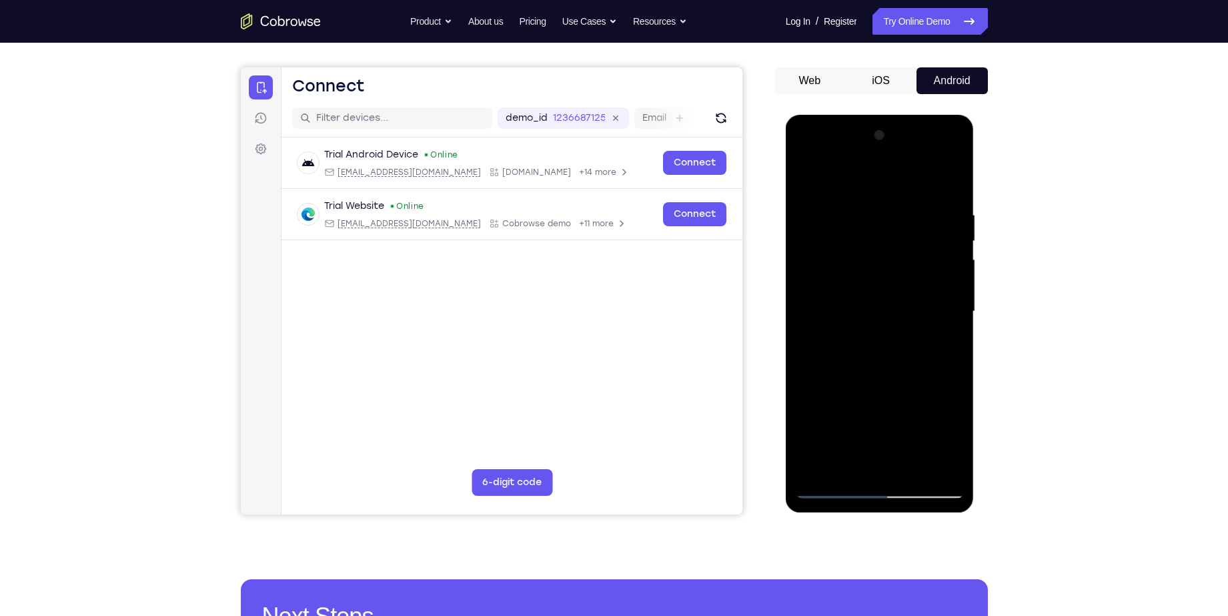
click at [887, 339] on div at bounding box center [880, 312] width 168 height 374
click at [842, 485] on div at bounding box center [880, 312] width 168 height 374
click at [824, 485] on div at bounding box center [880, 312] width 168 height 374
click at [956, 302] on div at bounding box center [880, 312] width 168 height 374
click at [957, 302] on div at bounding box center [880, 312] width 168 height 374
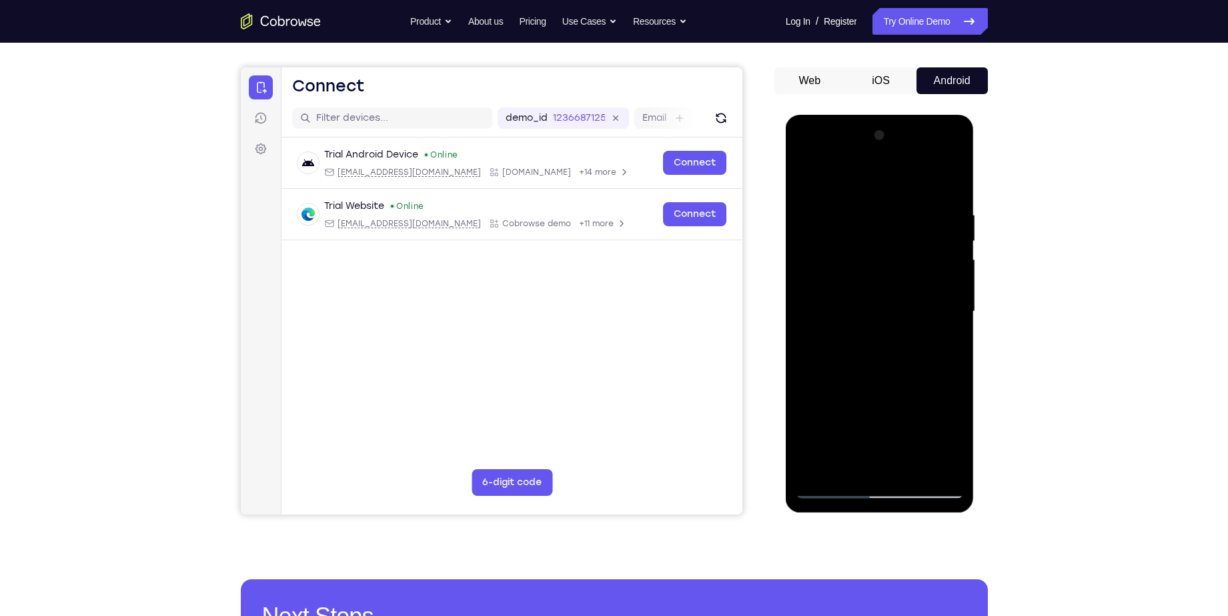
click at [955, 303] on div at bounding box center [880, 312] width 168 height 374
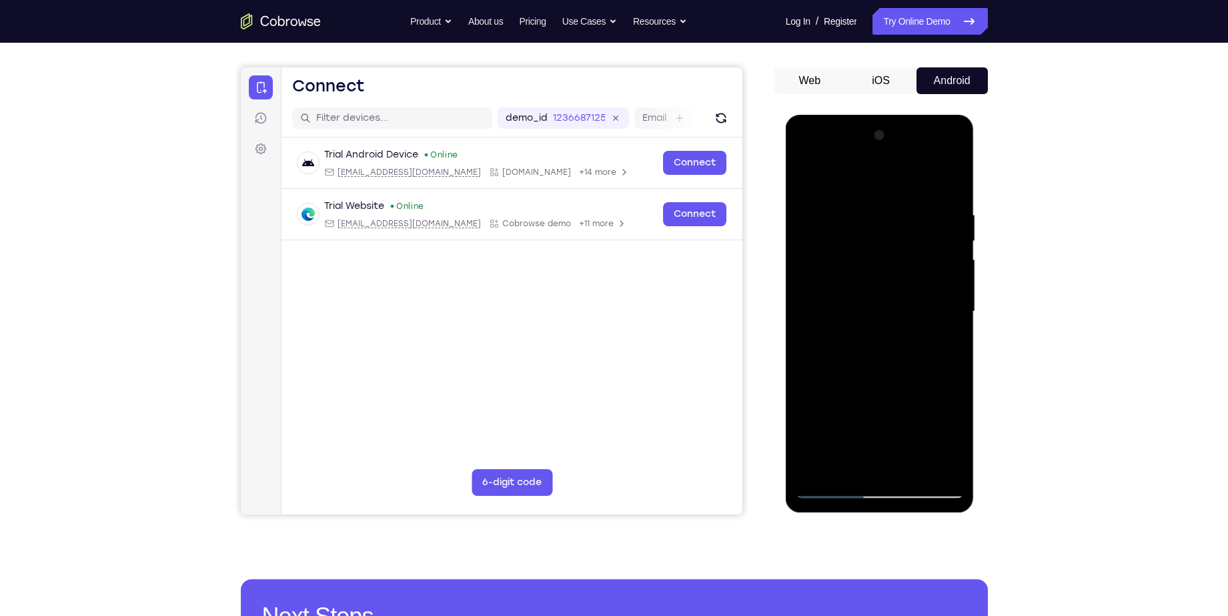
click at [807, 175] on div at bounding box center [880, 312] width 168 height 374
click at [817, 467] on div at bounding box center [880, 312] width 168 height 374
click at [867, 209] on div at bounding box center [880, 312] width 168 height 374
click at [807, 324] on div at bounding box center [880, 312] width 168 height 374
click at [945, 181] on div at bounding box center [880, 312] width 168 height 374
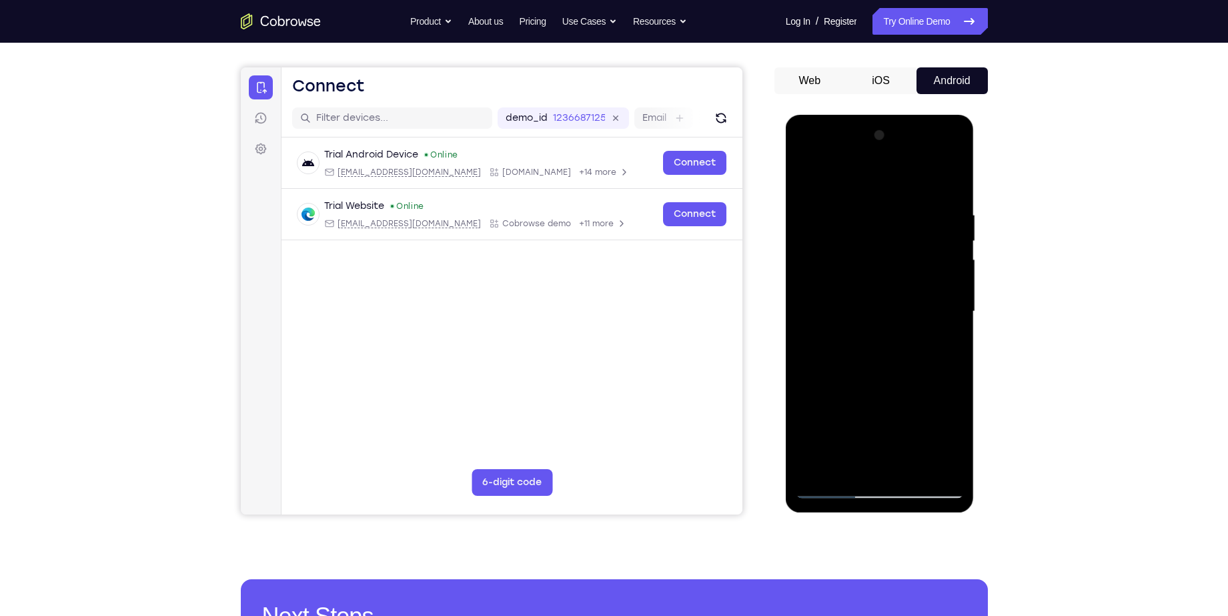
click at [845, 468] on div at bounding box center [880, 312] width 168 height 374
click at [863, 171] on div at bounding box center [880, 312] width 168 height 374
click at [855, 183] on div at bounding box center [880, 312] width 168 height 374
click at [852, 197] on div at bounding box center [880, 312] width 168 height 374
click at [866, 218] on div at bounding box center [880, 312] width 168 height 374
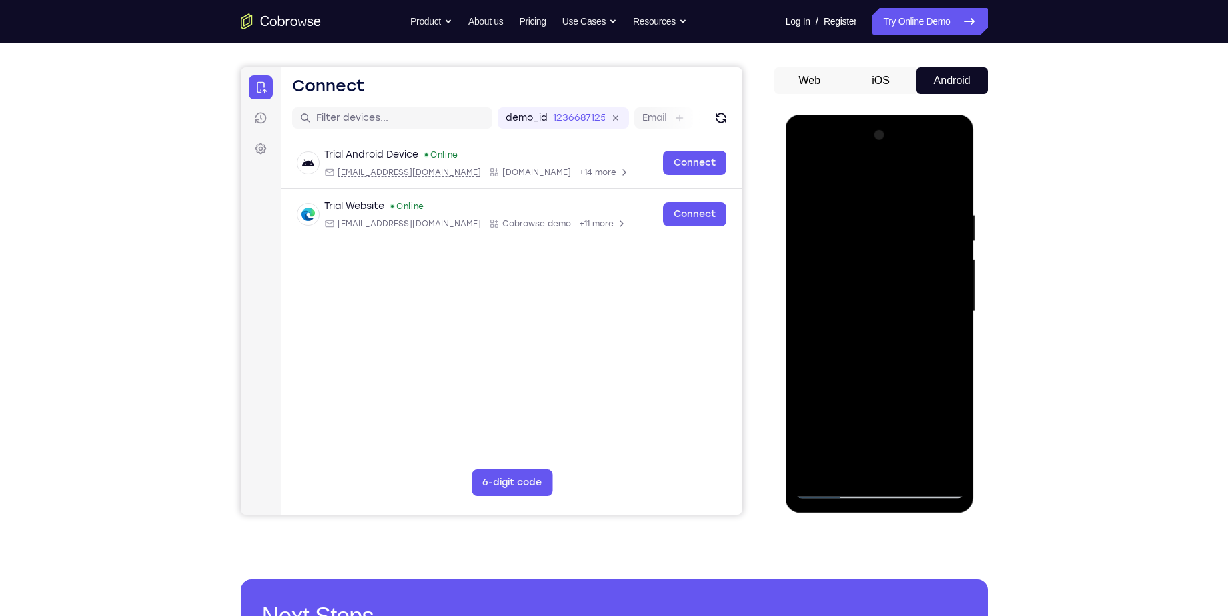
click at [810, 177] on div at bounding box center [880, 312] width 168 height 374
click at [949, 173] on div at bounding box center [880, 312] width 168 height 374
click at [821, 469] on div at bounding box center [880, 312] width 168 height 374
click at [906, 209] on div at bounding box center [880, 312] width 168 height 374
click at [949, 180] on div at bounding box center [880, 312] width 168 height 374
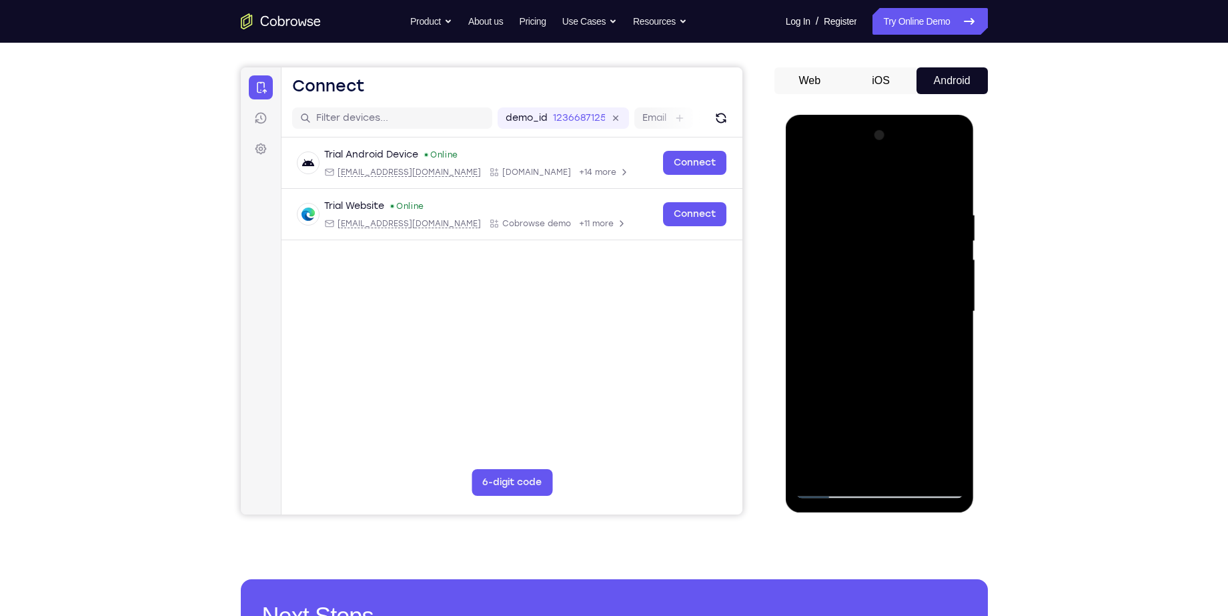
click at [940, 216] on div at bounding box center [880, 312] width 168 height 374
click at [946, 230] on div at bounding box center [880, 312] width 168 height 374
click at [948, 183] on div at bounding box center [880, 312] width 168 height 374
drag, startPoint x: 904, startPoint y: 256, endPoint x: 907, endPoint y: 184, distance: 72.1
click at [907, 184] on div at bounding box center [880, 312] width 168 height 374
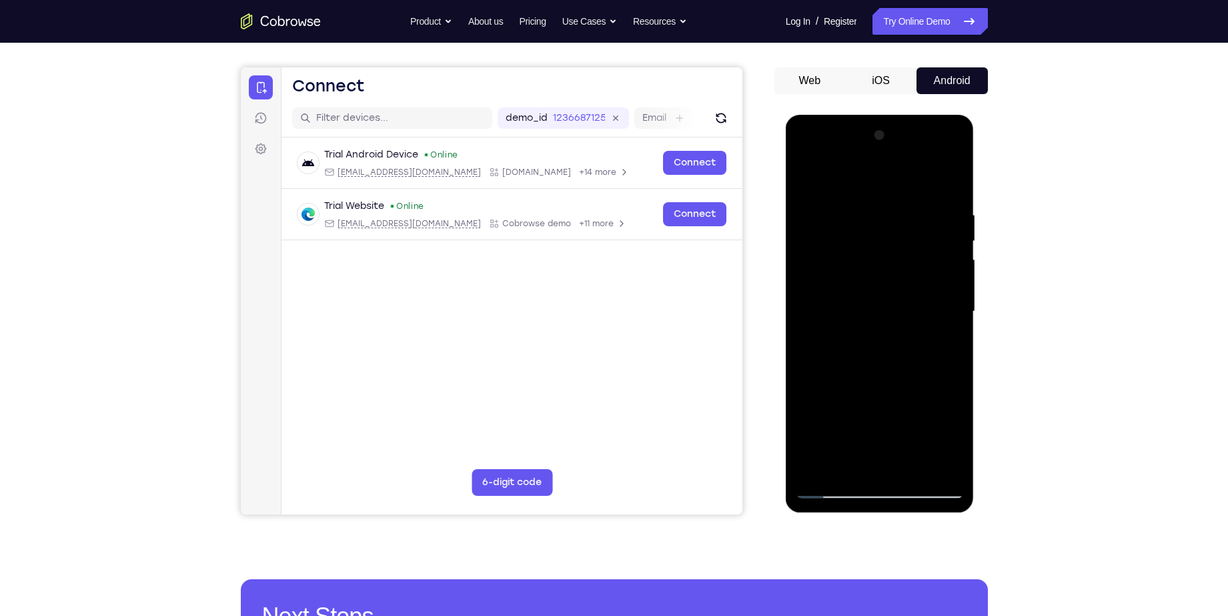
drag, startPoint x: 905, startPoint y: 403, endPoint x: 909, endPoint y: 258, distance: 144.8
click at [909, 258] on div at bounding box center [880, 312] width 168 height 374
drag, startPoint x: 895, startPoint y: 406, endPoint x: 901, endPoint y: 244, distance: 162.3
click at [901, 244] on div at bounding box center [880, 312] width 168 height 374
drag, startPoint x: 907, startPoint y: 354, endPoint x: 909, endPoint y: 220, distance: 134.1
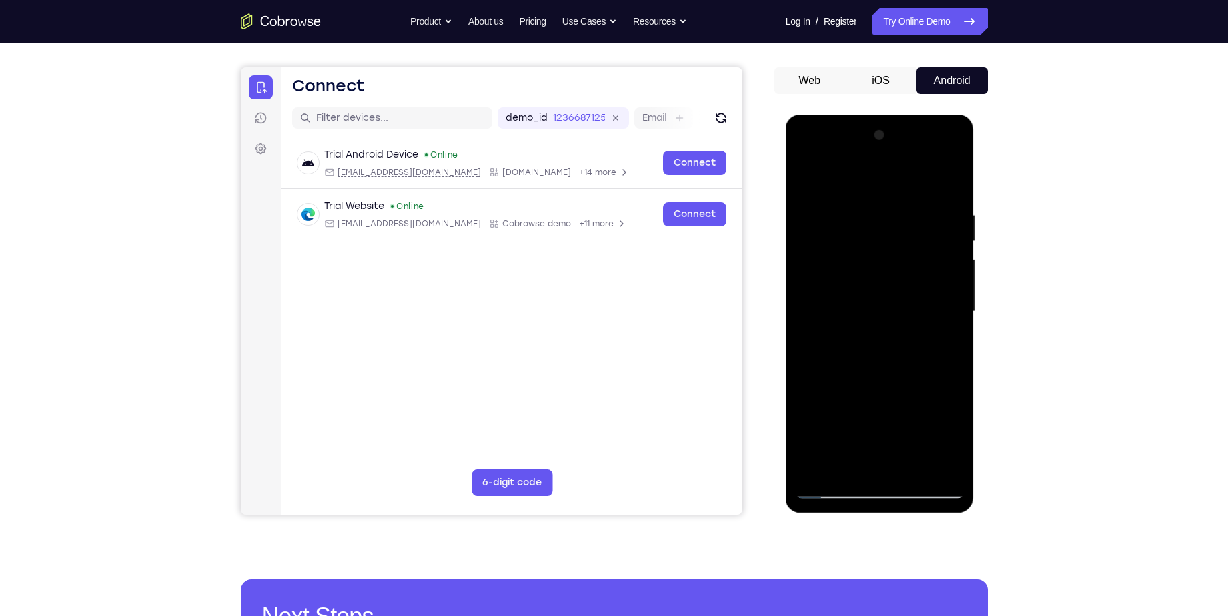
click at [909, 220] on div at bounding box center [880, 312] width 168 height 374
drag, startPoint x: 879, startPoint y: 394, endPoint x: 867, endPoint y: 264, distance: 130.7
click at [867, 264] on div at bounding box center [880, 312] width 168 height 374
drag, startPoint x: 876, startPoint y: 383, endPoint x: 871, endPoint y: 262, distance: 120.9
click at [871, 262] on div at bounding box center [880, 312] width 168 height 374
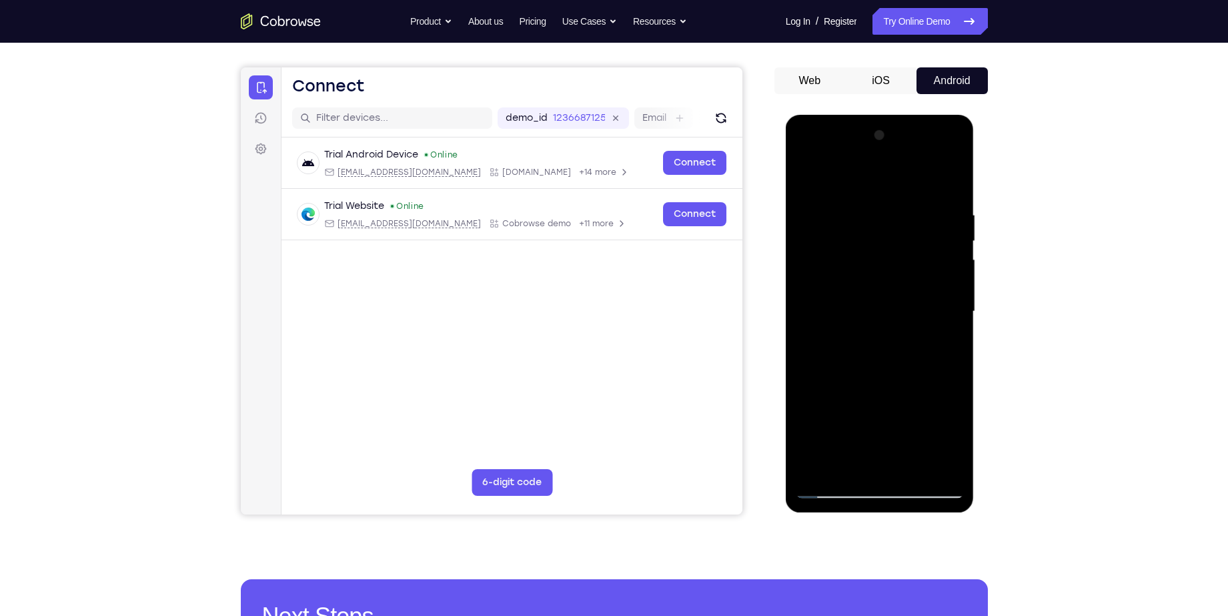
drag, startPoint x: 870, startPoint y: 317, endPoint x: 870, endPoint y: 209, distance: 108.1
click at [870, 209] on div at bounding box center [880, 312] width 168 height 374
drag, startPoint x: 863, startPoint y: 368, endPoint x: 859, endPoint y: 218, distance: 150.8
click at [859, 218] on div at bounding box center [880, 312] width 168 height 374
drag, startPoint x: 859, startPoint y: 366, endPoint x: 859, endPoint y: 253, distance: 112.8
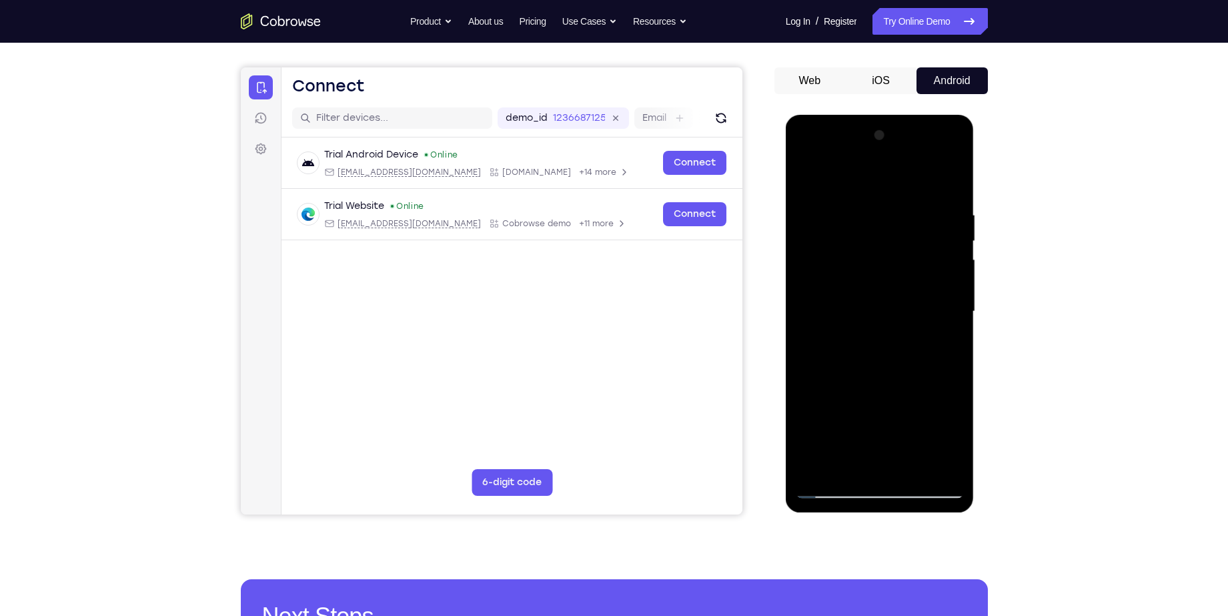
click at [859, 253] on div at bounding box center [880, 312] width 168 height 374
drag, startPoint x: 849, startPoint y: 314, endPoint x: 853, endPoint y: 205, distance: 108.9
click at [853, 205] on div at bounding box center [880, 312] width 168 height 374
drag, startPoint x: 886, startPoint y: 380, endPoint x: 893, endPoint y: 283, distance: 97.0
click at [893, 283] on div at bounding box center [880, 312] width 168 height 374
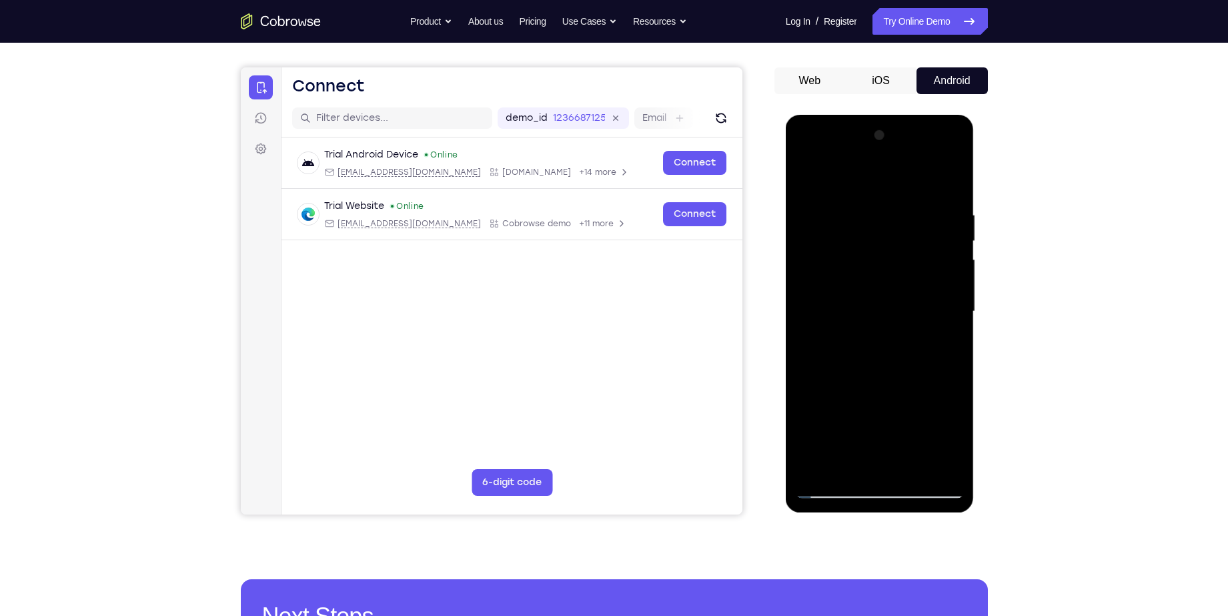
drag, startPoint x: 880, startPoint y: 427, endPoint x: 880, endPoint y: 299, distance: 128.1
click at [880, 299] on div at bounding box center [880, 312] width 168 height 374
drag, startPoint x: 882, startPoint y: 420, endPoint x: 871, endPoint y: 226, distance: 194.5
click at [871, 226] on div at bounding box center [880, 312] width 168 height 374
drag, startPoint x: 889, startPoint y: 358, endPoint x: 878, endPoint y: 256, distance: 102.6
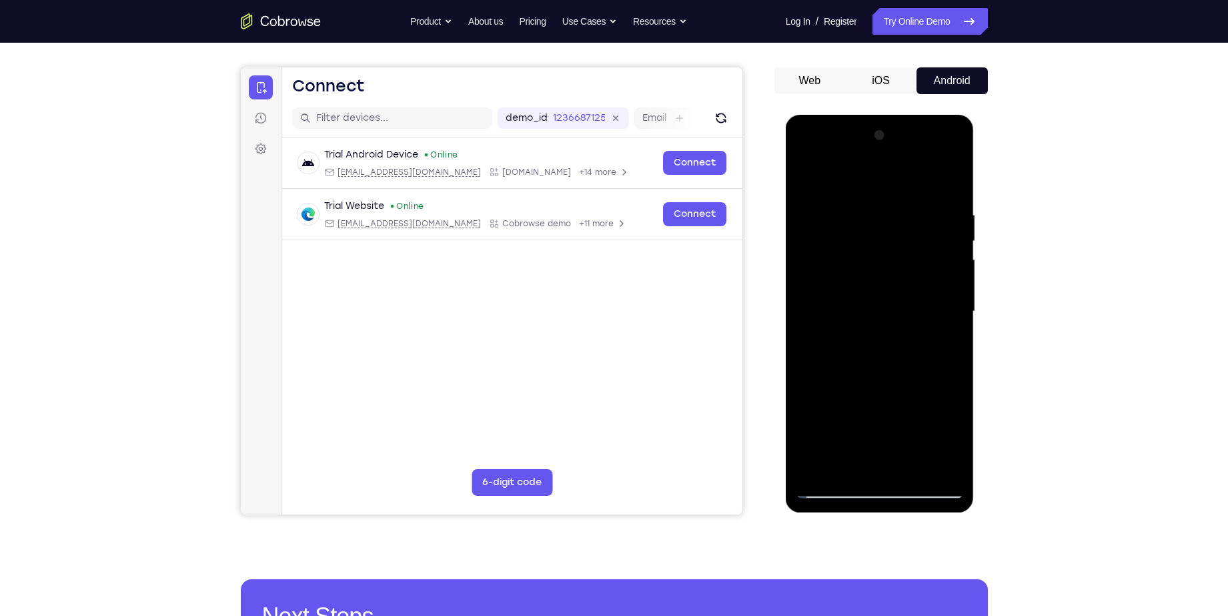
click at [878, 256] on div at bounding box center [880, 312] width 168 height 374
click at [909, 468] on div at bounding box center [880, 312] width 168 height 374
click at [865, 392] on div at bounding box center [880, 312] width 168 height 374
click at [828, 489] on div at bounding box center [880, 312] width 168 height 374
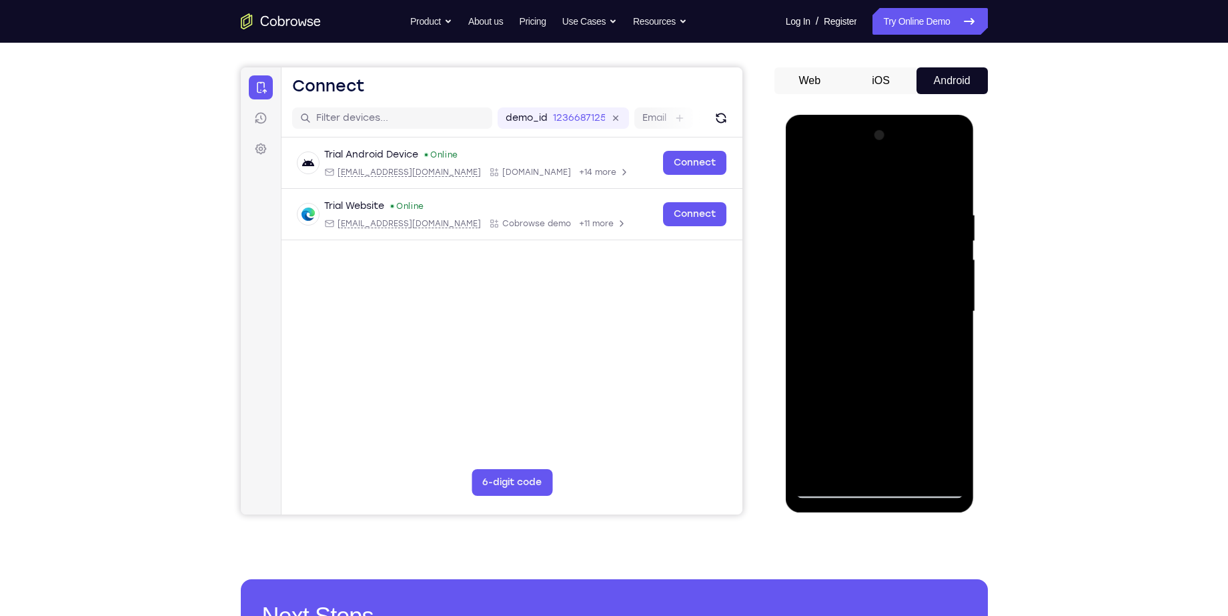
drag, startPoint x: 878, startPoint y: 440, endPoint x: 892, endPoint y: 296, distance: 144.1
click at [892, 296] on div at bounding box center [880, 312] width 168 height 374
